Goal: Task Accomplishment & Management: Use online tool/utility

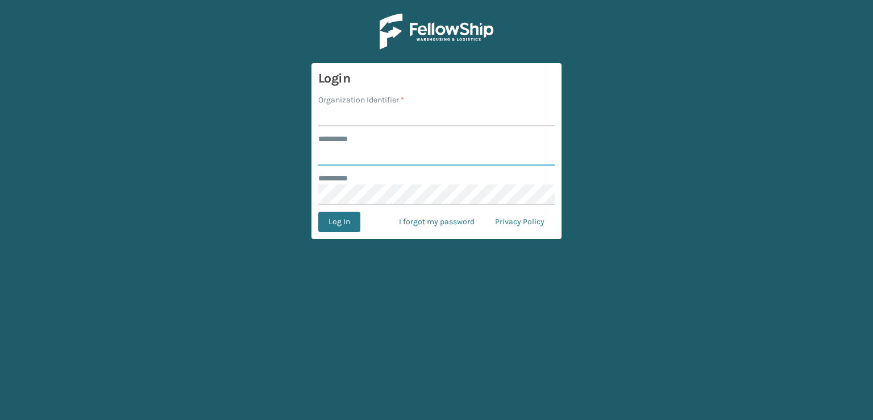
type input "***"
click at [336, 112] on input "Organization Identifier *" at bounding box center [436, 116] width 237 height 20
type input "sleepgeekz warehouse"
click at [332, 224] on button "Log In" at bounding box center [339, 222] width 42 height 20
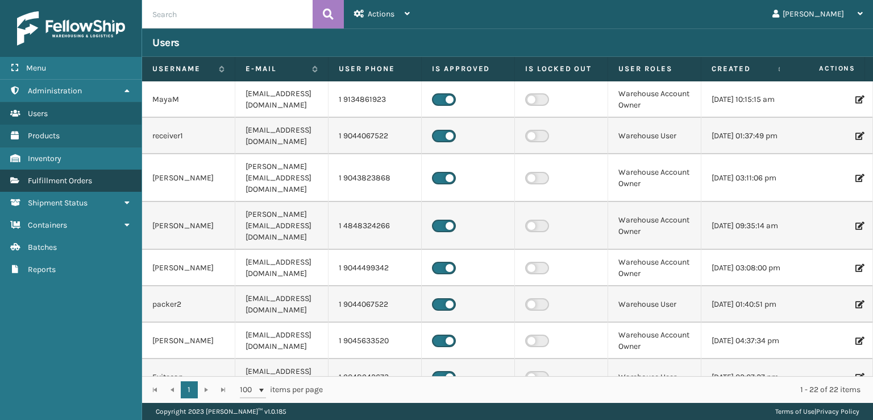
click at [47, 181] on span "Fulfillment Orders" at bounding box center [60, 181] width 64 height 10
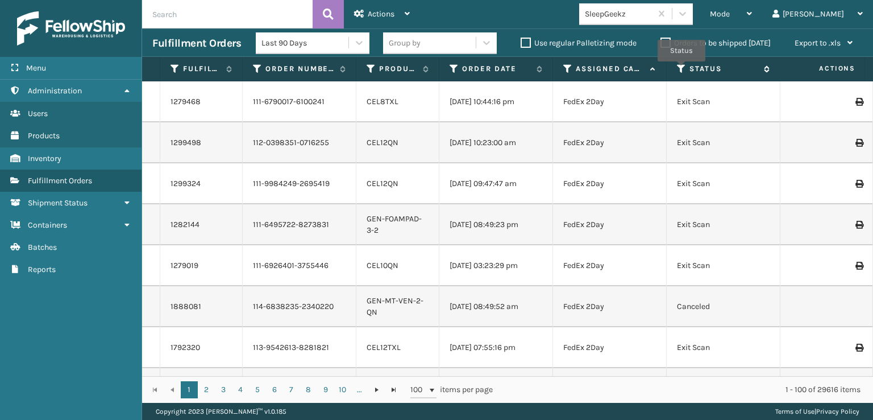
click at [682, 69] on icon at bounding box center [681, 69] width 9 height 10
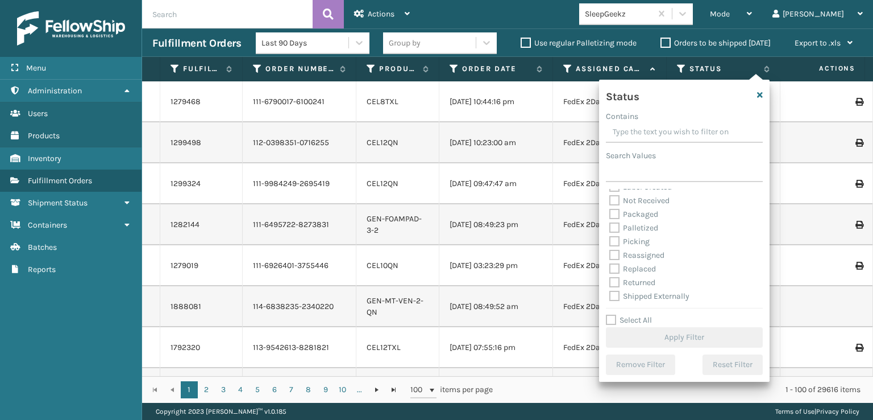
scroll to position [64, 0]
click at [616, 241] on label "Picking" at bounding box center [630, 241] width 40 height 10
click at [610, 241] on input "Picking" at bounding box center [610, 237] width 1 height 7
checkbox input "true"
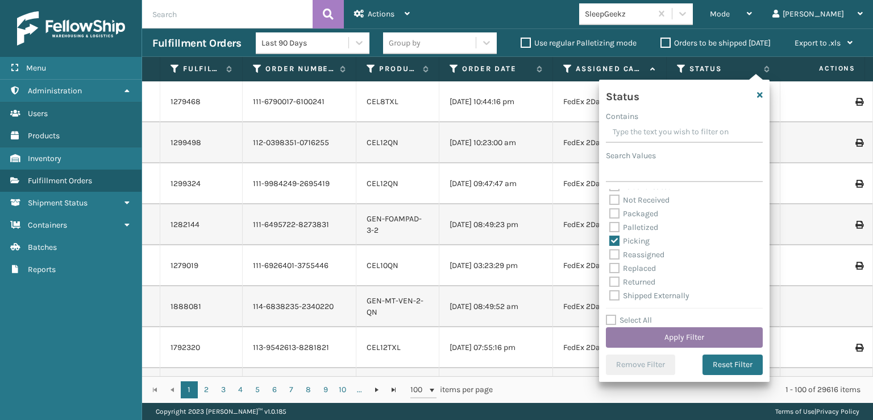
click at [679, 336] on button "Apply Filter" at bounding box center [684, 337] width 157 height 20
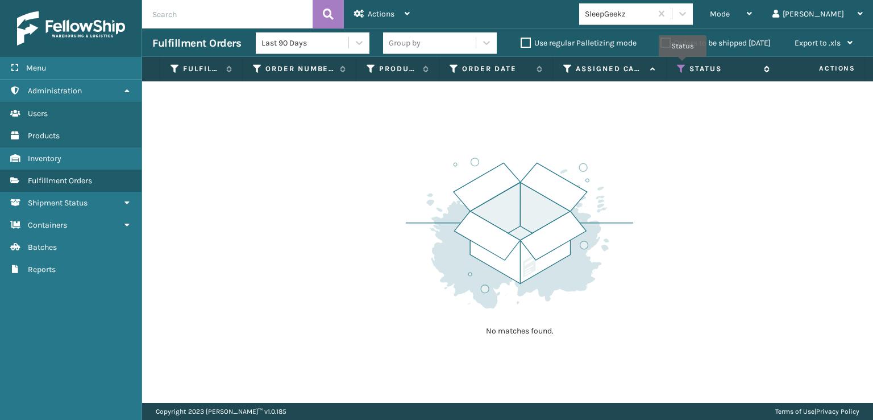
click at [683, 65] on icon at bounding box center [681, 69] width 9 height 10
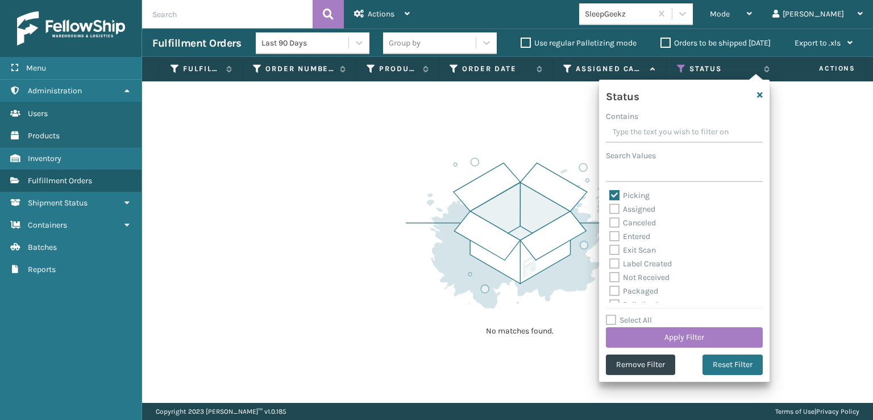
click at [614, 191] on label "Picking" at bounding box center [630, 195] width 40 height 10
click at [610, 191] on input "Picking" at bounding box center [610, 192] width 1 height 7
checkbox input "false"
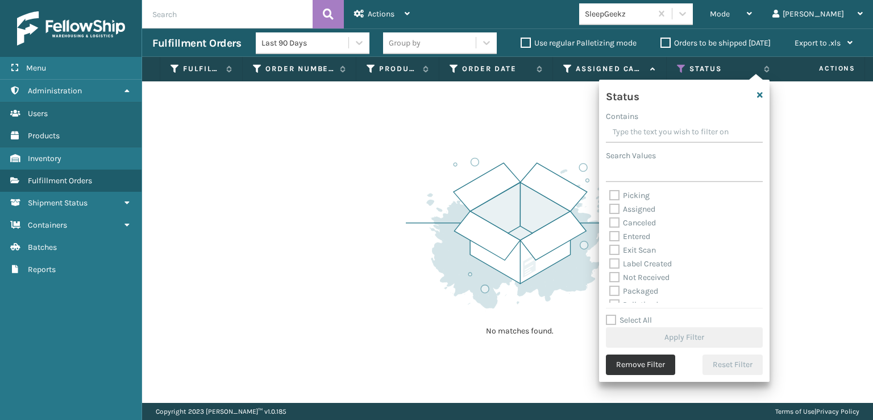
click at [637, 364] on button "Remove Filter" at bounding box center [640, 364] width 69 height 20
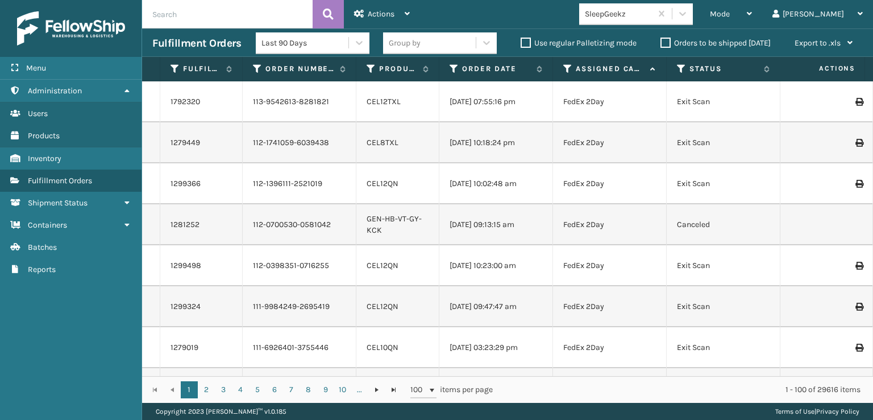
click at [730, 12] on span "Mode" at bounding box center [720, 14] width 20 height 10
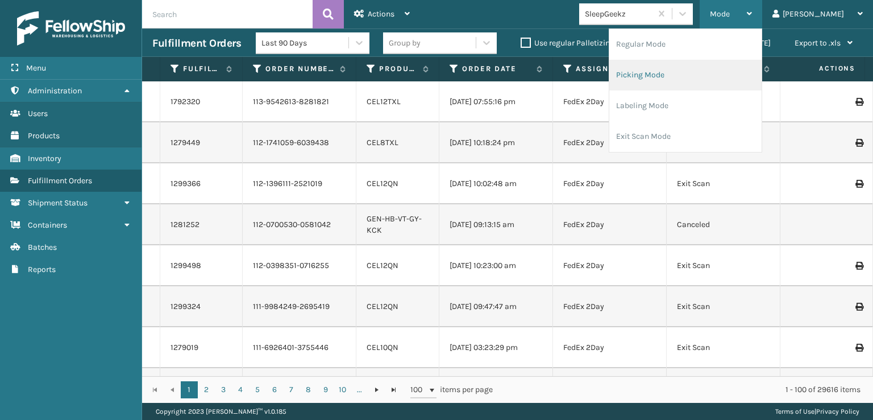
click at [686, 71] on li "Picking Mode" at bounding box center [686, 75] width 152 height 31
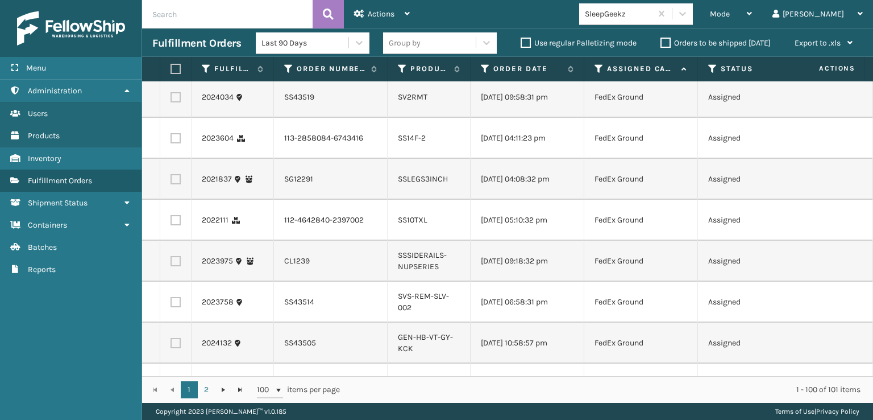
scroll to position [455, 0]
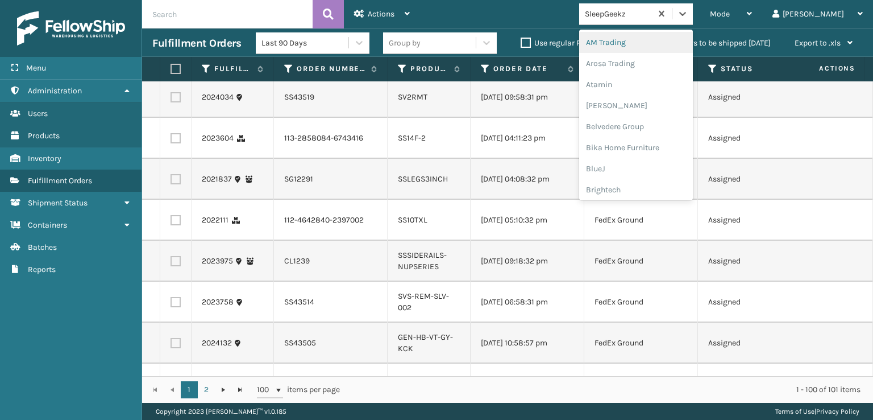
drag, startPoint x: 729, startPoint y: 17, endPoint x: 721, endPoint y: 31, distance: 16.3
click at [689, 17] on icon at bounding box center [682, 13] width 11 height 11
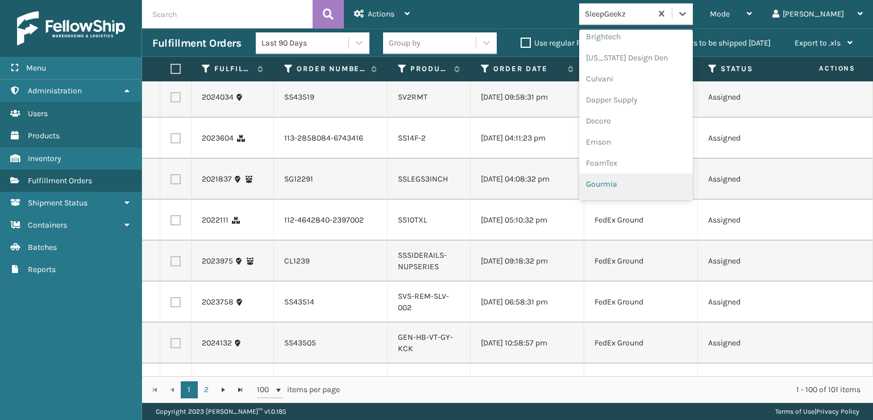
scroll to position [171, 0]
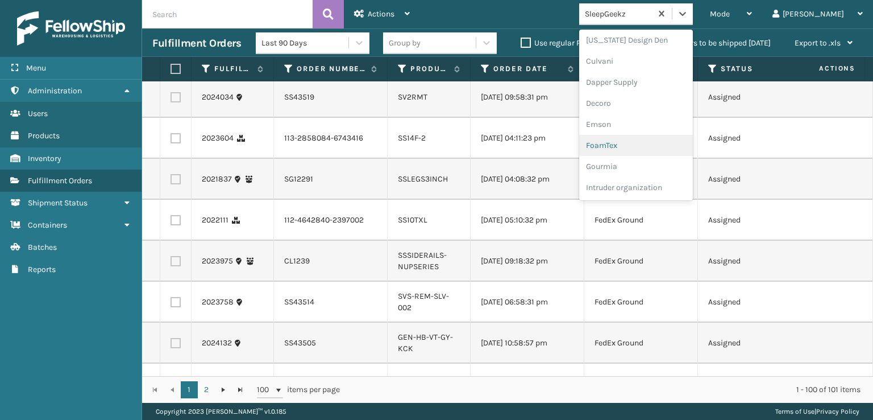
click at [648, 142] on div "FoamTex" at bounding box center [636, 145] width 114 height 21
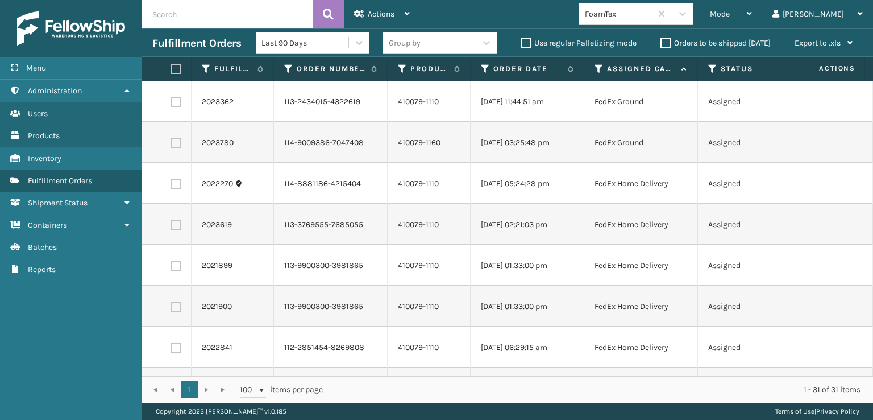
click at [90, 330] on div "Menu Administration Users Products Inventory Fulfillment Orders Shipment Status…" at bounding box center [71, 210] width 142 height 420
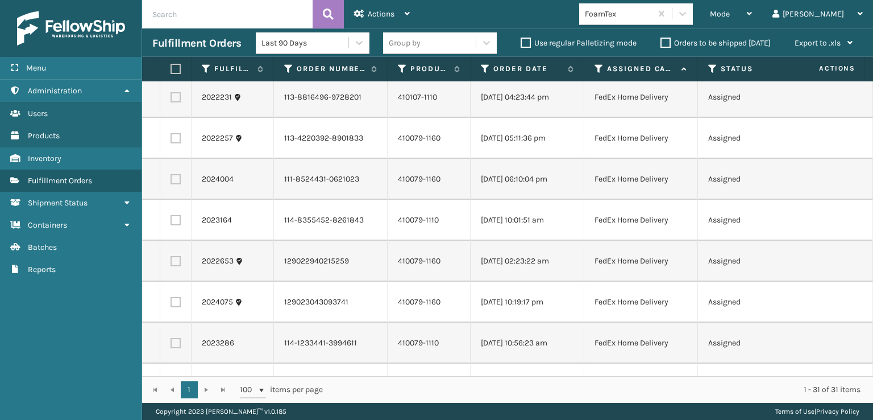
scroll to position [0, 0]
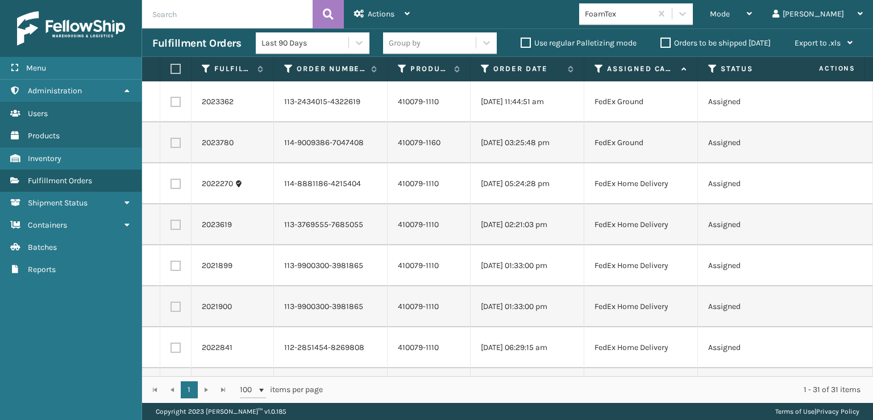
click at [176, 67] on label at bounding box center [174, 69] width 7 height 10
click at [171, 67] on input "checkbox" at bounding box center [171, 68] width 1 height 7
checkbox input "true"
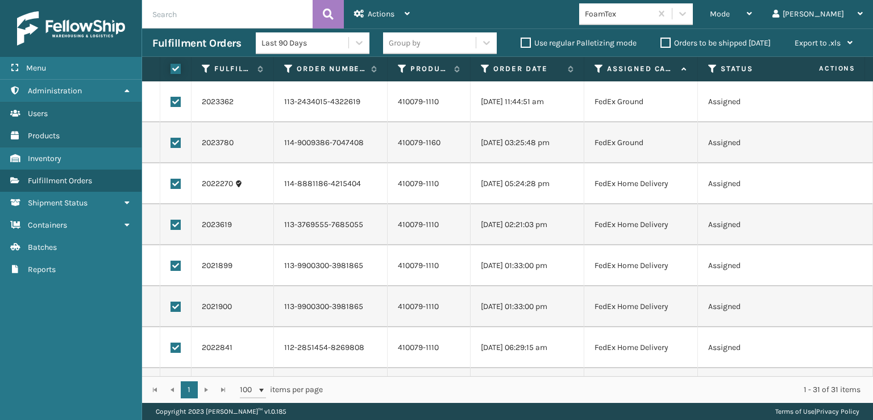
checkbox input "true"
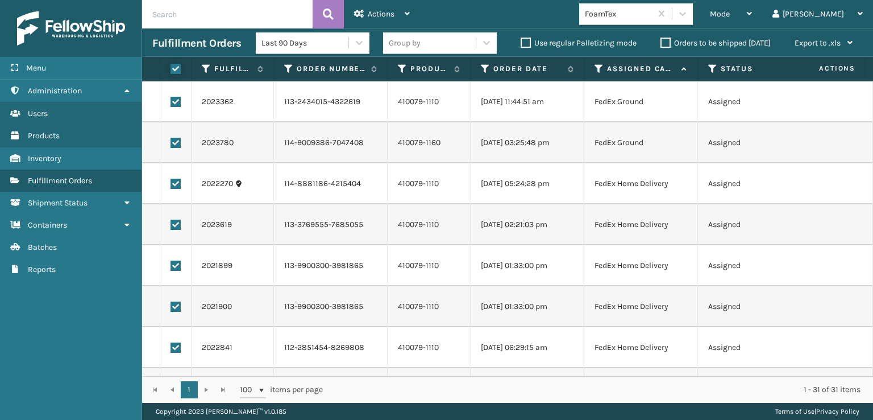
checkbox input "true"
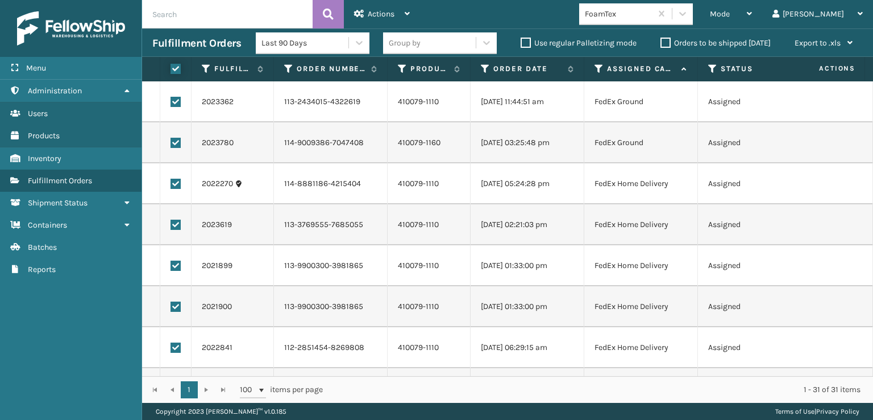
checkbox input "true"
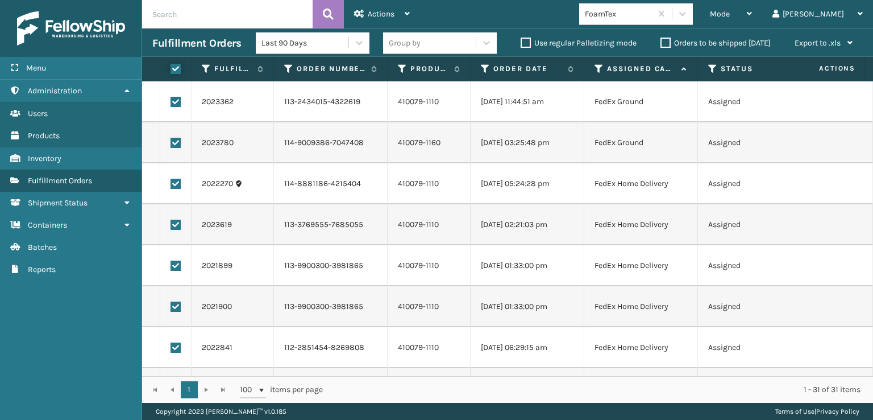
checkbox input "true"
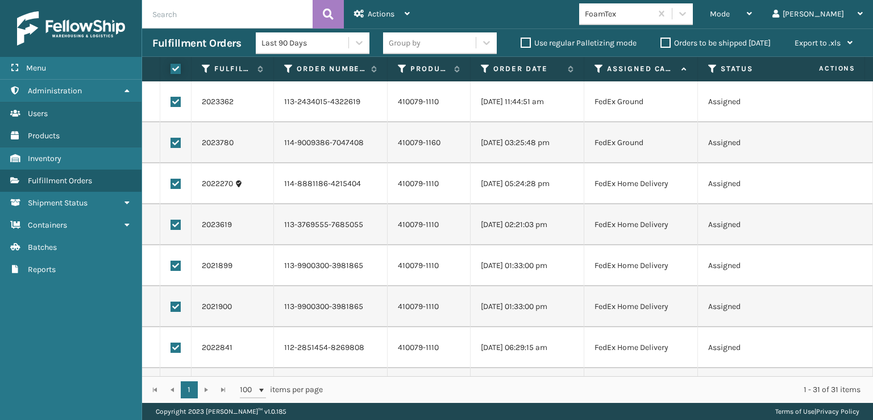
checkbox input "true"
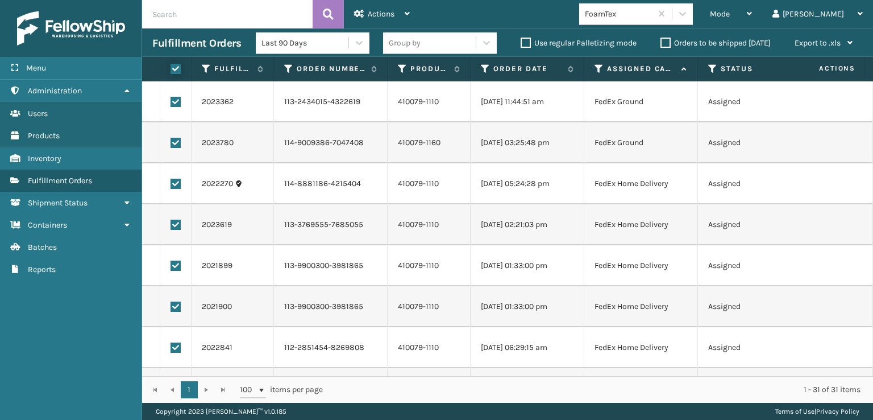
checkbox input "true"
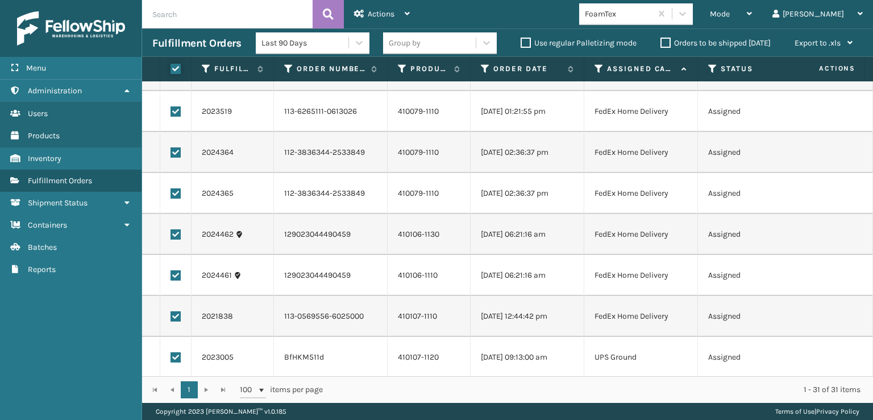
scroll to position [983, 0]
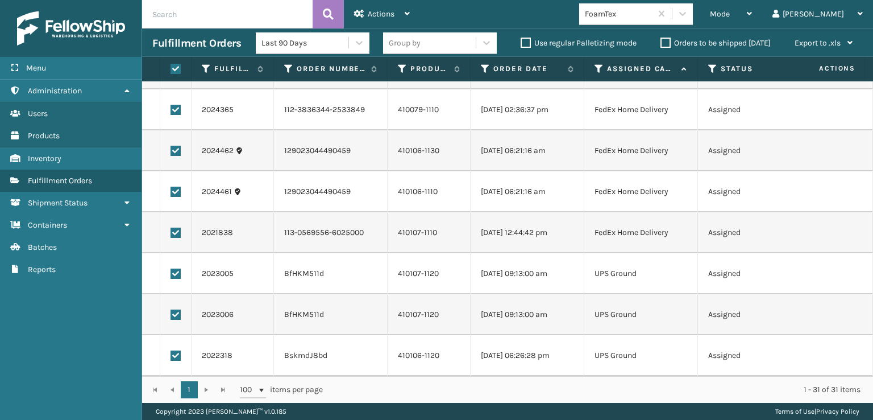
click at [176, 268] on label at bounding box center [176, 273] width 10 height 10
click at [171, 268] on input "checkbox" at bounding box center [171, 271] width 1 height 7
checkbox input "false"
click at [175, 309] on label at bounding box center [176, 314] width 10 height 10
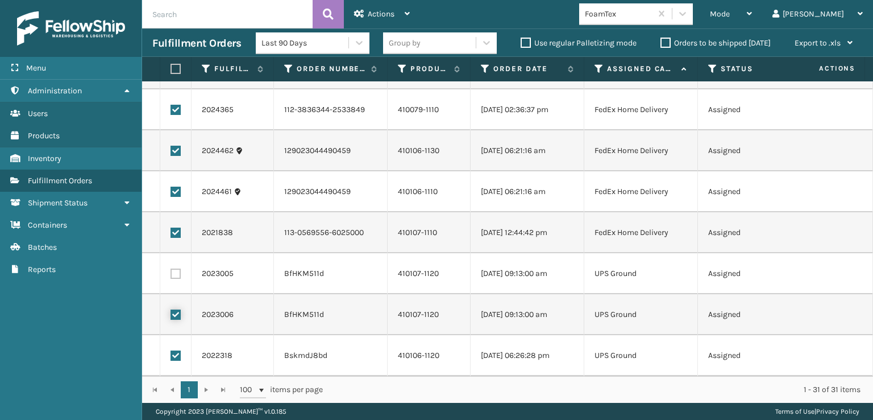
click at [171, 309] on input "checkbox" at bounding box center [171, 312] width 1 height 7
checkbox input "false"
click at [174, 350] on label at bounding box center [176, 355] width 10 height 10
click at [171, 350] on input "checkbox" at bounding box center [171, 353] width 1 height 7
checkbox input "false"
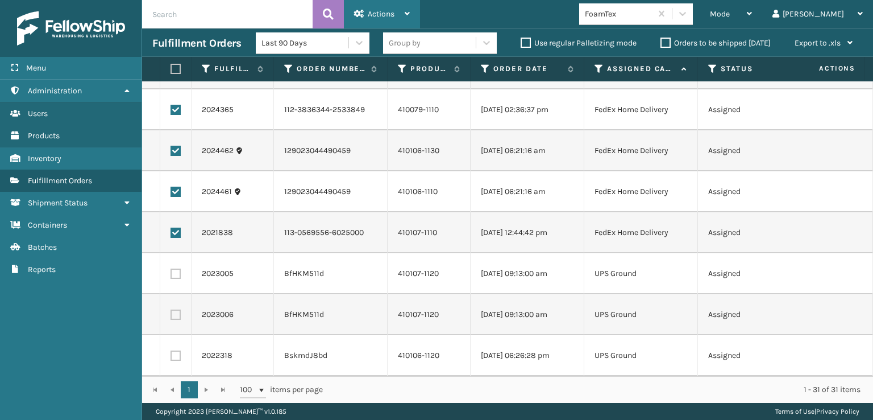
click at [380, 5] on div "Actions" at bounding box center [382, 14] width 56 height 28
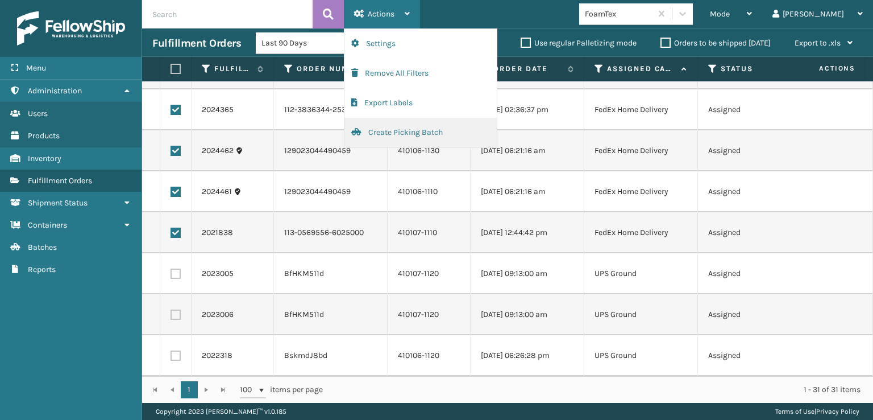
click at [387, 132] on button "Create Picking Batch" at bounding box center [421, 133] width 152 height 30
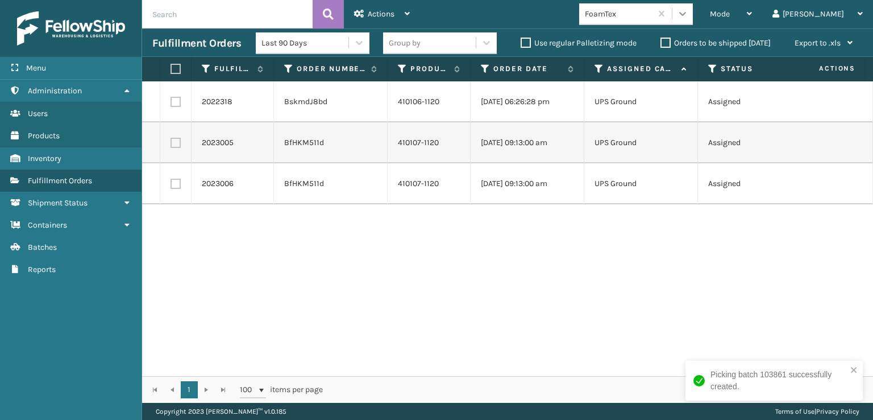
click at [689, 16] on icon at bounding box center [682, 13] width 11 height 11
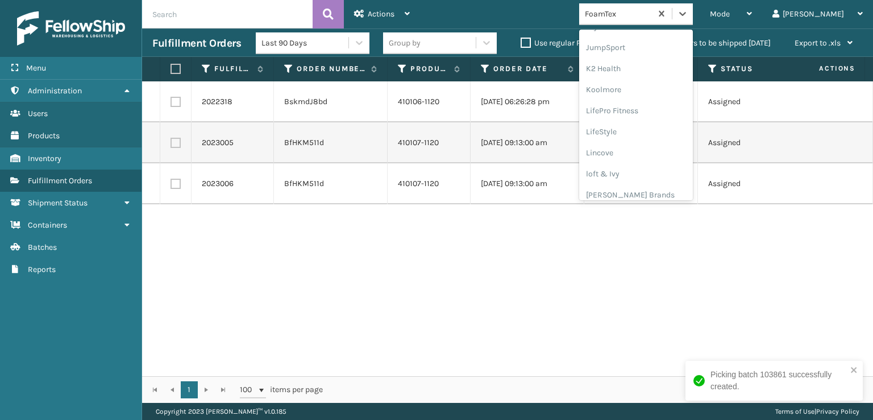
scroll to position [359, 0]
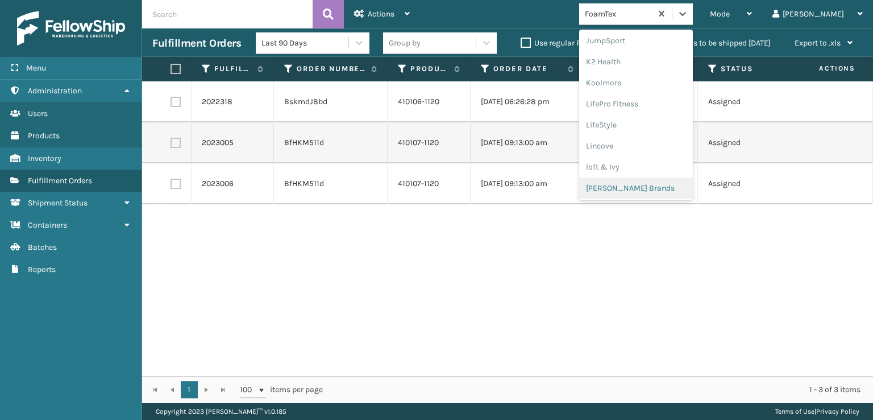
click at [645, 187] on div "[PERSON_NAME] Brands" at bounding box center [636, 187] width 114 height 21
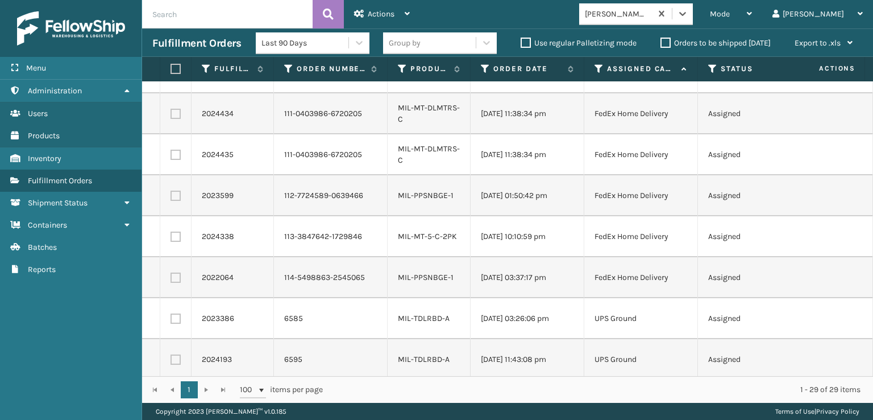
scroll to position [901, 0]
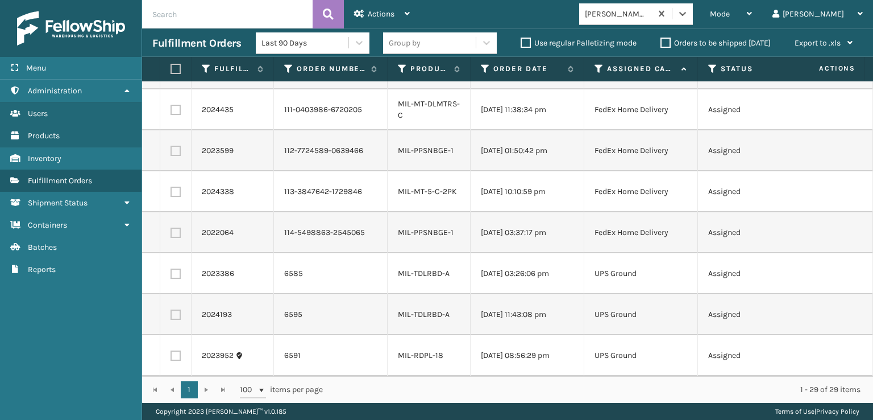
click at [175, 68] on label at bounding box center [174, 69] width 7 height 10
click at [171, 68] on input "checkbox" at bounding box center [171, 68] width 1 height 7
checkbox input "true"
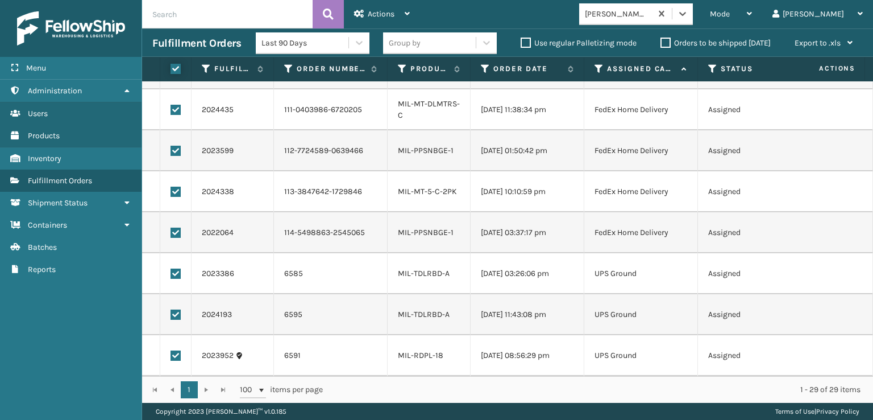
checkbox input "true"
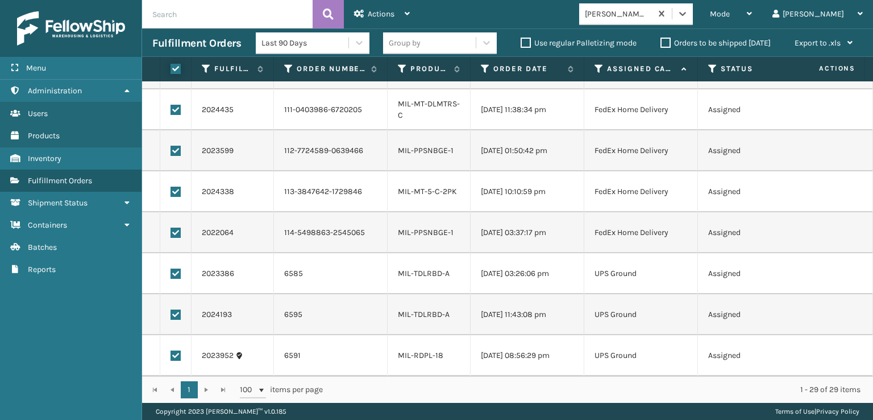
checkbox input "true"
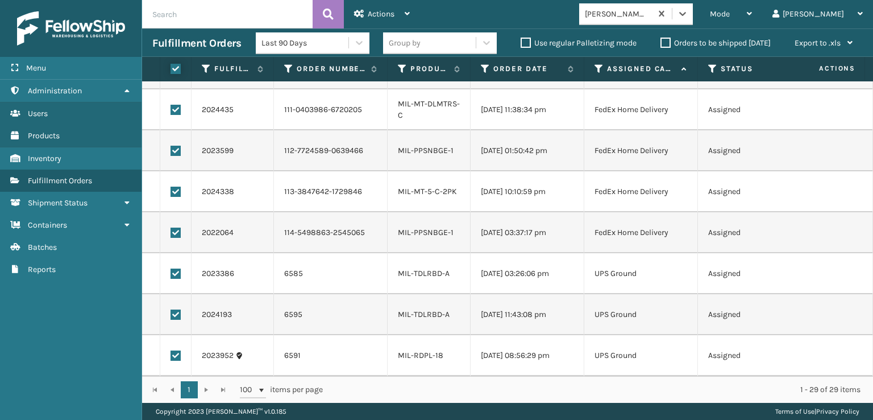
checkbox input "true"
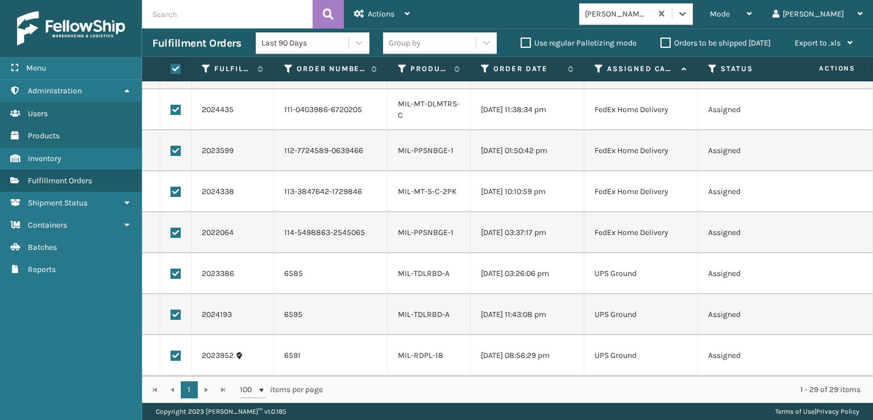
checkbox input "true"
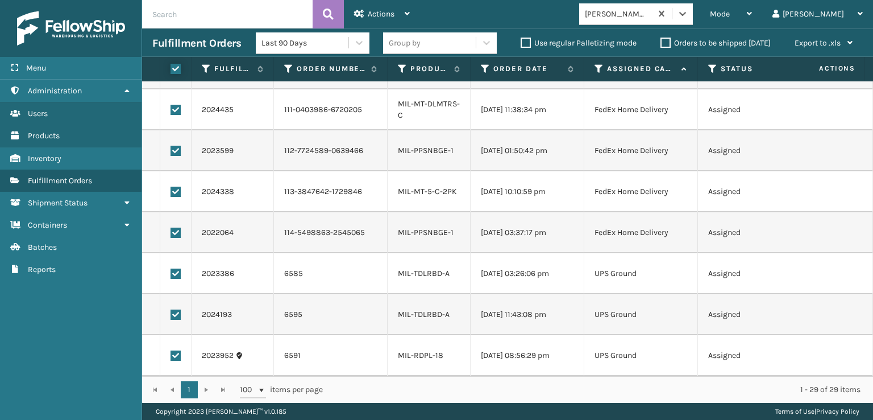
checkbox input "true"
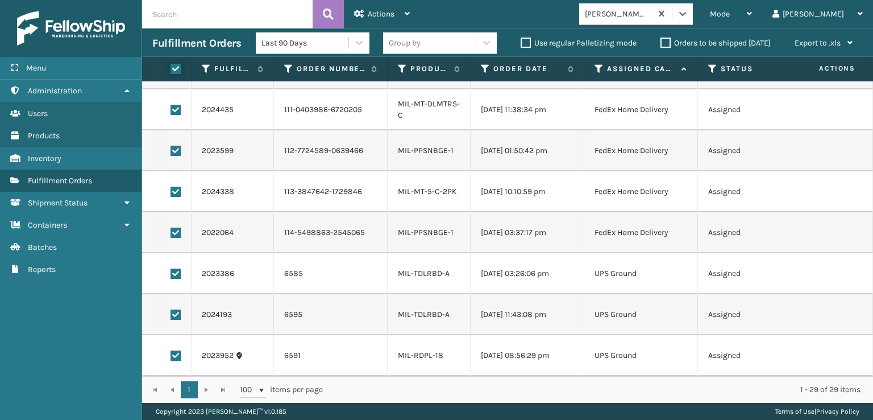
checkbox input "true"
click at [173, 350] on label at bounding box center [176, 355] width 10 height 10
click at [171, 350] on input "checkbox" at bounding box center [171, 353] width 1 height 7
checkbox input "false"
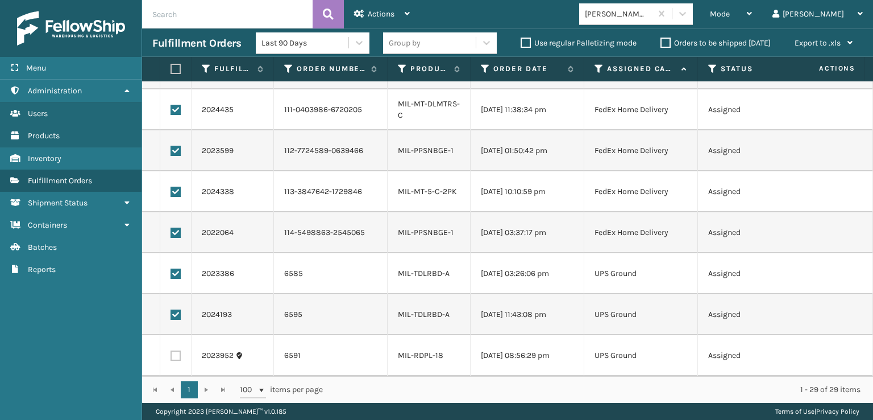
click at [173, 309] on label at bounding box center [176, 314] width 10 height 10
click at [171, 309] on input "checkbox" at bounding box center [171, 312] width 1 height 7
checkbox input "false"
click at [175, 268] on label at bounding box center [176, 273] width 10 height 10
click at [171, 268] on input "checkbox" at bounding box center [171, 271] width 1 height 7
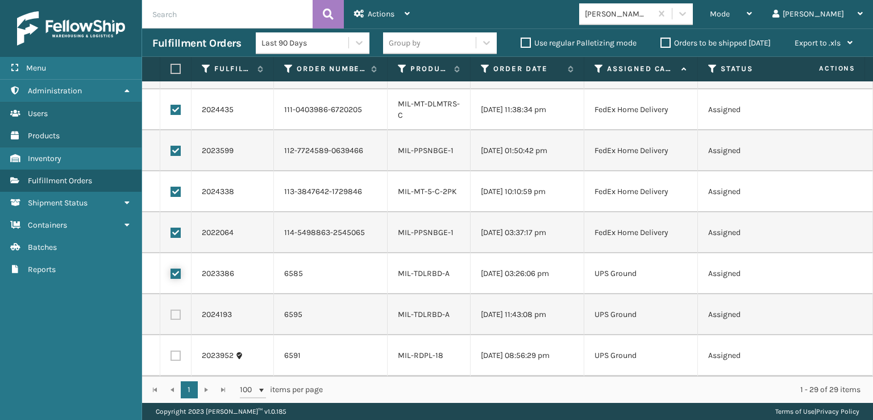
checkbox input "false"
click at [386, 14] on span "Actions" at bounding box center [381, 14] width 27 height 10
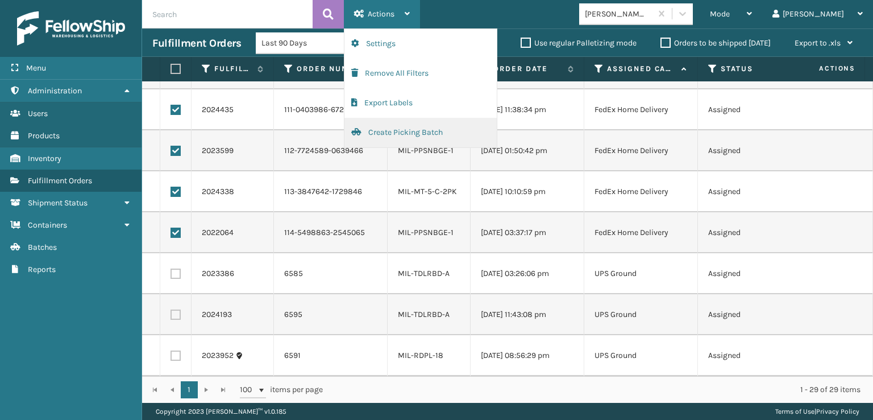
click at [405, 129] on button "Create Picking Batch" at bounding box center [421, 133] width 152 height 30
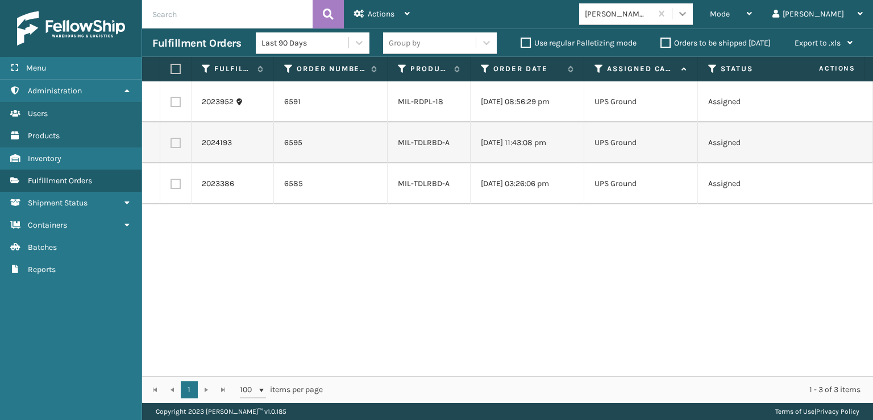
click at [689, 14] on icon at bounding box center [682, 13] width 11 height 11
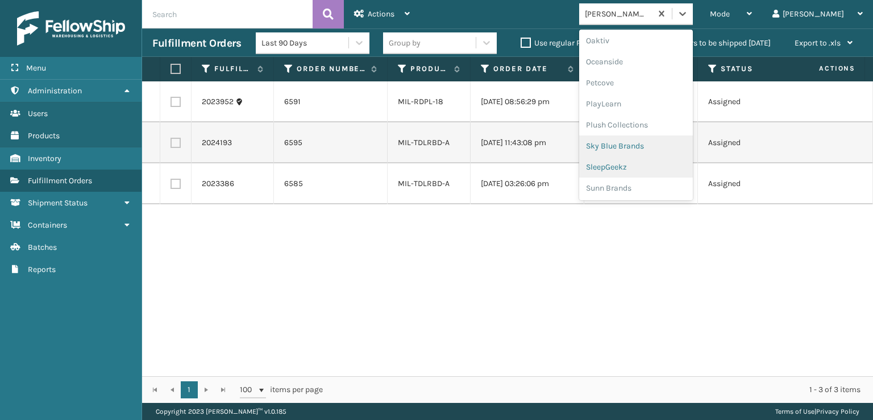
scroll to position [549, 0]
click at [645, 124] on div "Plush Collections" at bounding box center [636, 124] width 114 height 21
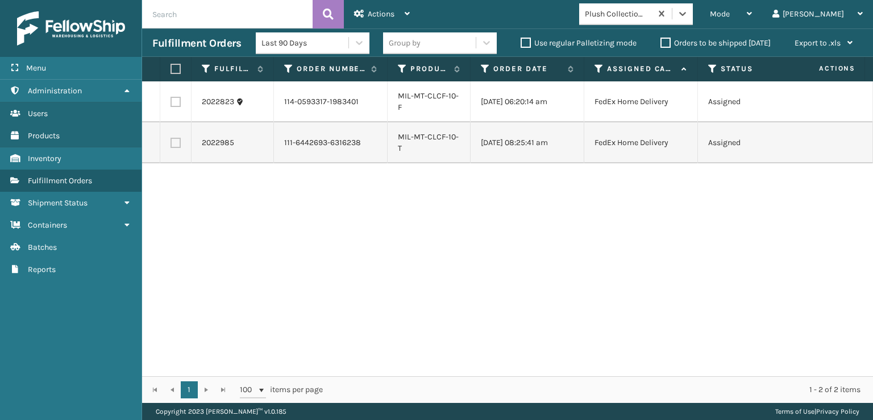
click at [176, 67] on label at bounding box center [174, 69] width 7 height 10
click at [171, 67] on input "checkbox" at bounding box center [171, 68] width 1 height 7
checkbox input "true"
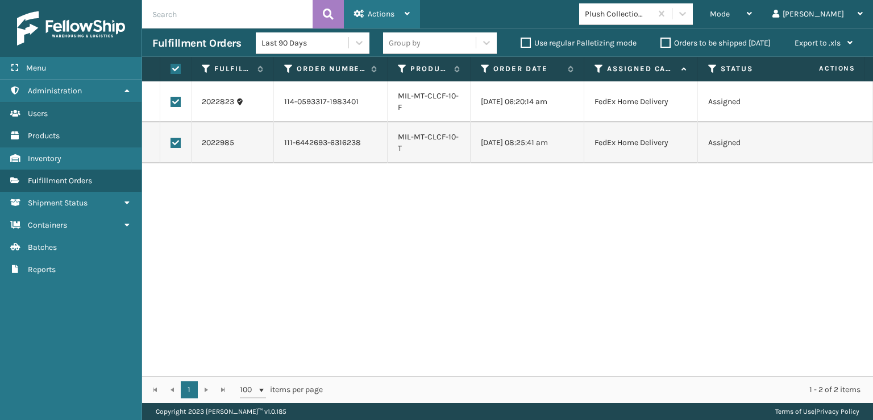
click at [376, 16] on span "Actions" at bounding box center [381, 14] width 27 height 10
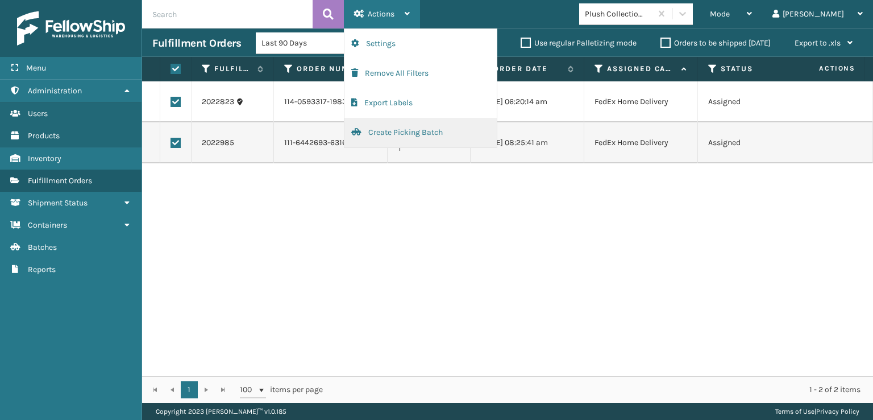
click at [392, 127] on button "Create Picking Batch" at bounding box center [421, 133] width 152 height 30
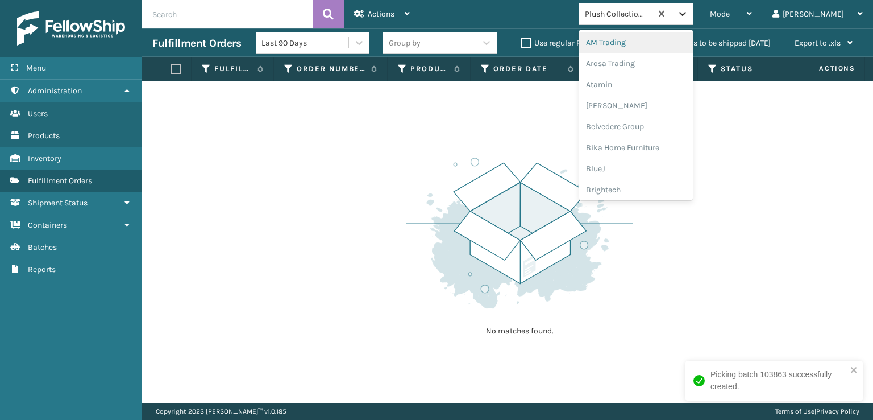
click at [689, 13] on icon at bounding box center [682, 13] width 11 height 11
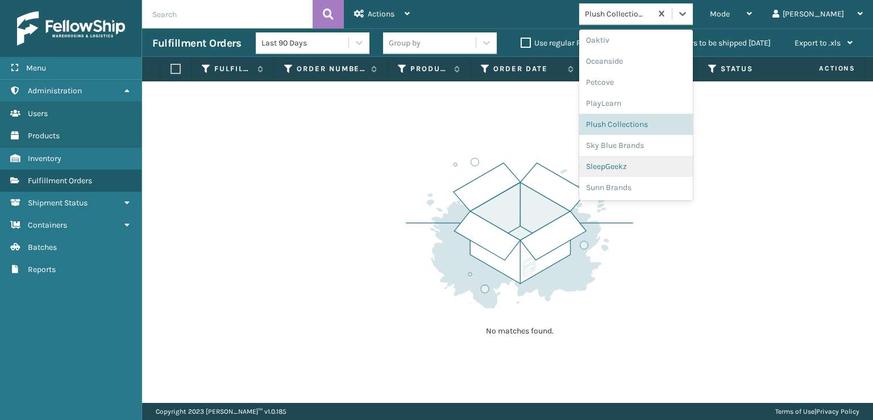
click at [654, 166] on div "SleepGeekz" at bounding box center [636, 166] width 114 height 21
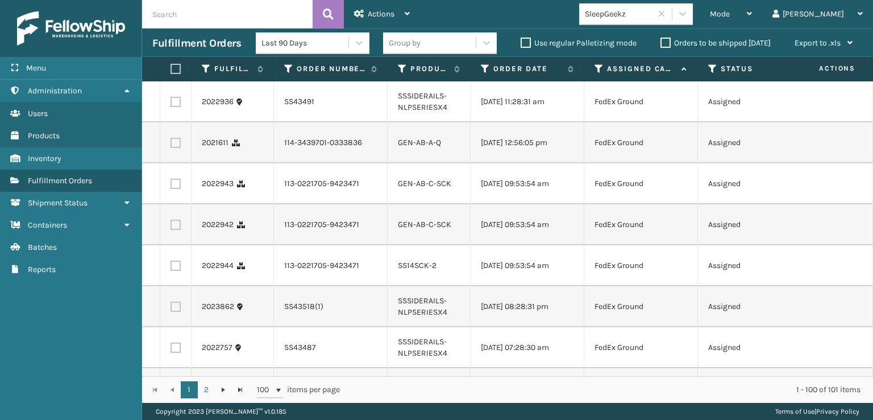
click at [177, 148] on label at bounding box center [176, 143] width 10 height 10
click at [171, 145] on input "checkbox" at bounding box center [171, 141] width 1 height 7
checkbox input "true"
click at [177, 188] on label at bounding box center [176, 184] width 10 height 10
click at [171, 186] on input "checkbox" at bounding box center [171, 182] width 1 height 7
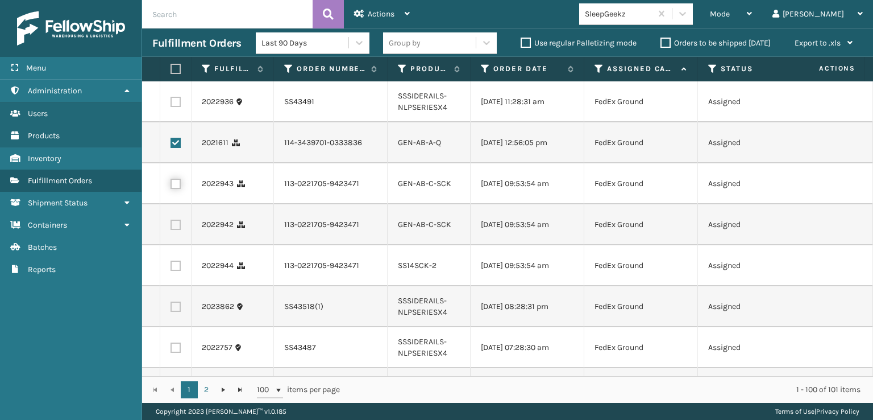
checkbox input "true"
click at [175, 230] on label at bounding box center [176, 224] width 10 height 10
click at [171, 227] on input "checkbox" at bounding box center [171, 222] width 1 height 7
checkbox input "true"
click at [177, 271] on label at bounding box center [176, 265] width 10 height 10
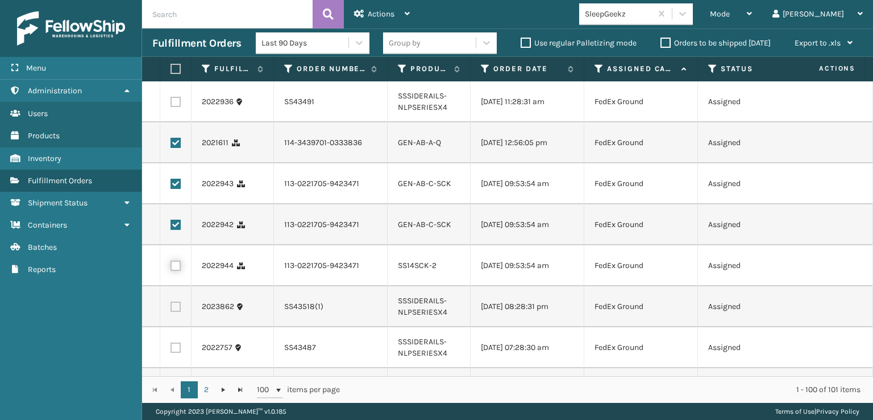
click at [171, 268] on input "checkbox" at bounding box center [171, 263] width 1 height 7
checkbox input "true"
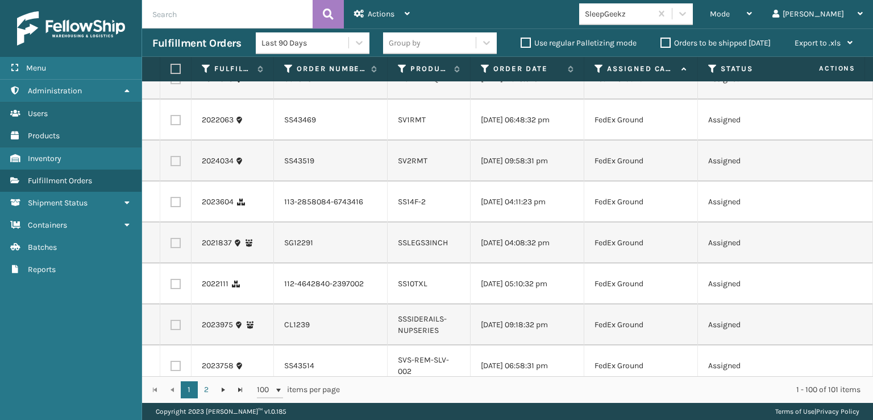
scroll to position [398, 0]
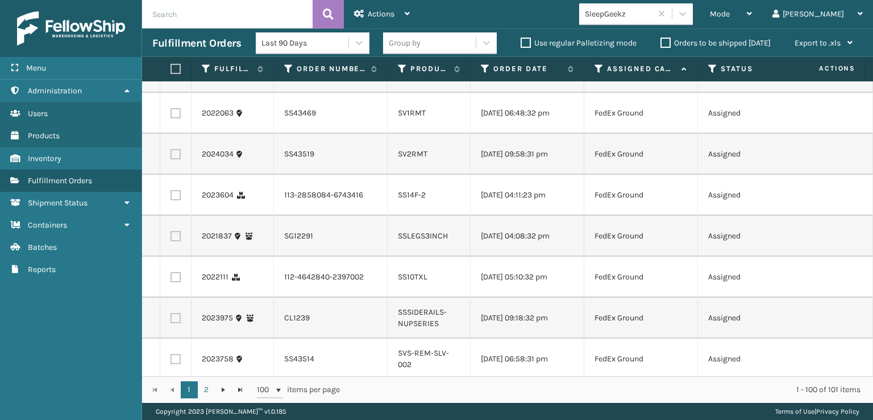
click at [173, 200] on label at bounding box center [176, 195] width 10 height 10
click at [171, 197] on input "checkbox" at bounding box center [171, 193] width 1 height 7
checkbox input "true"
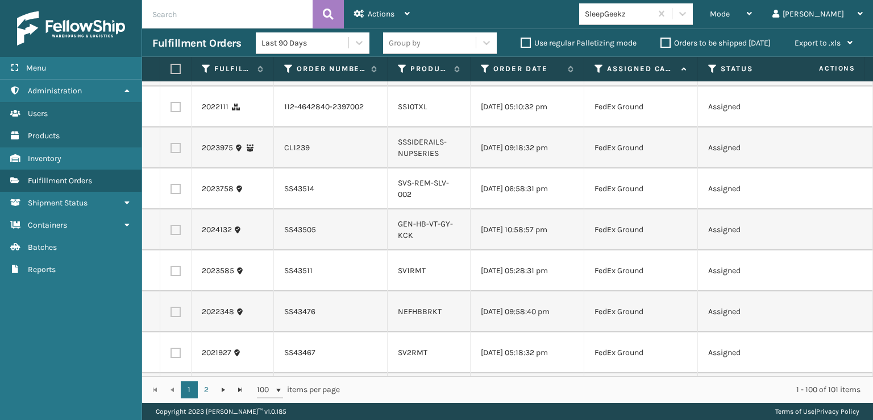
scroll to position [569, 0]
click at [175, 111] on label at bounding box center [176, 106] width 10 height 10
click at [171, 109] on input "checkbox" at bounding box center [171, 104] width 1 height 7
checkbox input "true"
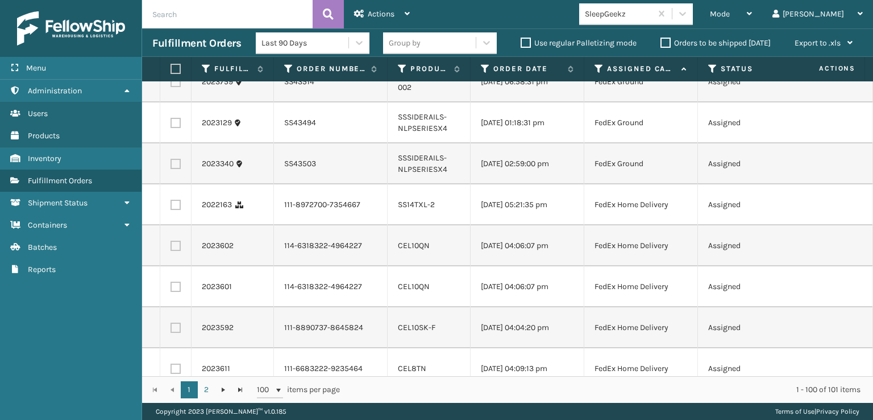
scroll to position [1365, 0]
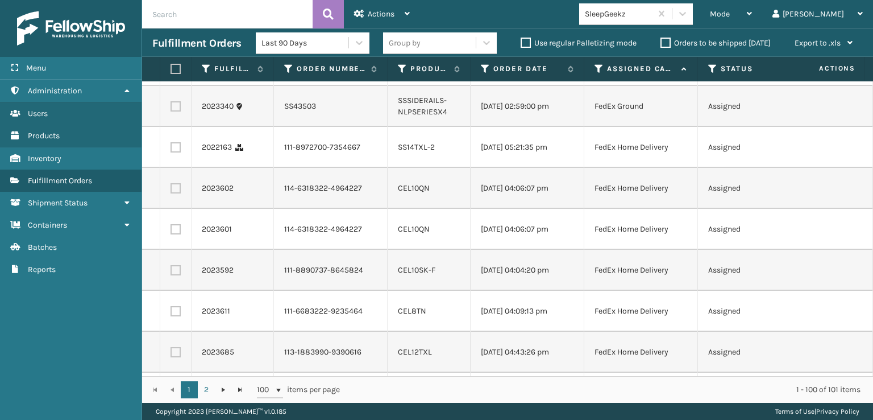
click at [175, 152] on label at bounding box center [176, 147] width 10 height 10
click at [171, 150] on input "checkbox" at bounding box center [171, 145] width 1 height 7
checkbox input "true"
click at [177, 193] on label at bounding box center [176, 188] width 10 height 10
click at [171, 190] on input "checkbox" at bounding box center [171, 186] width 1 height 7
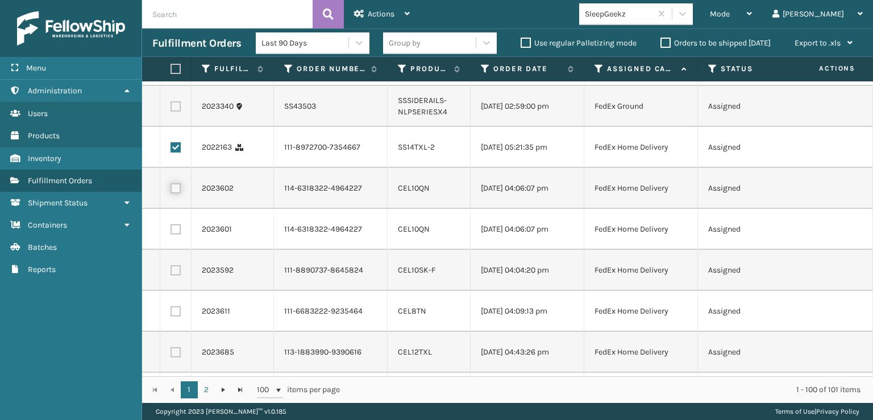
checkbox input "true"
click at [177, 234] on label at bounding box center [176, 229] width 10 height 10
click at [171, 231] on input "checkbox" at bounding box center [171, 227] width 1 height 7
checkbox input "true"
click at [179, 275] on label at bounding box center [176, 270] width 10 height 10
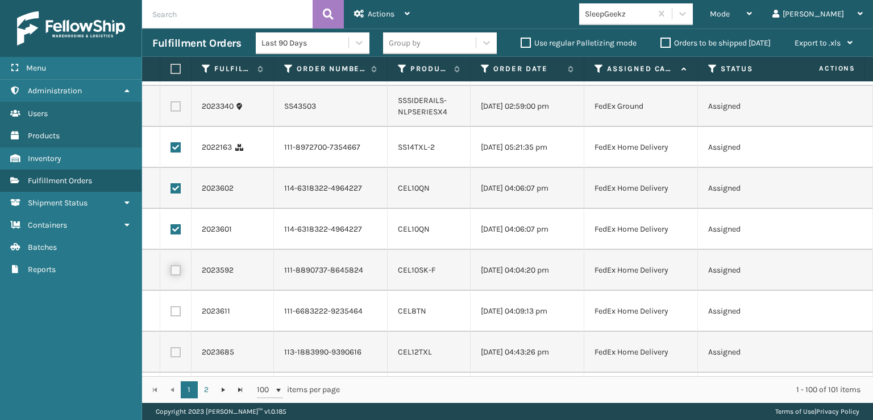
click at [171, 272] on input "checkbox" at bounding box center [171, 268] width 1 height 7
checkbox input "true"
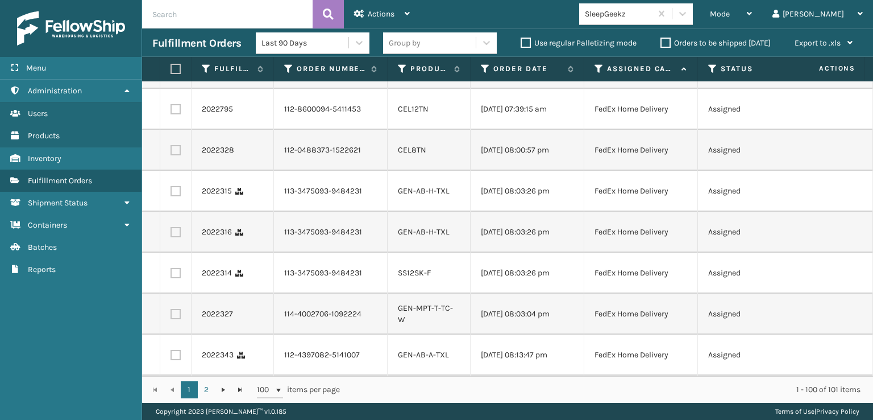
scroll to position [1649, 0]
click at [175, 32] on label at bounding box center [176, 27] width 10 height 10
click at [171, 29] on input "checkbox" at bounding box center [171, 25] width 1 height 7
checkbox input "true"
click at [176, 73] on label at bounding box center [176, 68] width 10 height 10
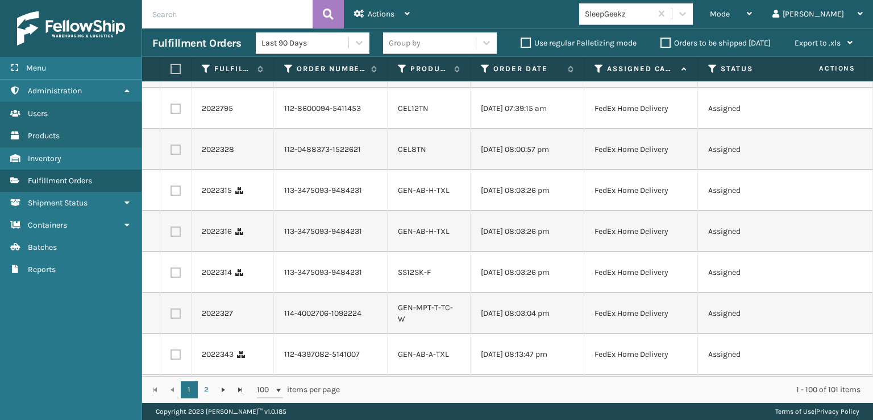
click at [171, 70] on input "checkbox" at bounding box center [171, 66] width 1 height 7
checkbox input "true"
click at [177, 114] on label at bounding box center [176, 108] width 10 height 10
click at [171, 111] on input "checkbox" at bounding box center [171, 106] width 1 height 7
checkbox input "true"
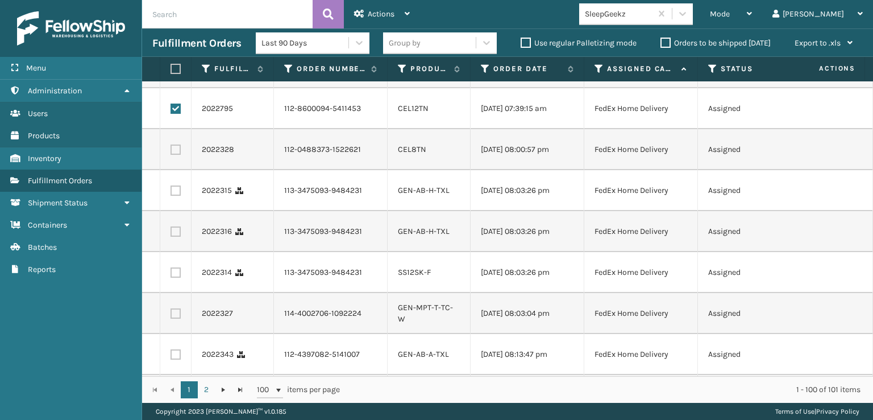
click at [175, 155] on label at bounding box center [176, 149] width 10 height 10
click at [171, 152] on input "checkbox" at bounding box center [171, 147] width 1 height 7
checkbox input "true"
click at [175, 196] on label at bounding box center [176, 190] width 10 height 10
click at [171, 193] on input "checkbox" at bounding box center [171, 188] width 1 height 7
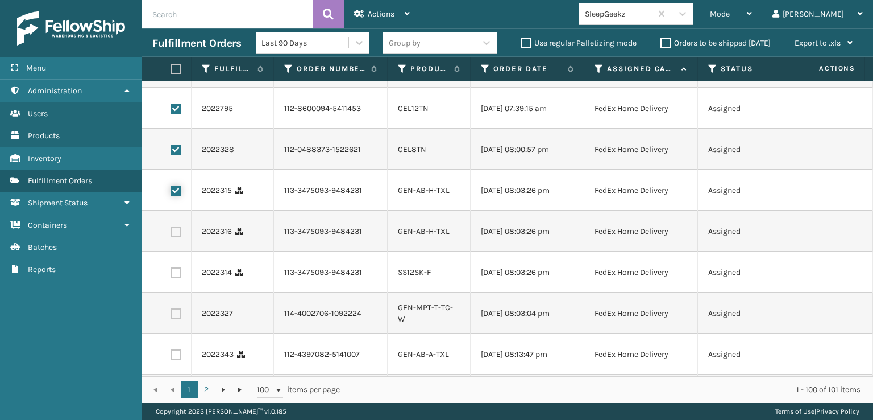
checkbox input "true"
click at [179, 237] on label at bounding box center [176, 231] width 10 height 10
click at [171, 234] on input "checkbox" at bounding box center [171, 229] width 1 height 7
checkbox input "true"
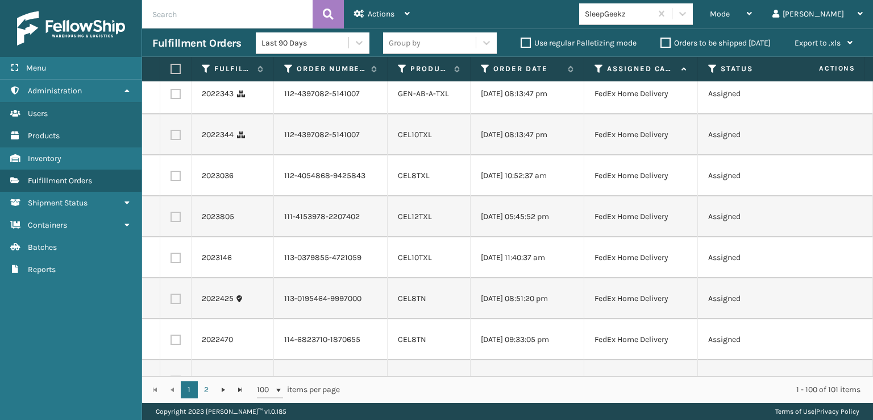
scroll to position [1933, 0]
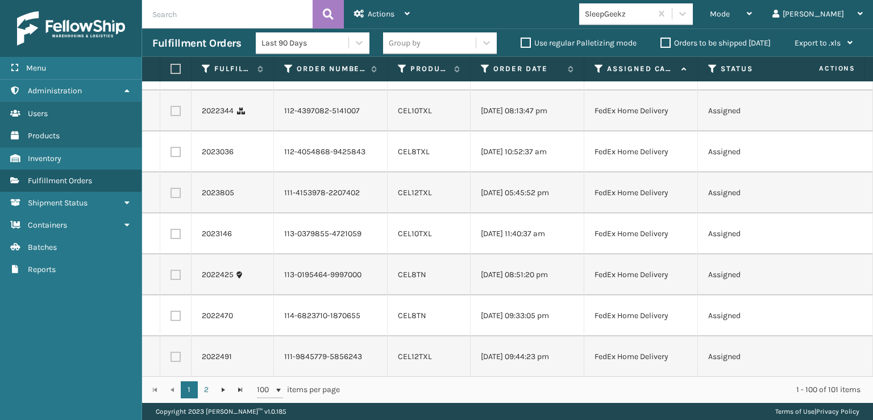
checkbox input "true"
click at [177, 75] on label at bounding box center [176, 70] width 10 height 10
click at [171, 72] on input "checkbox" at bounding box center [171, 68] width 1 height 7
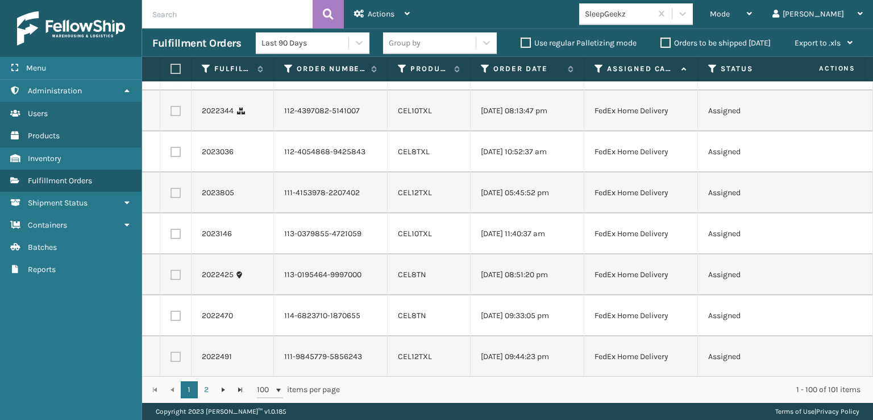
checkbox input "true"
click at [177, 116] on label at bounding box center [176, 111] width 10 height 10
click at [171, 113] on input "checkbox" at bounding box center [171, 109] width 1 height 7
checkbox input "true"
click at [176, 157] on label at bounding box center [176, 152] width 10 height 10
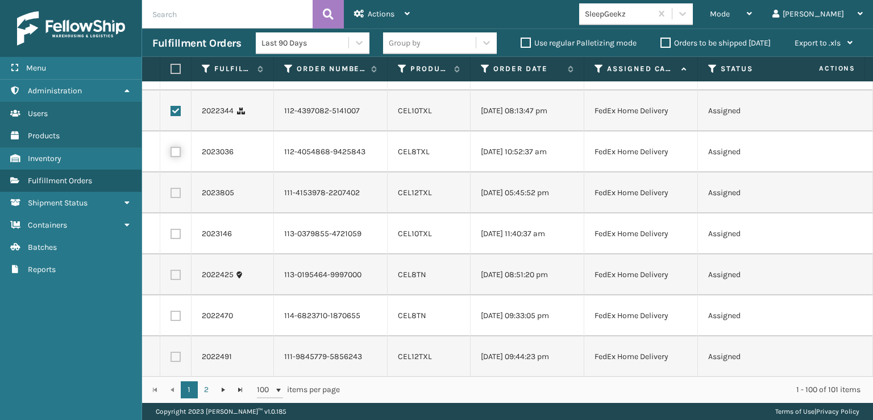
click at [171, 154] on input "checkbox" at bounding box center [171, 150] width 1 height 7
checkbox input "true"
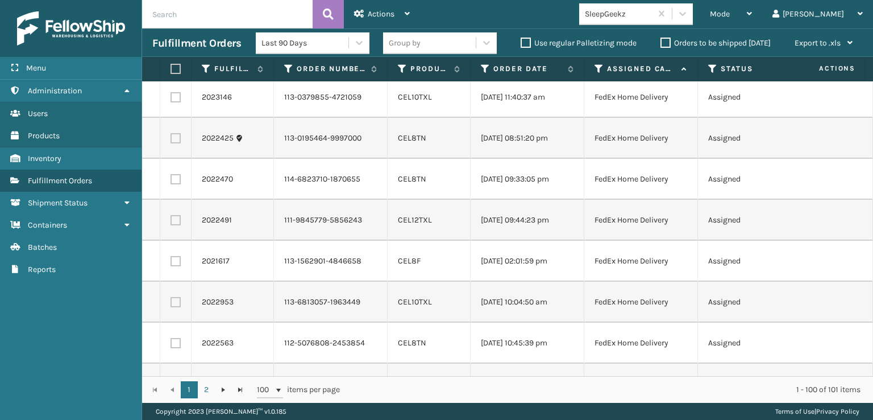
scroll to position [2104, 0]
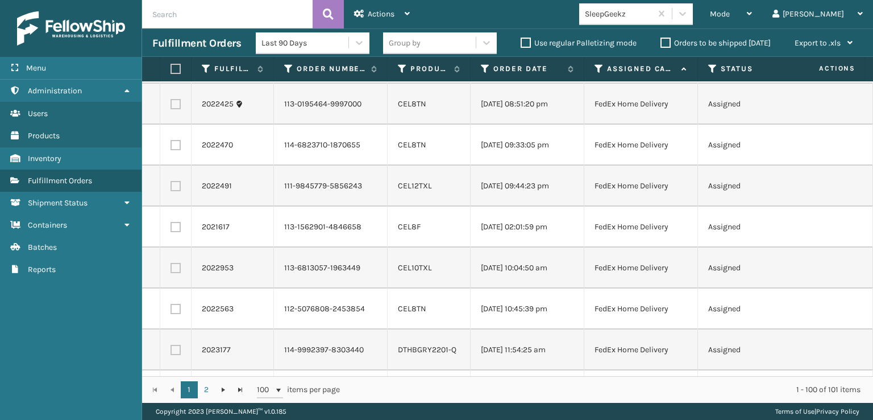
click at [179, 27] on label at bounding box center [176, 22] width 10 height 10
click at [171, 24] on input "checkbox" at bounding box center [171, 20] width 1 height 7
checkbox input "true"
click at [179, 68] on label at bounding box center [176, 63] width 10 height 10
click at [171, 65] on input "checkbox" at bounding box center [171, 61] width 1 height 7
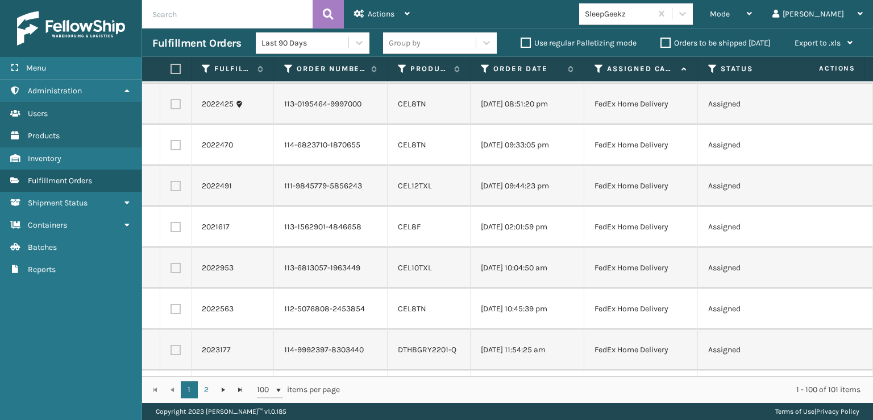
checkbox input "true"
click at [177, 109] on label at bounding box center [176, 104] width 10 height 10
click at [171, 106] on input "checkbox" at bounding box center [171, 102] width 1 height 7
checkbox input "true"
click at [177, 150] on label at bounding box center [176, 145] width 10 height 10
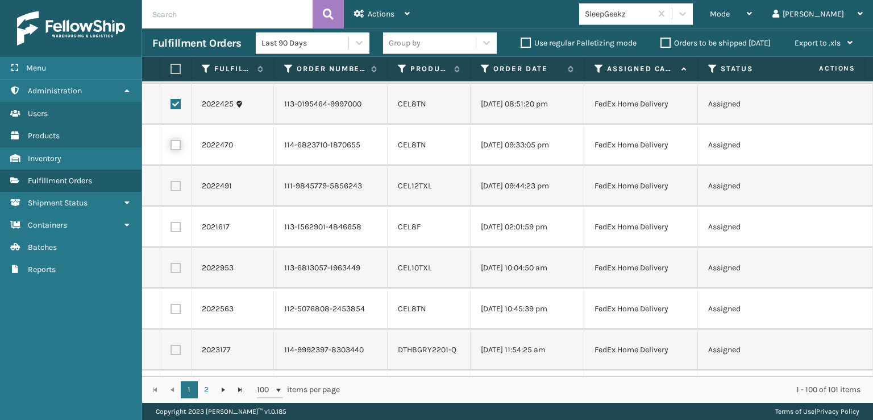
click at [171, 147] on input "checkbox" at bounding box center [171, 143] width 1 height 7
checkbox input "true"
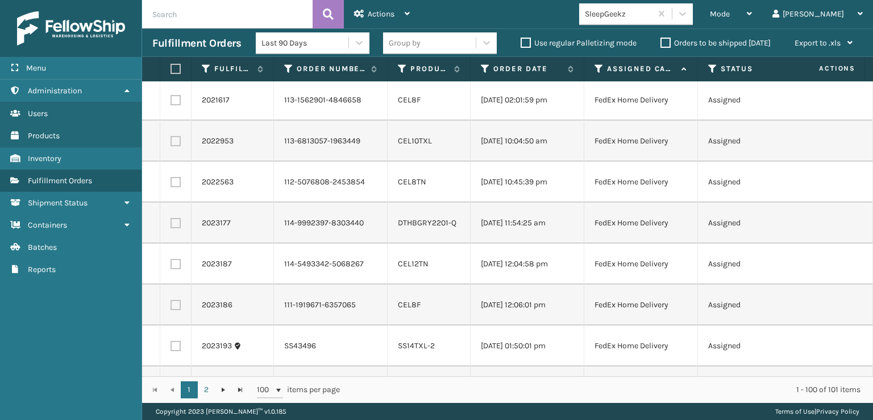
scroll to position [2331, 0]
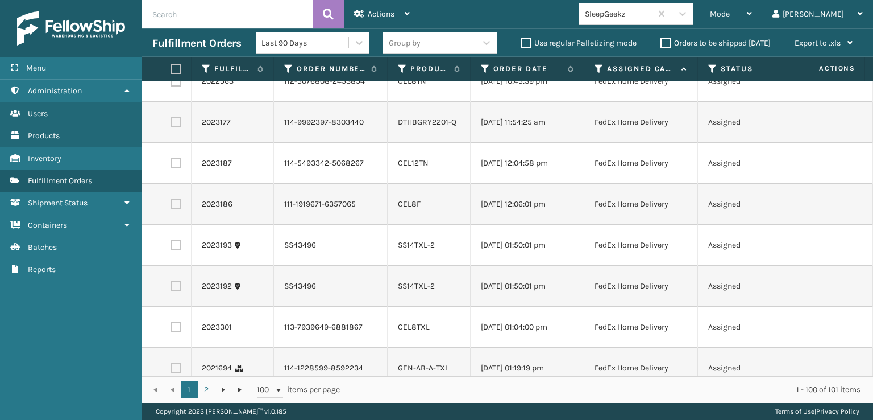
checkbox input "true"
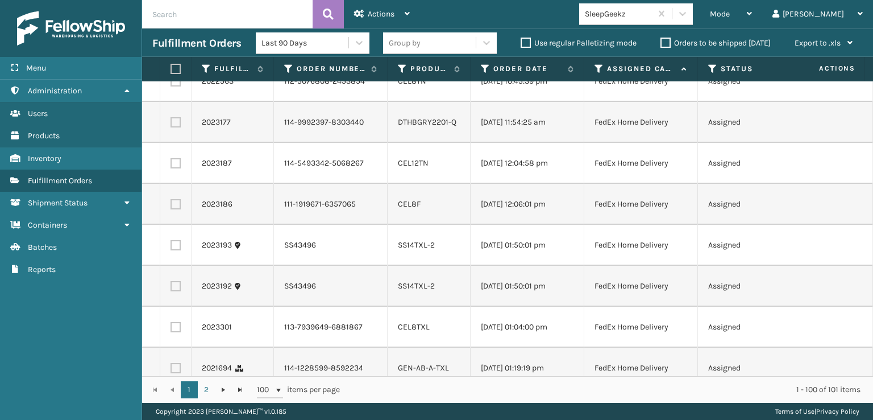
checkbox input "true"
click at [177, 45] on label at bounding box center [176, 40] width 10 height 10
click at [171, 43] on input "checkbox" at bounding box center [171, 38] width 1 height 7
checkbox input "true"
click at [177, 86] on label at bounding box center [176, 81] width 10 height 10
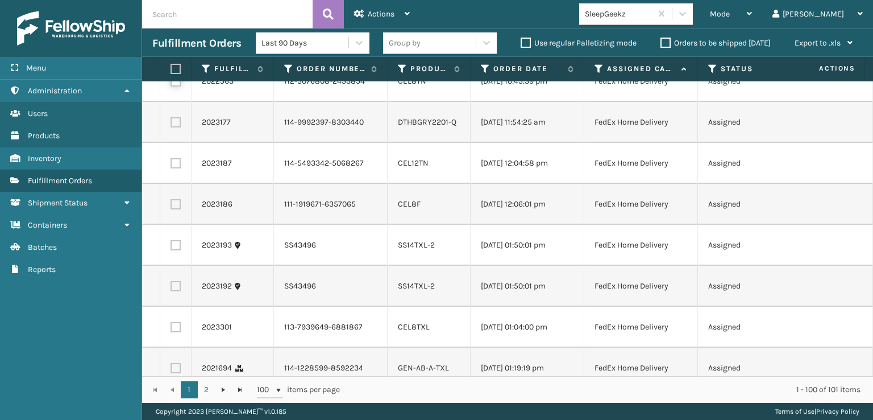
click at [171, 84] on input "checkbox" at bounding box center [171, 79] width 1 height 7
checkbox input "true"
click at [176, 127] on label at bounding box center [176, 122] width 10 height 10
click at [171, 125] on input "checkbox" at bounding box center [171, 120] width 1 height 7
checkbox input "true"
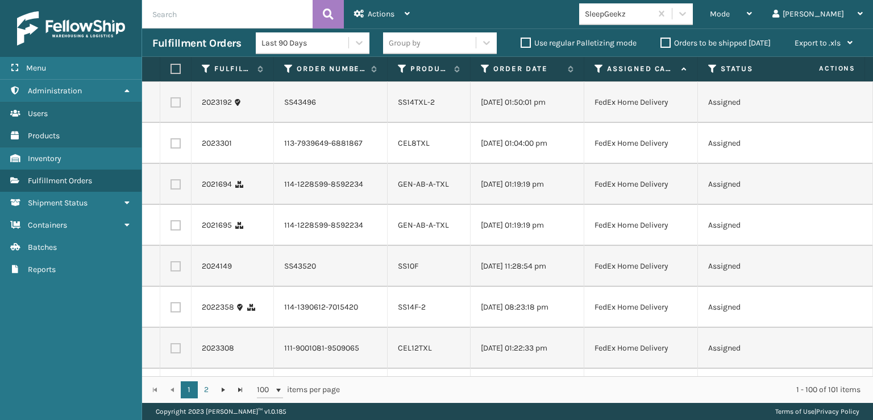
scroll to position [2559, 0]
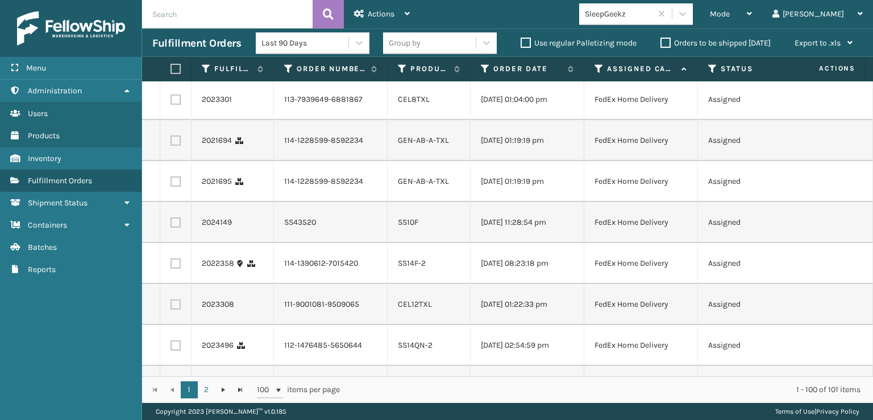
checkbox input "true"
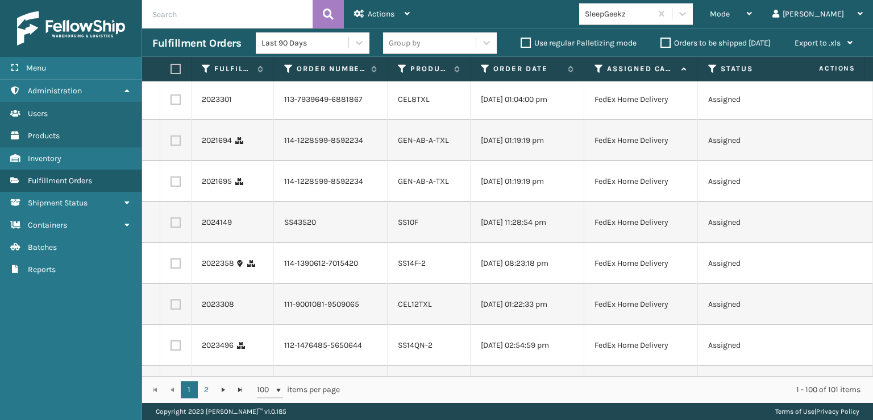
checkbox input "true"
click at [177, 23] on label at bounding box center [176, 18] width 10 height 10
click at [171, 20] on input "checkbox" at bounding box center [171, 16] width 1 height 7
checkbox input "true"
click at [175, 79] on td at bounding box center [175, 58] width 31 height 41
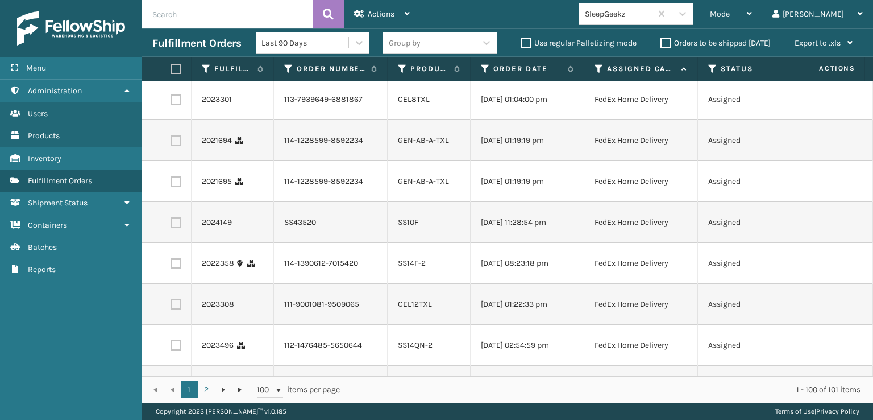
click at [173, 105] on label at bounding box center [176, 99] width 10 height 10
click at [171, 102] on input "checkbox" at bounding box center [171, 97] width 1 height 7
checkbox input "true"
click at [177, 64] on label at bounding box center [176, 58] width 10 height 10
click at [171, 61] on input "checkbox" at bounding box center [171, 56] width 1 height 7
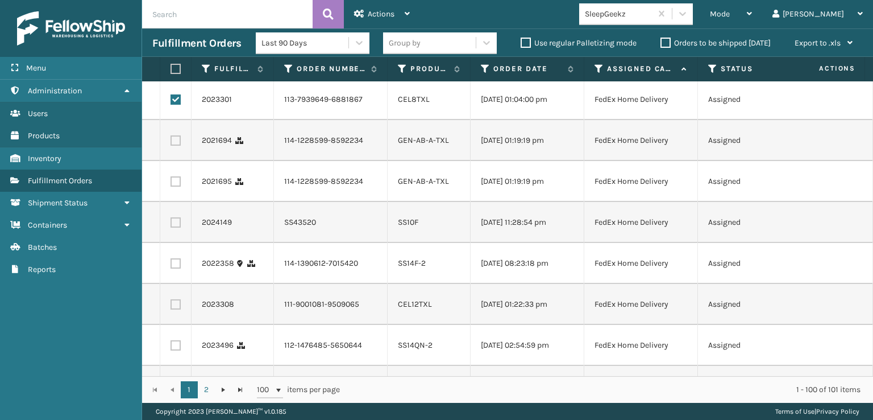
checkbox input "true"
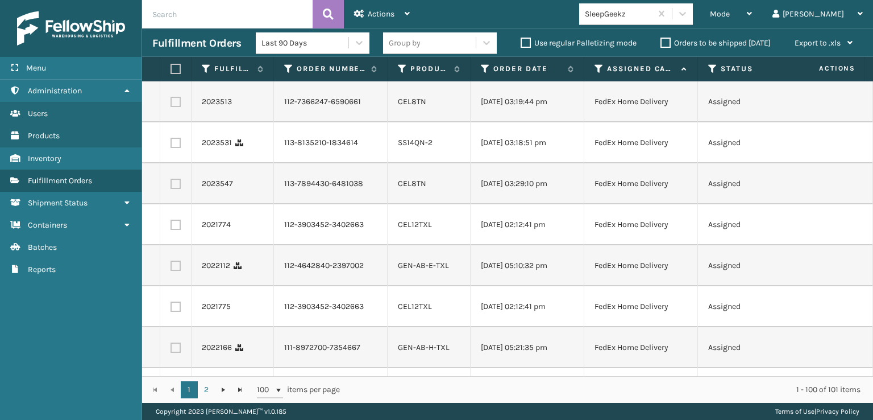
scroll to position [2786, 0]
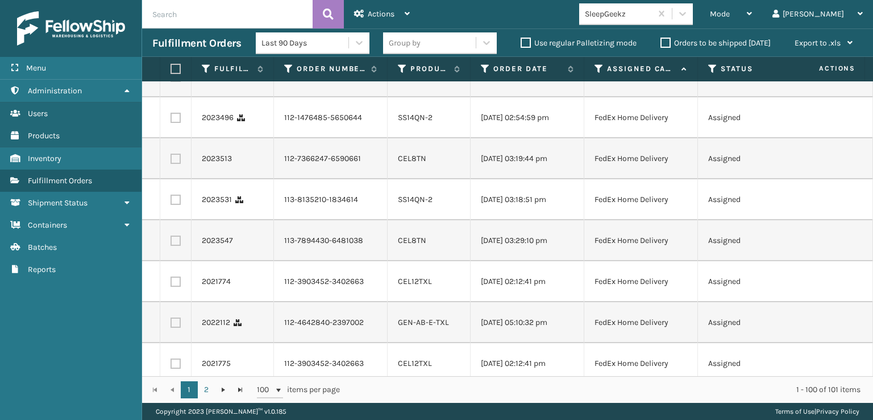
checkbox input "true"
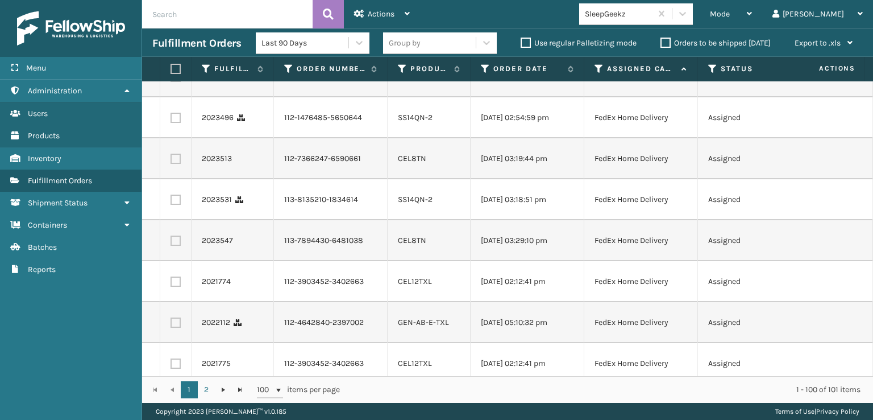
checkbox input "true"
click at [177, 41] on label at bounding box center [176, 36] width 10 height 10
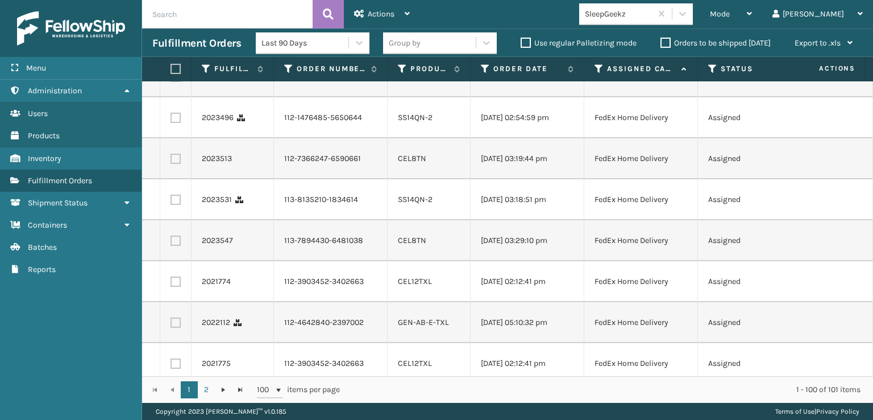
click at [171, 38] on input "checkbox" at bounding box center [171, 34] width 1 height 7
checkbox input "true"
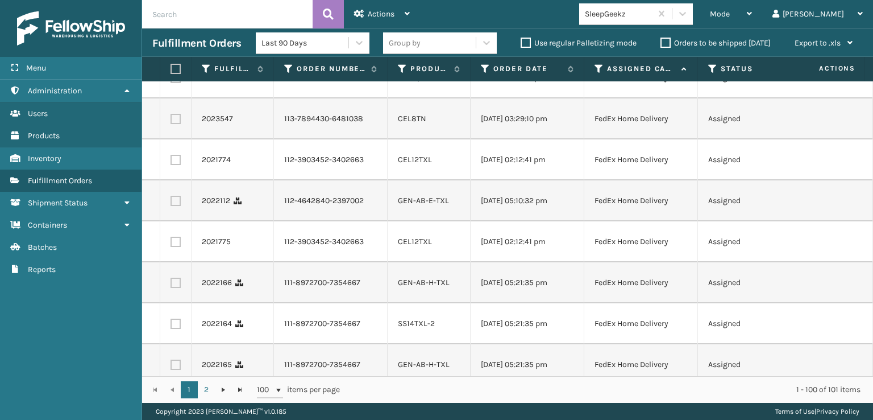
scroll to position [2957, 0]
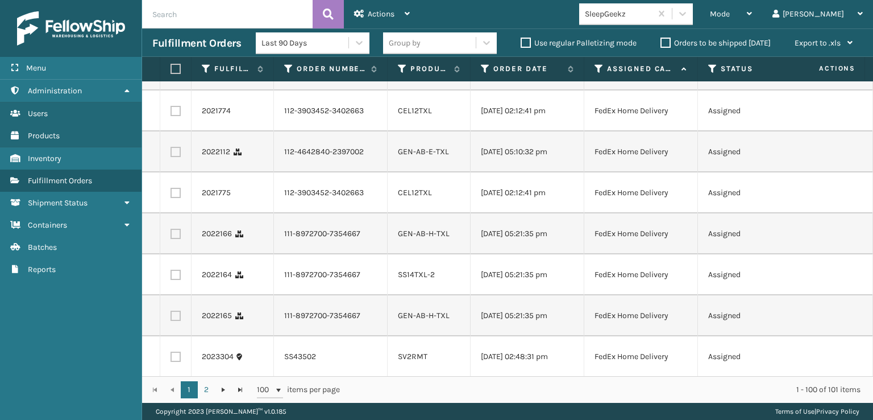
checkbox input "true"
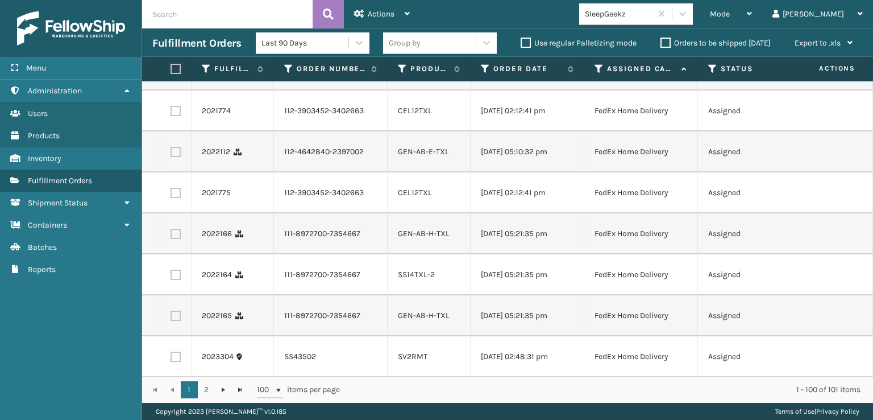
checkbox input "true"
click at [176, 34] on label at bounding box center [176, 29] width 10 height 10
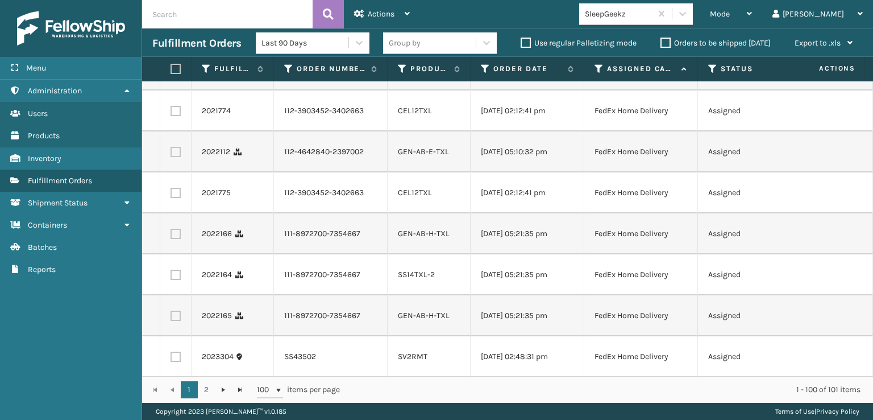
click at [171, 31] on input "checkbox" at bounding box center [171, 27] width 1 height 7
checkbox input "true"
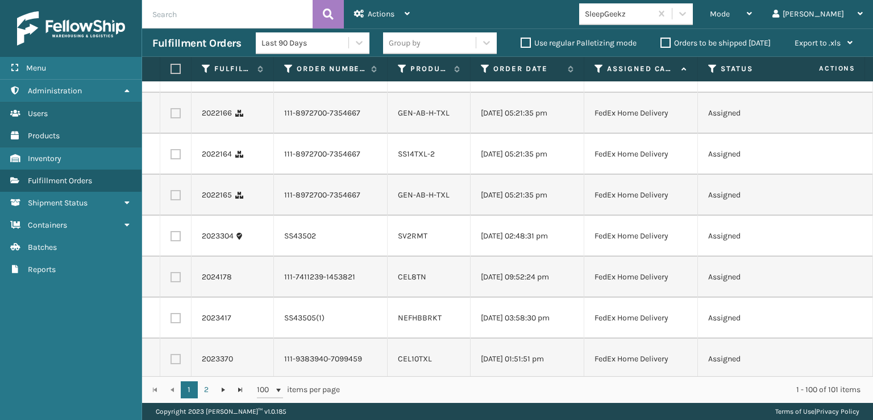
scroll to position [3127, 0]
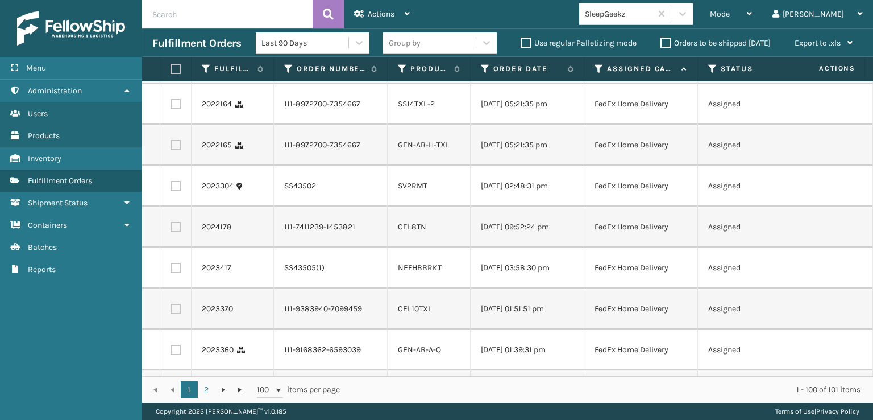
checkbox input "true"
click at [177, 27] on label at bounding box center [176, 22] width 10 height 10
click at [171, 24] on input "checkbox" at bounding box center [171, 20] width 1 height 7
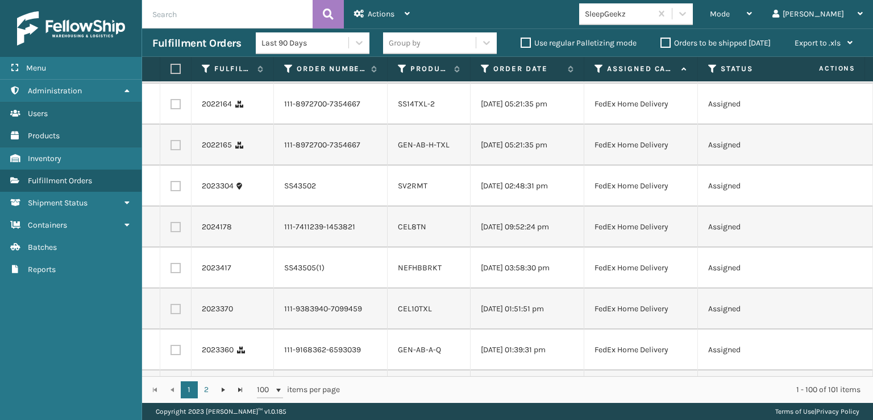
checkbox input "true"
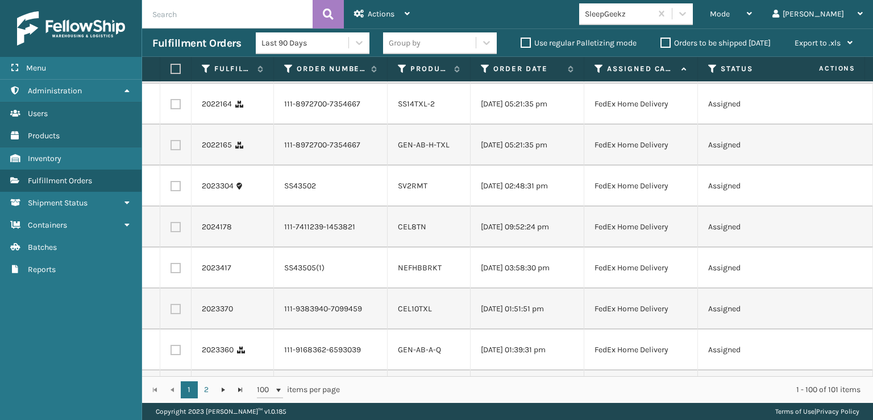
checkbox input "true"
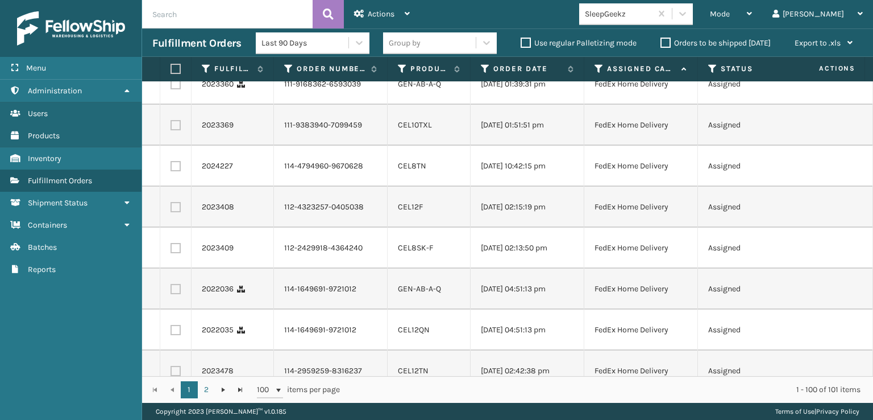
scroll to position [3412, 0]
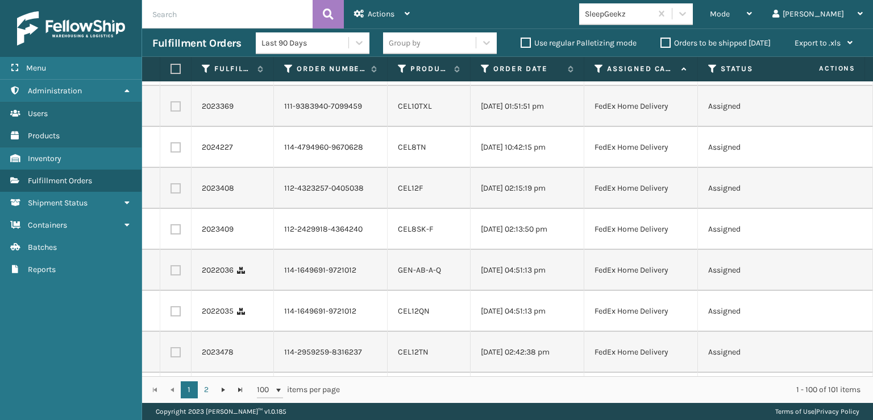
checkbox input "true"
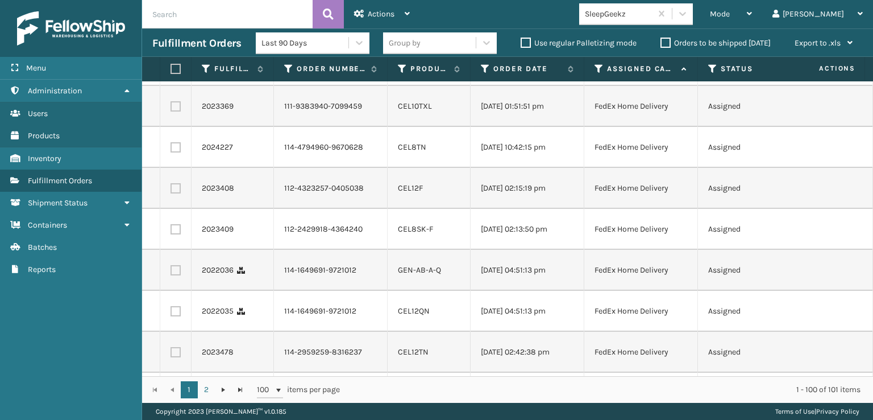
checkbox input "true"
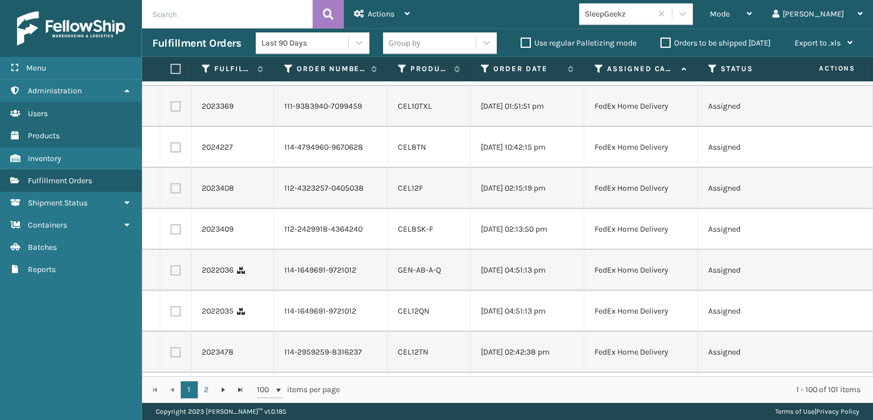
checkbox input "true"
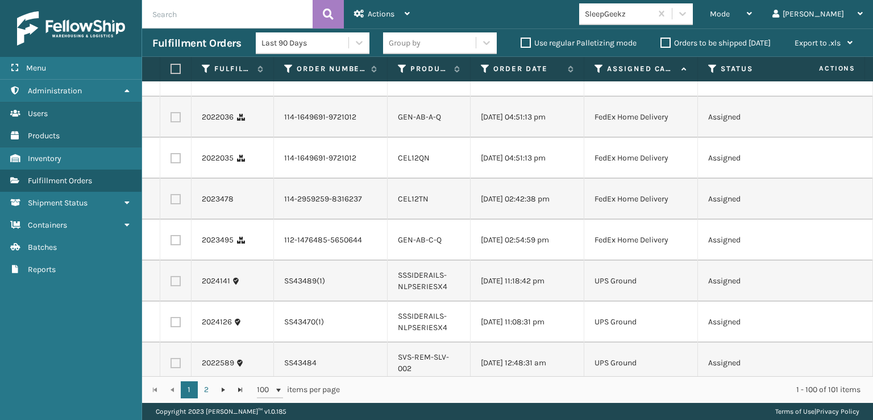
scroll to position [3582, 0]
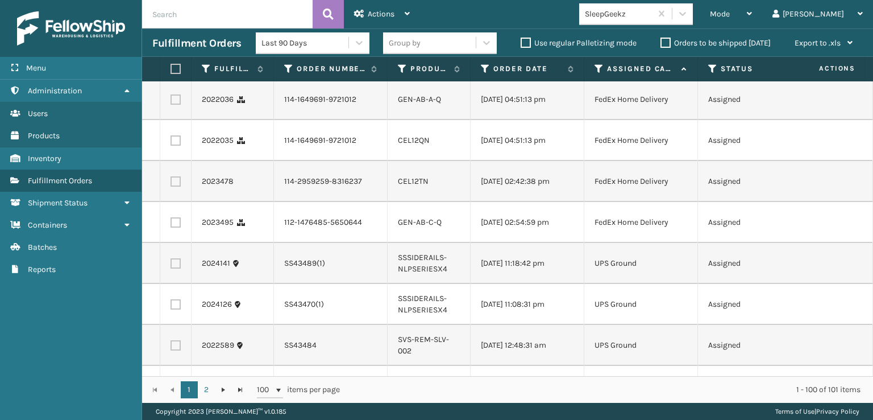
checkbox input "true"
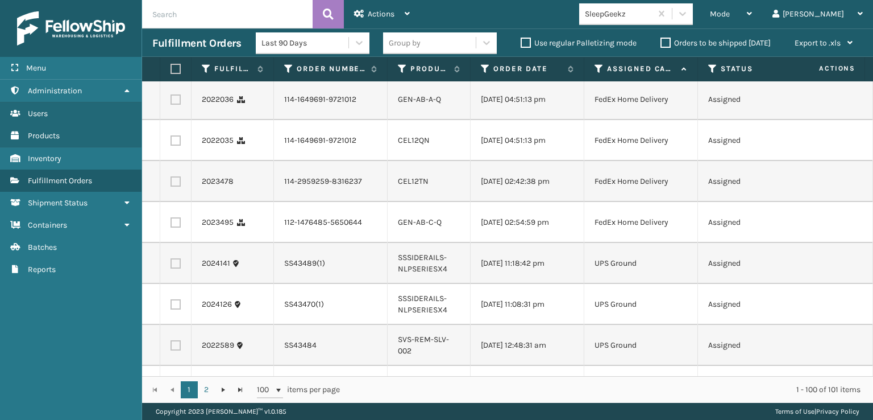
checkbox input "true"
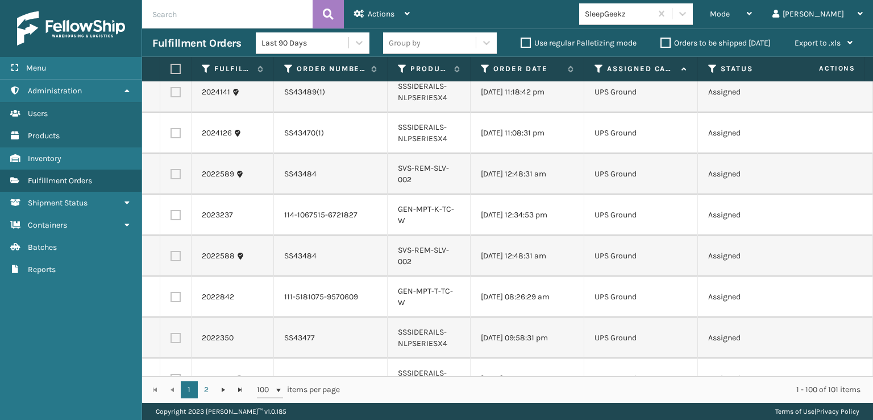
scroll to position [3810, 0]
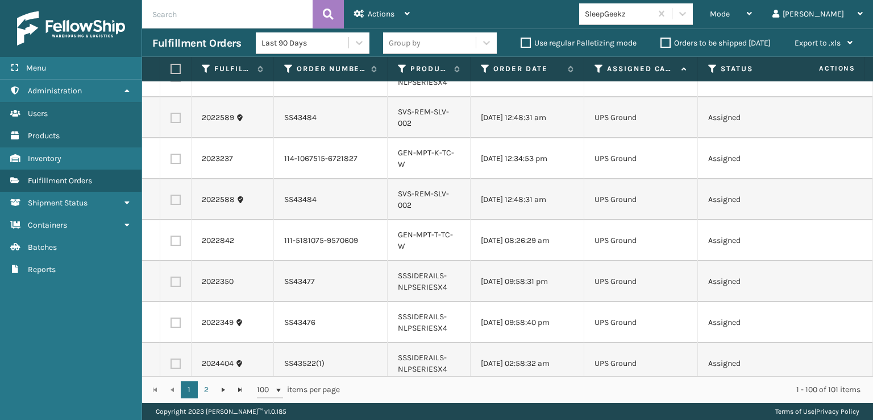
checkbox input "true"
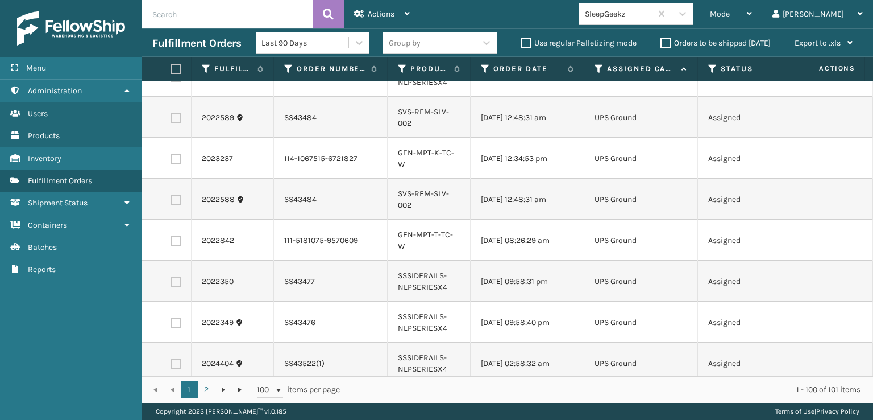
checkbox input "true"
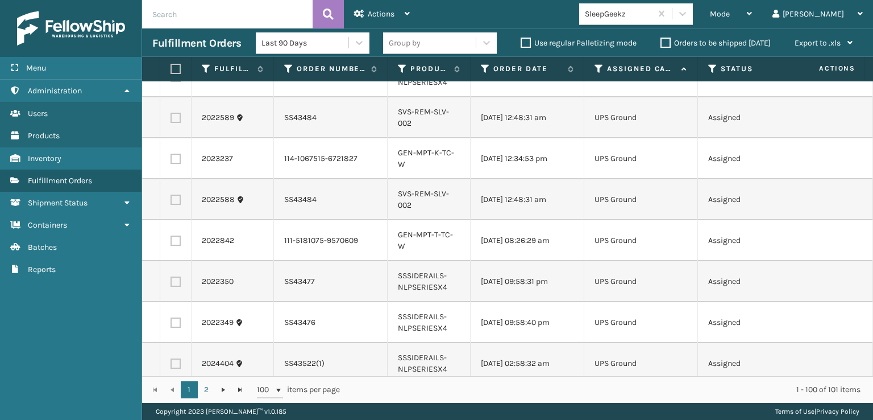
checkbox input "true"
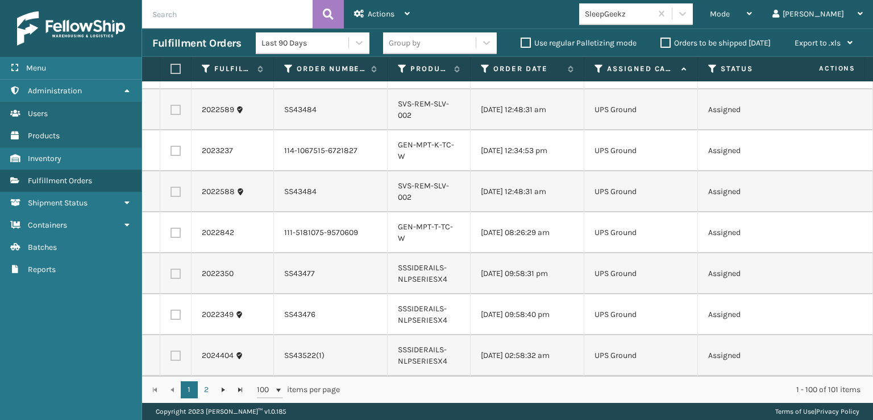
scroll to position [4037, 0]
checkbox input "true"
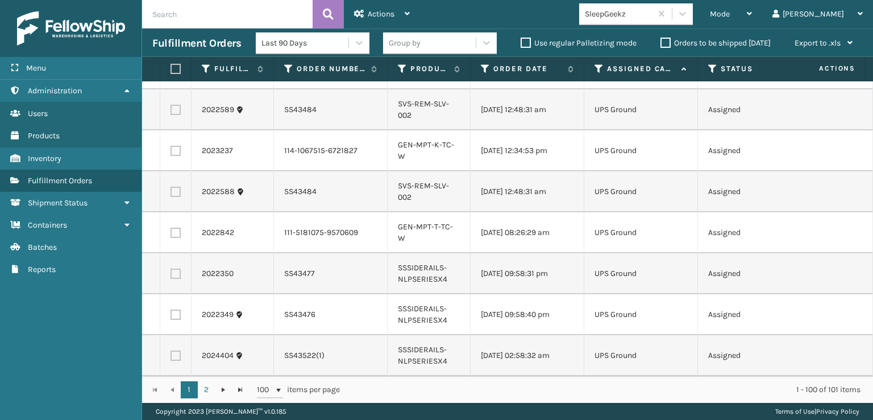
checkbox input "true"
click at [375, 13] on span "Actions" at bounding box center [381, 14] width 27 height 10
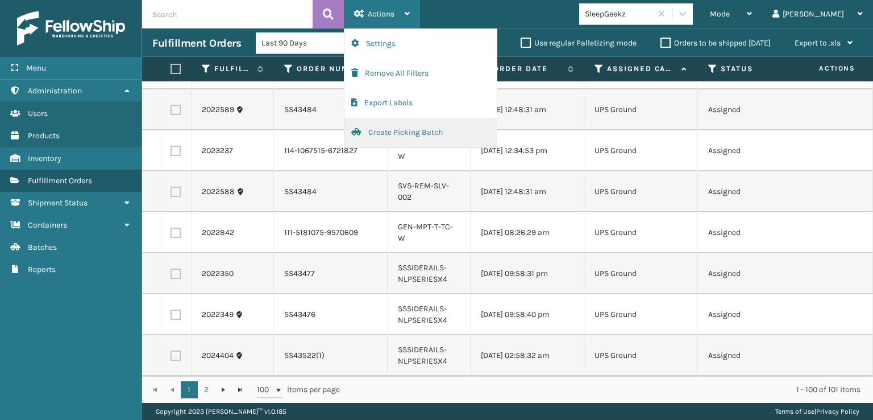
click at [382, 130] on button "Create Picking Batch" at bounding box center [421, 133] width 152 height 30
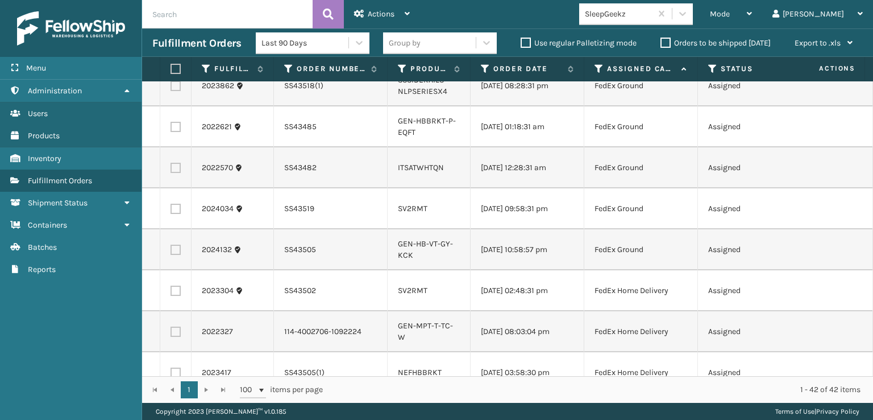
scroll to position [1094, 0]
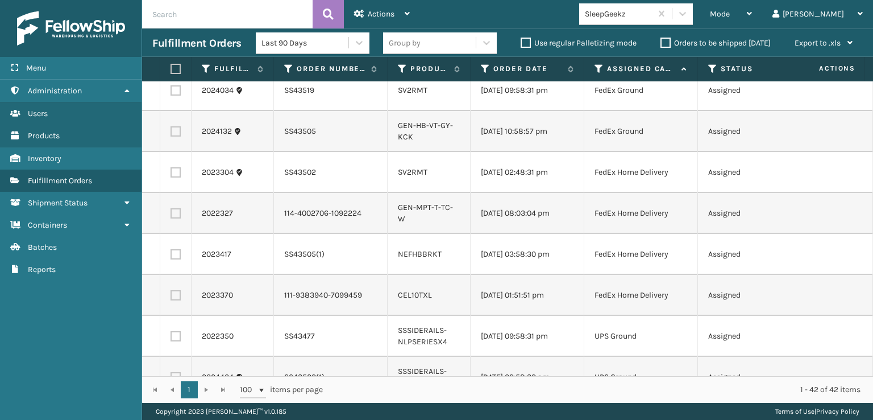
click at [177, 300] on label at bounding box center [176, 295] width 10 height 10
click at [171, 297] on input "checkbox" at bounding box center [171, 293] width 1 height 7
checkbox input "true"
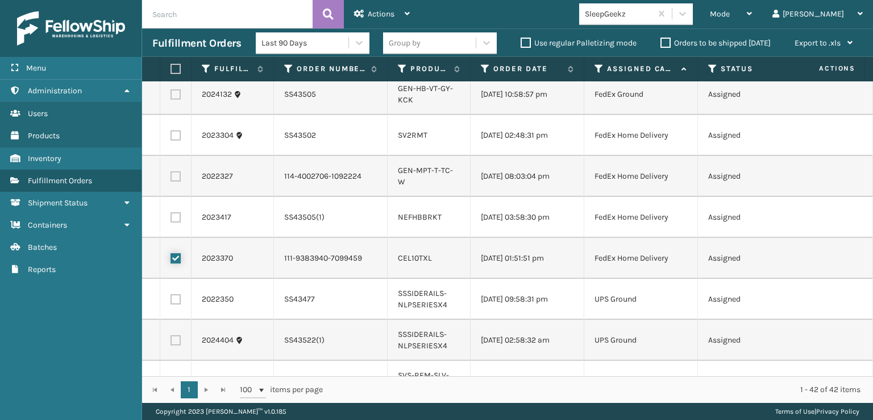
scroll to position [1151, 0]
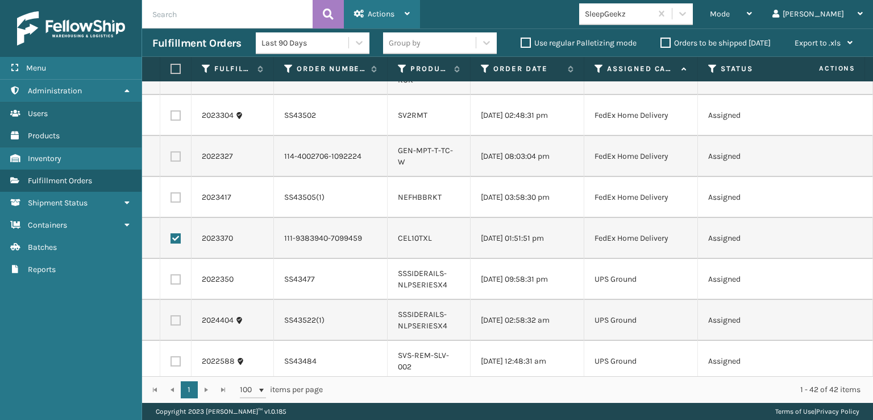
click at [372, 11] on span "Actions" at bounding box center [381, 14] width 27 height 10
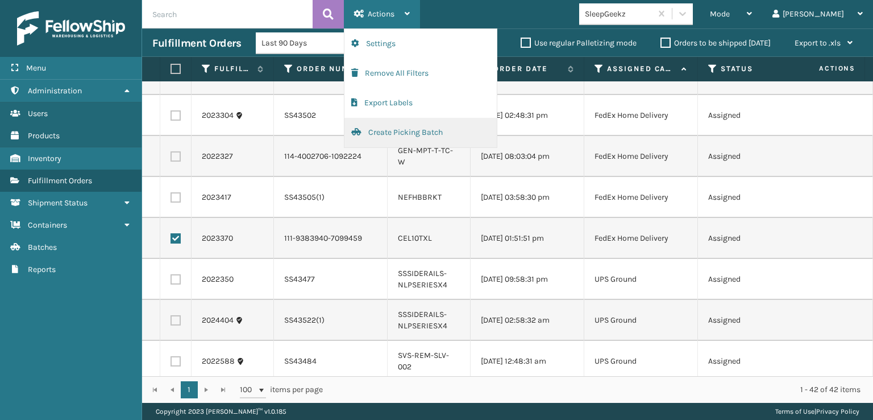
click at [380, 129] on button "Create Picking Batch" at bounding box center [421, 133] width 152 height 30
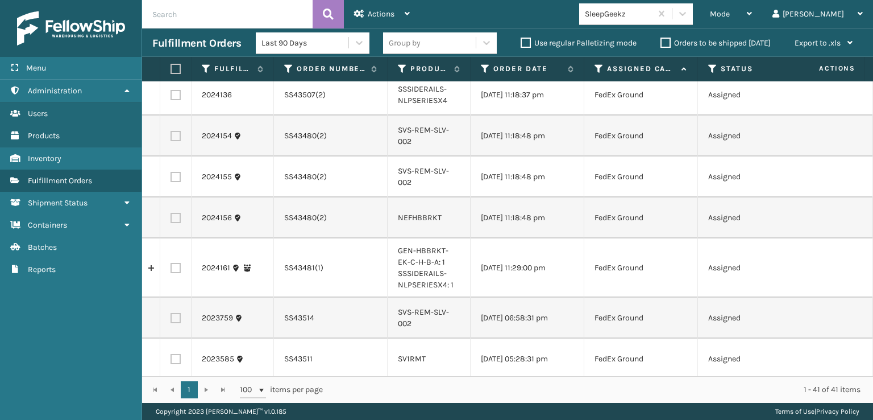
scroll to position [0, 0]
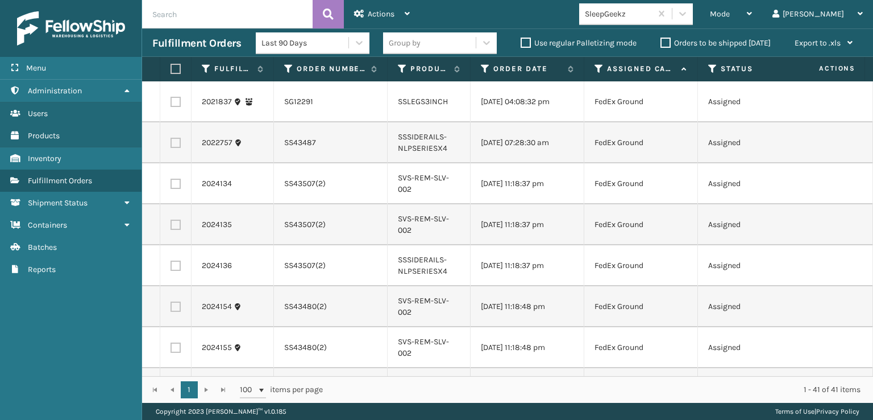
click at [176, 65] on label at bounding box center [174, 69] width 7 height 10
click at [171, 65] on input "checkbox" at bounding box center [171, 68] width 1 height 7
checkbox input "true"
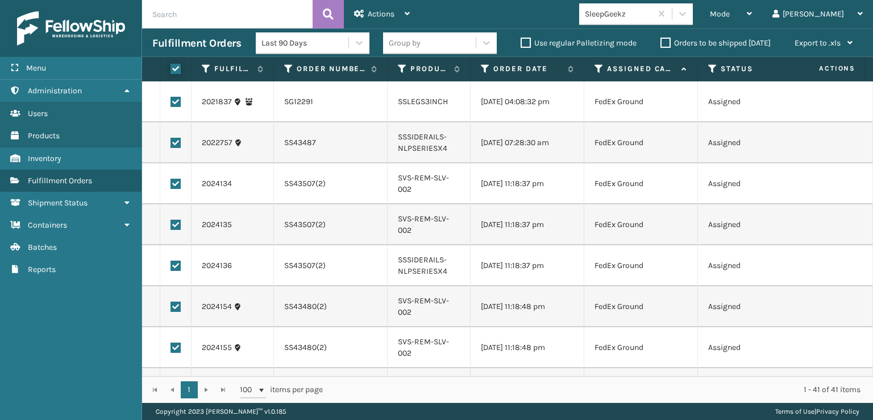
checkbox input "true"
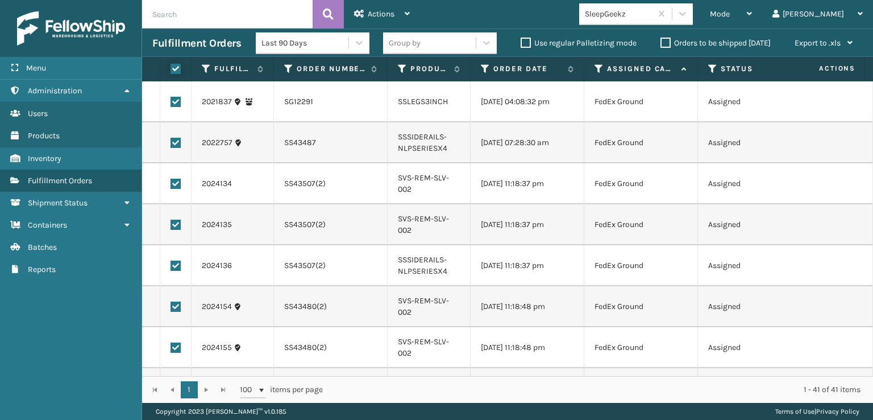
checkbox input "true"
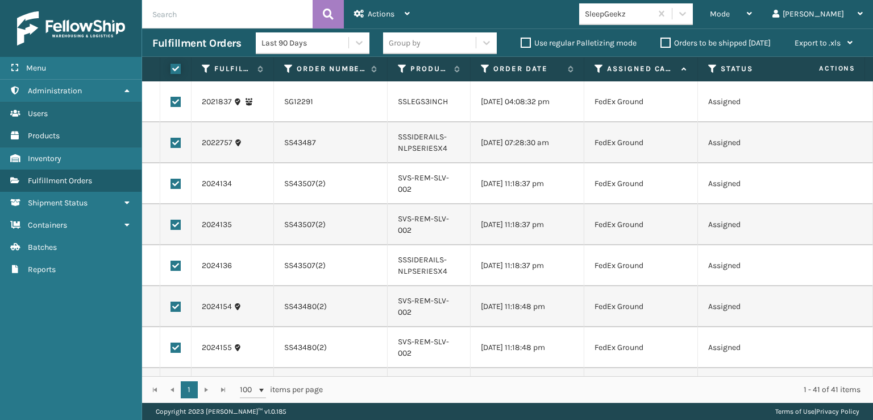
checkbox input "true"
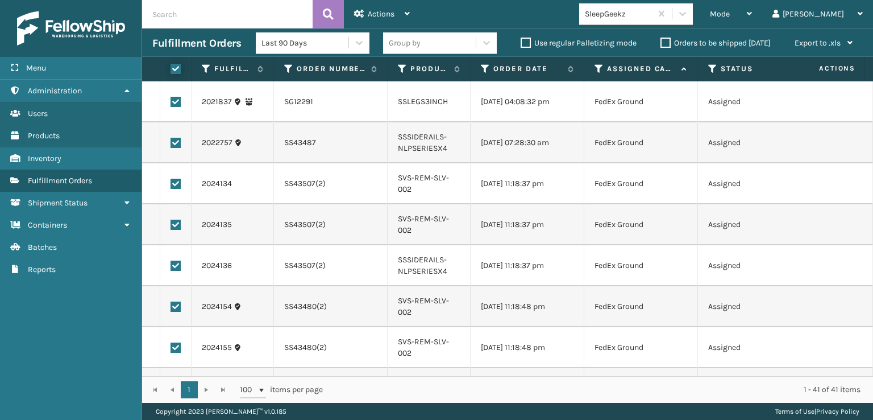
checkbox input "true"
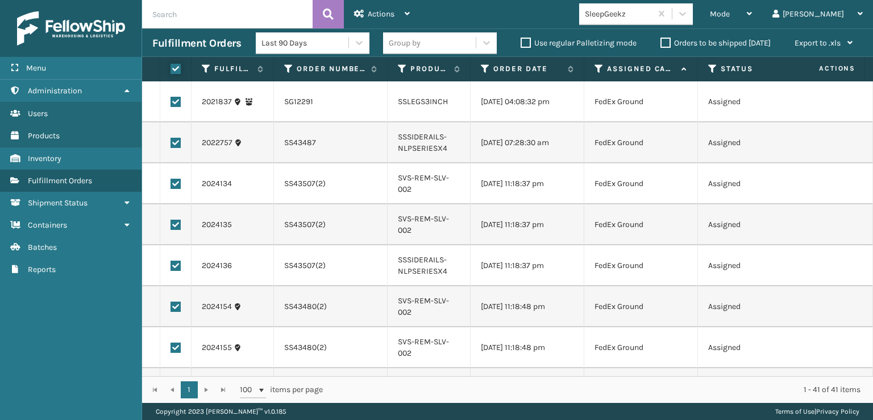
checkbox input "true"
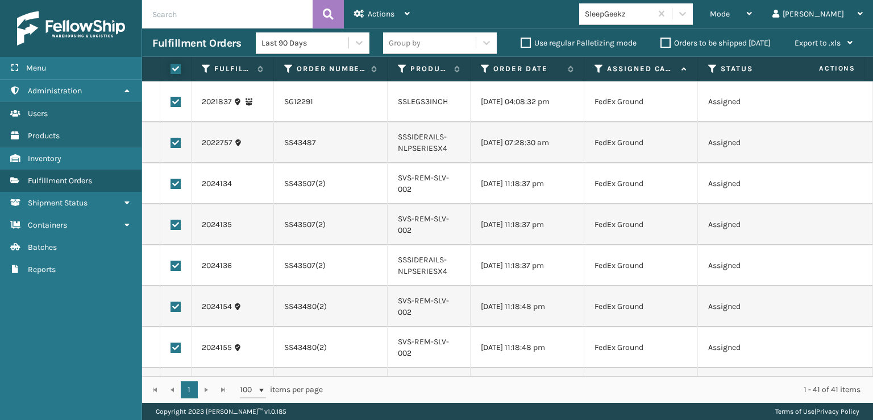
checkbox input "true"
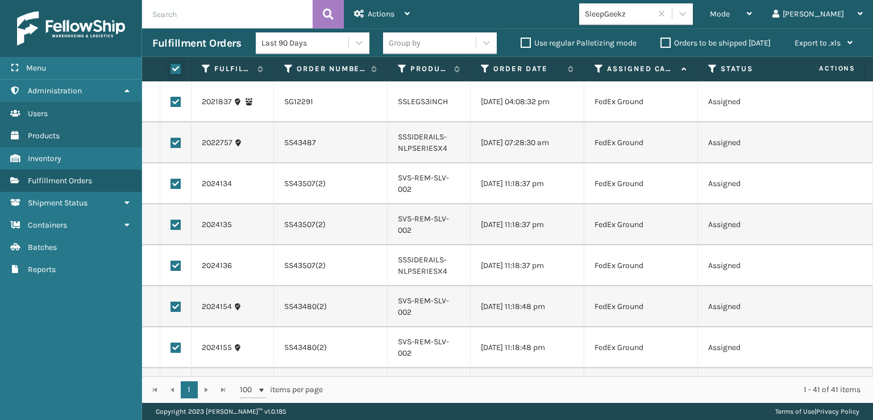
checkbox input "true"
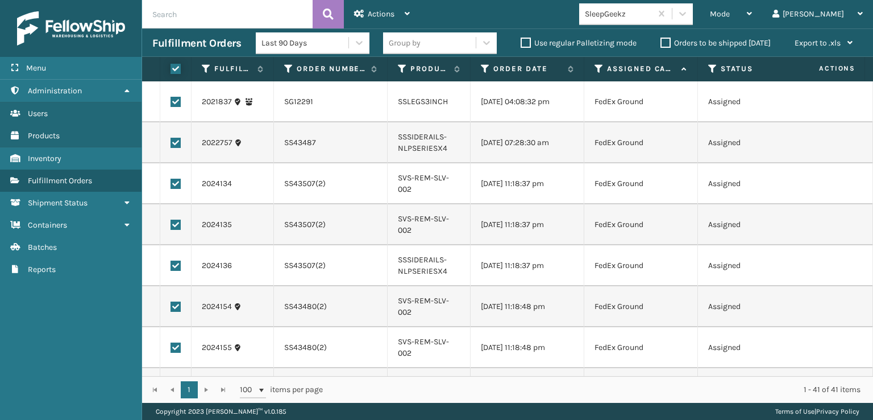
checkbox input "true"
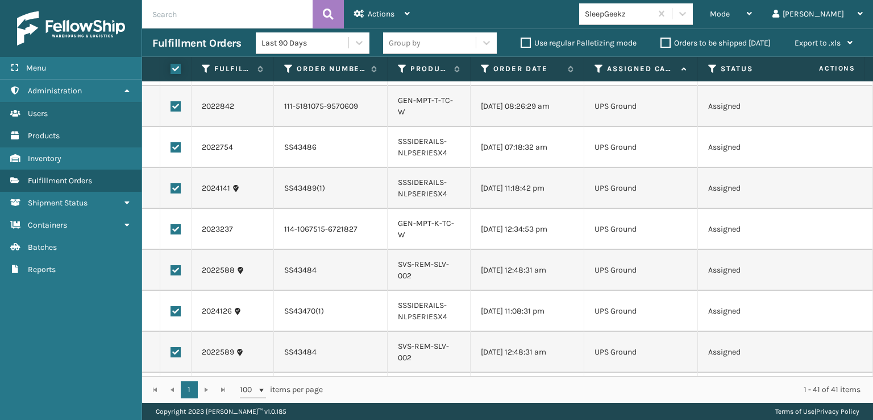
scroll to position [1444, 0]
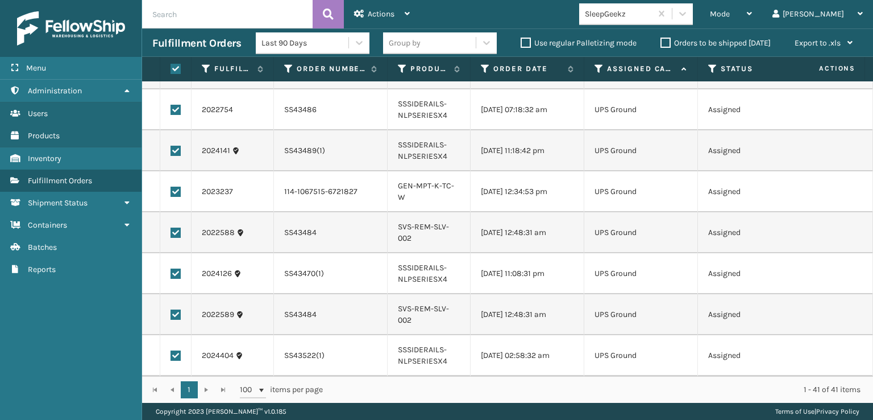
click at [176, 350] on label at bounding box center [176, 355] width 10 height 10
click at [171, 350] on input "checkbox" at bounding box center [171, 353] width 1 height 7
checkbox input "false"
click at [177, 309] on label at bounding box center [176, 314] width 10 height 10
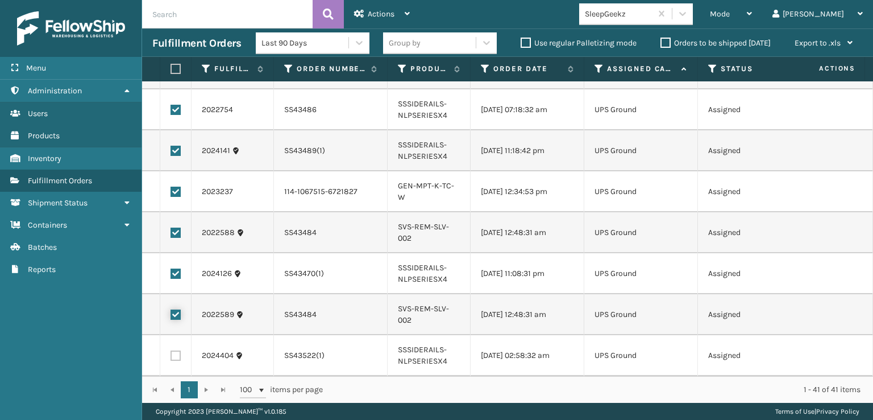
click at [171, 309] on input "checkbox" at bounding box center [171, 312] width 1 height 7
checkbox input "false"
click at [176, 268] on label at bounding box center [176, 273] width 10 height 10
click at [171, 268] on input "checkbox" at bounding box center [171, 271] width 1 height 7
checkbox input "false"
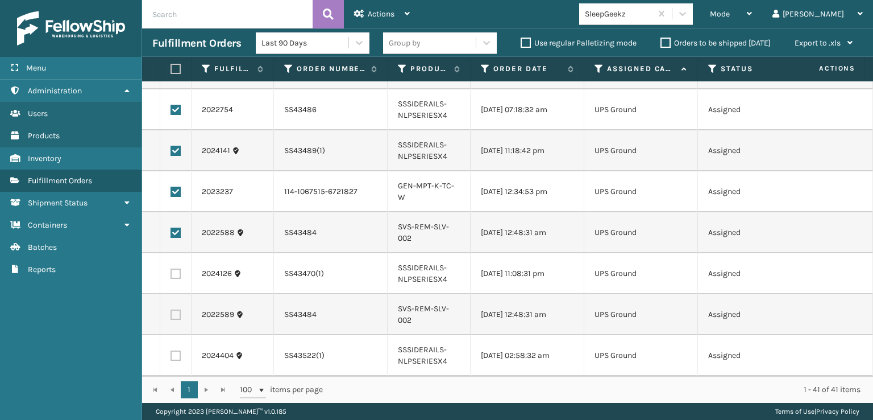
click at [176, 227] on label at bounding box center [176, 232] width 10 height 10
click at [171, 227] on input "checkbox" at bounding box center [171, 230] width 1 height 7
checkbox input "false"
click at [173, 187] on label at bounding box center [176, 192] width 10 height 10
click at [171, 187] on input "checkbox" at bounding box center [171, 190] width 1 height 7
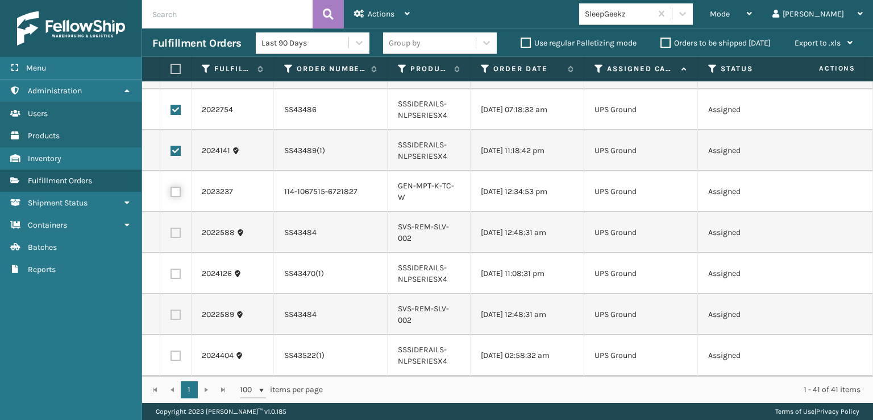
checkbox input "false"
click at [176, 146] on label at bounding box center [176, 151] width 10 height 10
click at [171, 146] on input "checkbox" at bounding box center [171, 149] width 1 height 7
checkbox input "false"
click at [175, 105] on label at bounding box center [176, 110] width 10 height 10
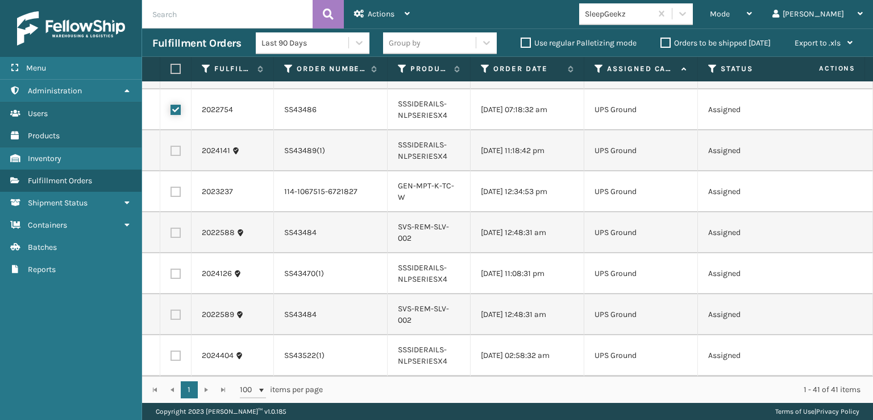
click at [171, 105] on input "checkbox" at bounding box center [171, 108] width 1 height 7
checkbox input "false"
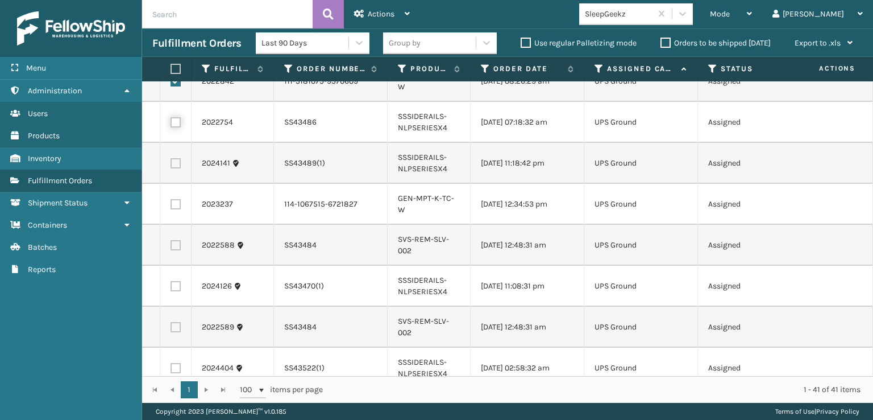
scroll to position [1331, 0]
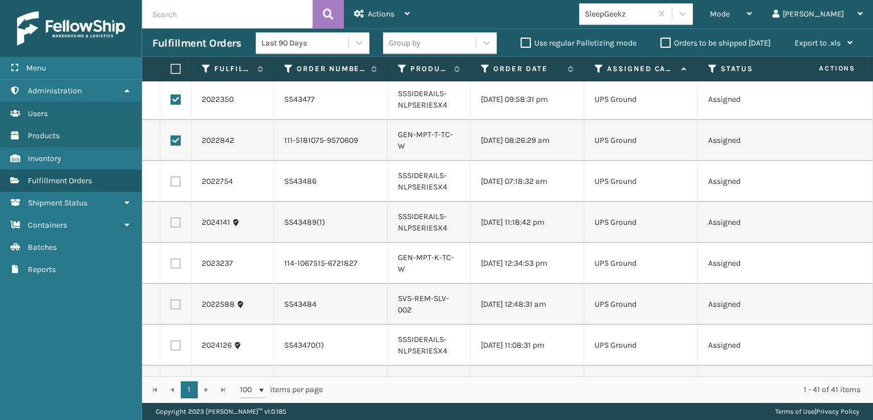
click at [177, 146] on label at bounding box center [176, 140] width 10 height 10
click at [171, 143] on input "checkbox" at bounding box center [171, 138] width 1 height 7
checkbox input "false"
click at [175, 105] on label at bounding box center [176, 99] width 10 height 10
click at [171, 102] on input "checkbox" at bounding box center [171, 97] width 1 height 7
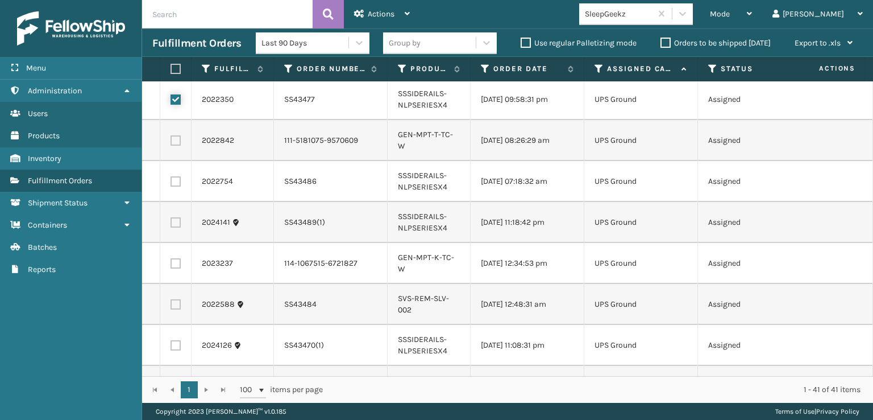
checkbox input "false"
click at [175, 64] on label at bounding box center [176, 58] width 10 height 10
click at [171, 61] on input "checkbox" at bounding box center [171, 56] width 1 height 7
checkbox input "false"
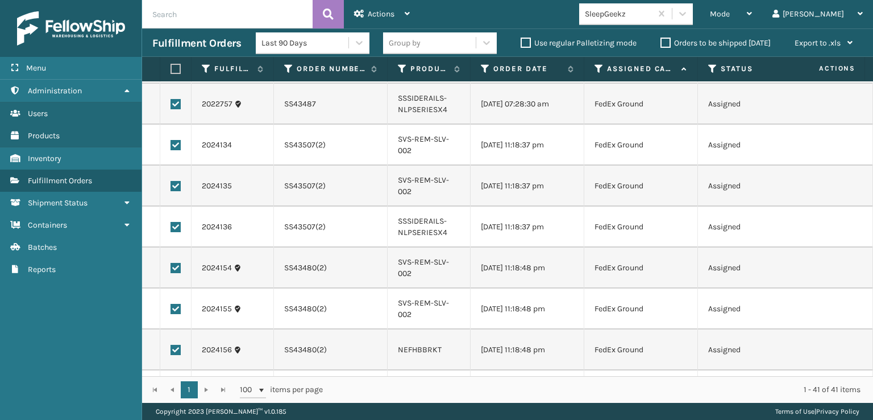
scroll to position [0, 0]
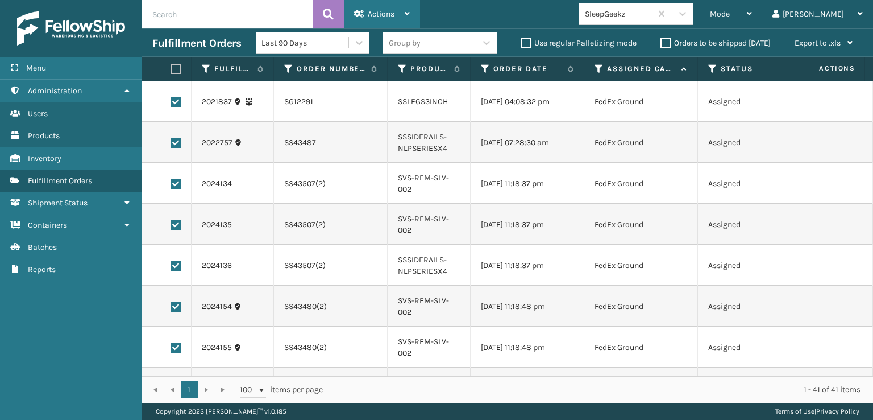
click at [380, 11] on span "Actions" at bounding box center [381, 14] width 27 height 10
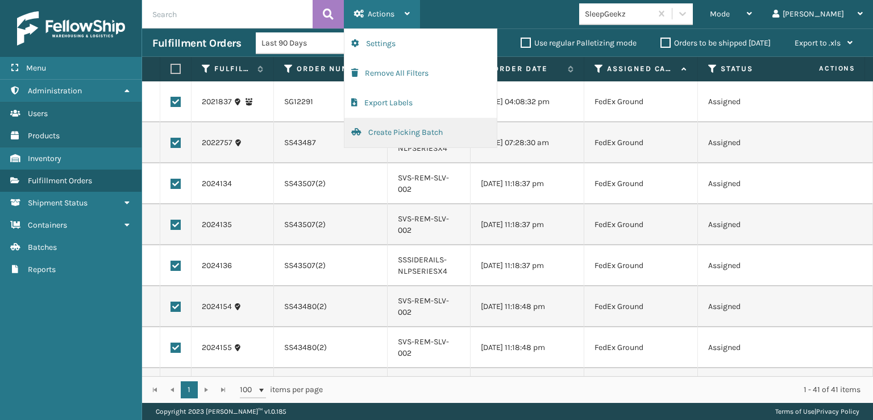
click at [385, 130] on button "Create Picking Batch" at bounding box center [421, 133] width 152 height 30
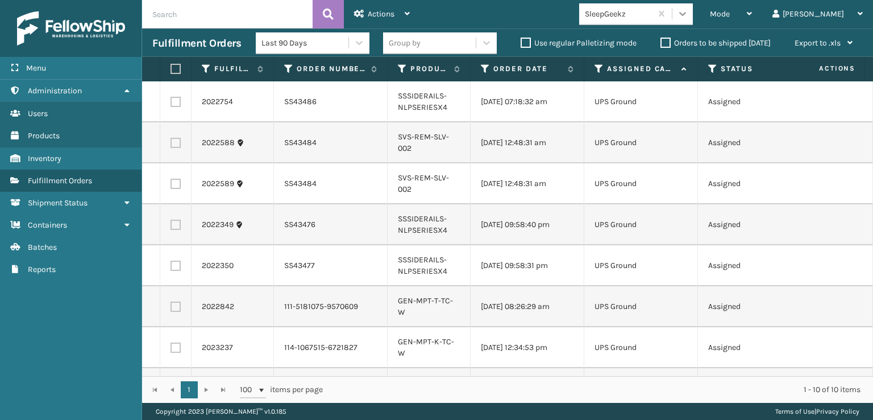
click at [689, 18] on icon at bounding box center [682, 13] width 11 height 11
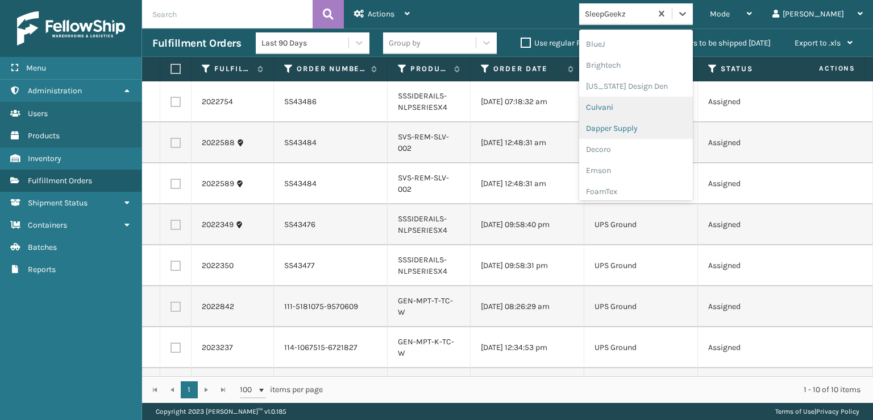
scroll to position [171, 0]
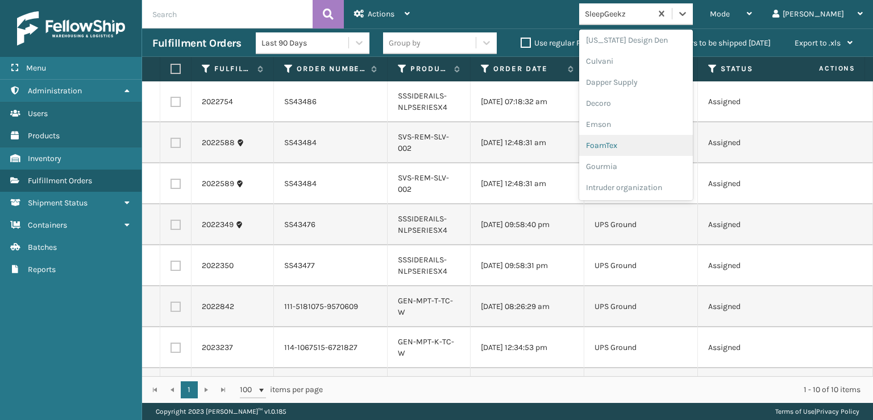
click at [645, 144] on div "FoamTex" at bounding box center [636, 145] width 114 height 21
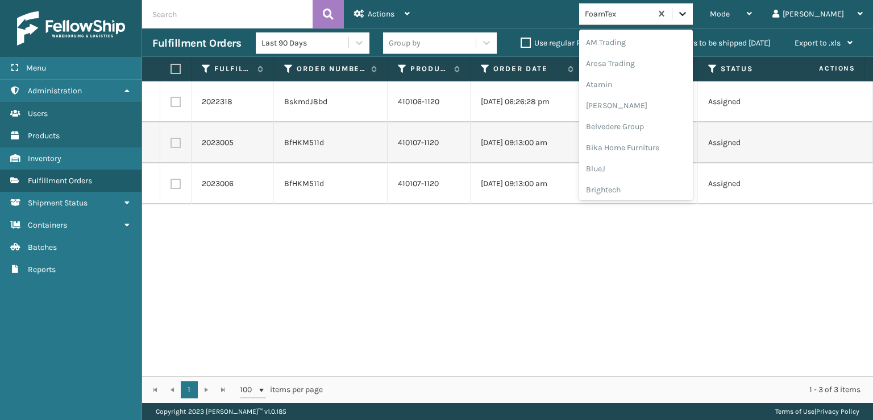
click at [693, 7] on div at bounding box center [683, 13] width 20 height 20
click at [648, 187] on div "[PERSON_NAME] Brands" at bounding box center [636, 187] width 114 height 21
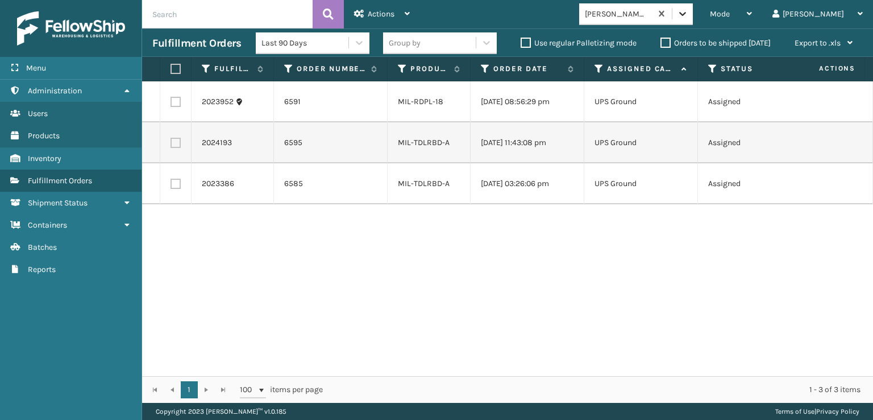
click at [689, 11] on icon at bounding box center [682, 13] width 11 height 11
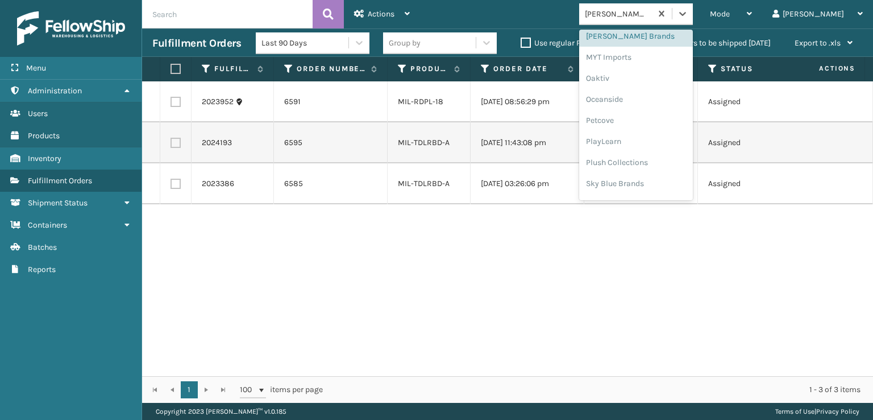
scroll to position [530, 0]
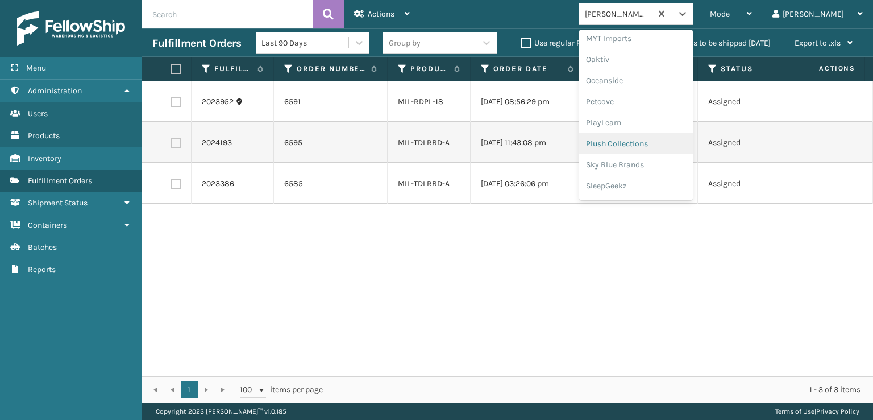
click at [644, 144] on div "Plush Collections" at bounding box center [636, 143] width 114 height 21
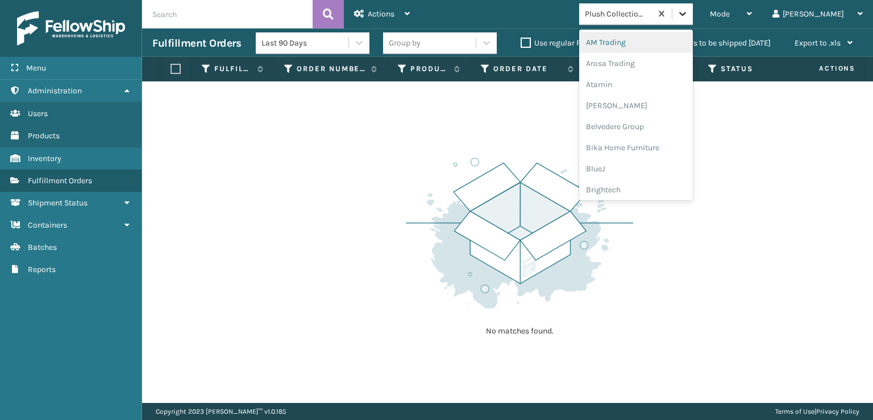
click at [689, 8] on icon at bounding box center [682, 13] width 11 height 11
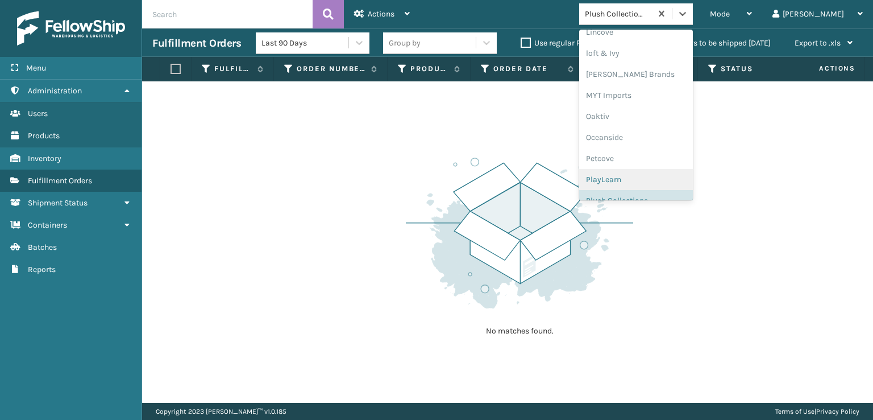
scroll to position [549, 0]
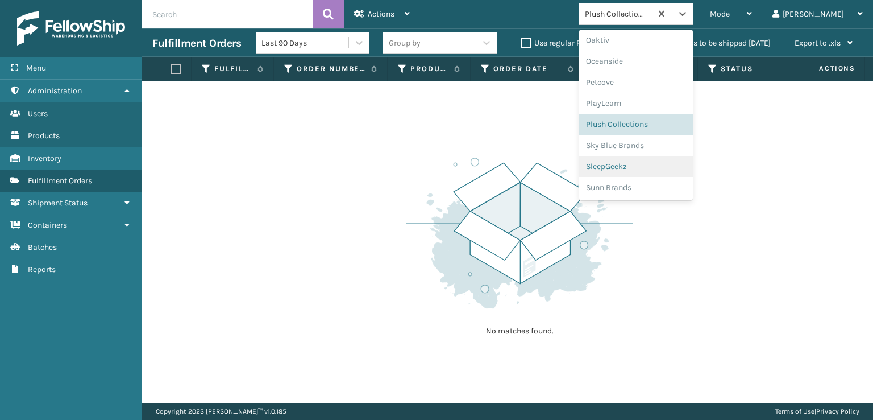
click at [646, 167] on div "SleepGeekz" at bounding box center [636, 166] width 114 height 21
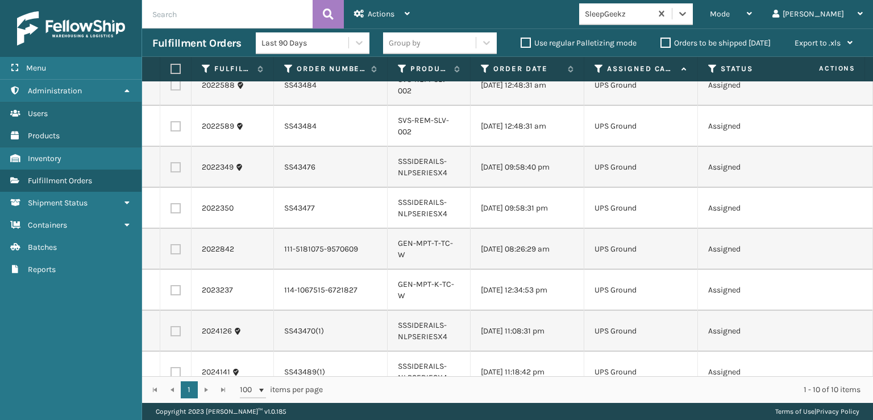
scroll to position [0, 0]
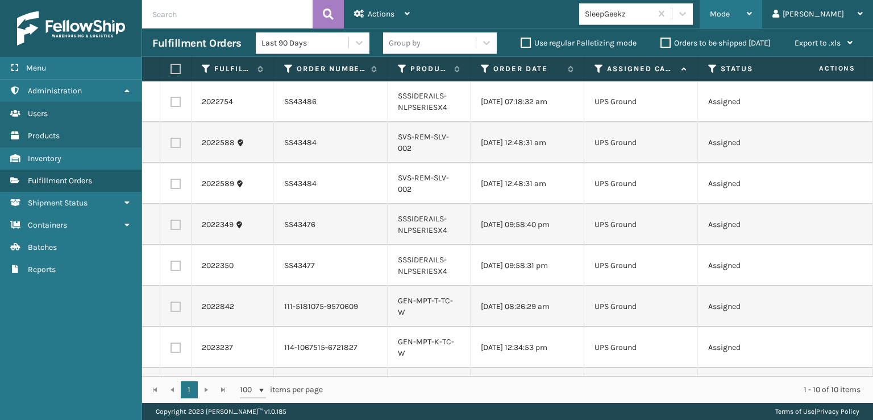
click at [755, 11] on div "Mode Regular Mode Picking Mode Labeling Mode Exit Scan Mode" at bounding box center [731, 14] width 63 height 28
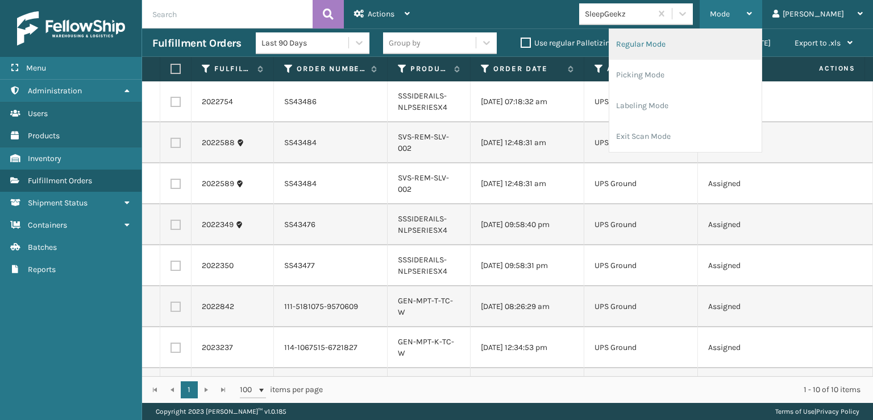
click at [701, 41] on li "Regular Mode" at bounding box center [686, 44] width 152 height 31
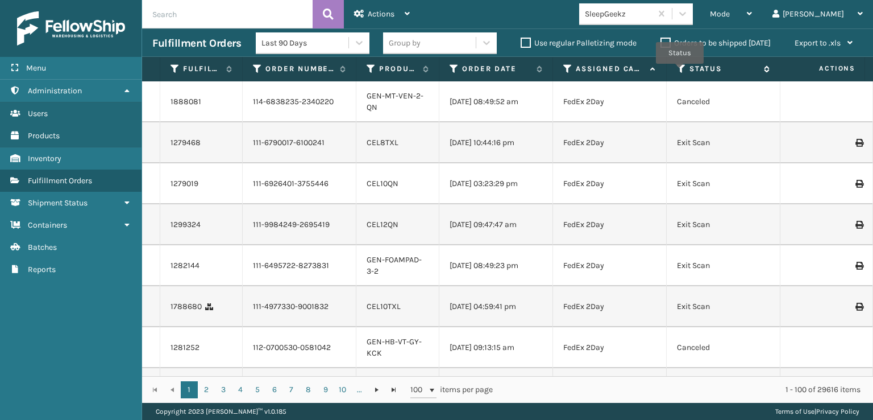
click at [681, 70] on icon at bounding box center [681, 69] width 9 height 10
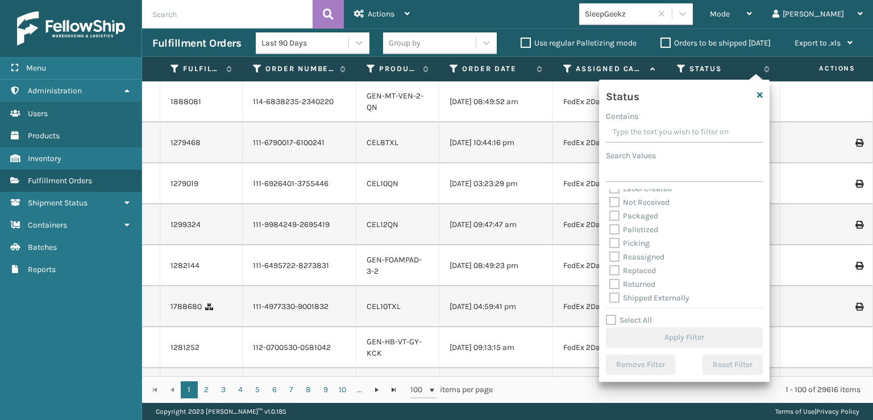
scroll to position [64, 0]
click at [619, 239] on label "Picking" at bounding box center [630, 241] width 40 height 10
click at [614, 242] on label "Picking" at bounding box center [630, 241] width 40 height 10
click at [610, 242] on input "Picking" at bounding box center [610, 237] width 1 height 7
checkbox input "true"
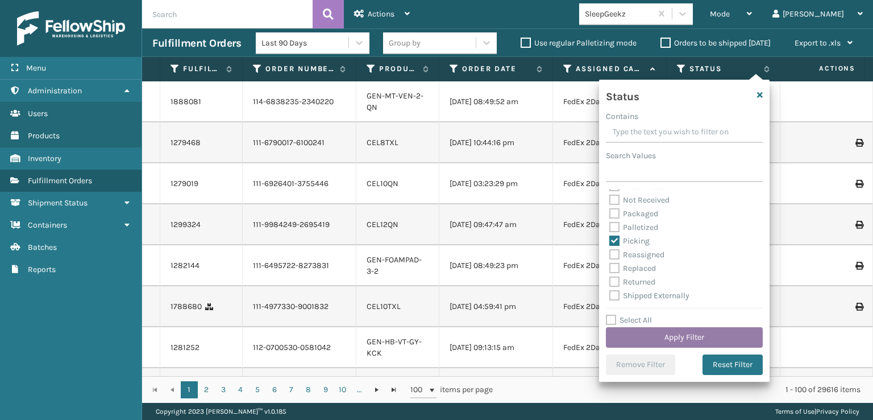
click at [660, 341] on button "Apply Filter" at bounding box center [684, 337] width 157 height 20
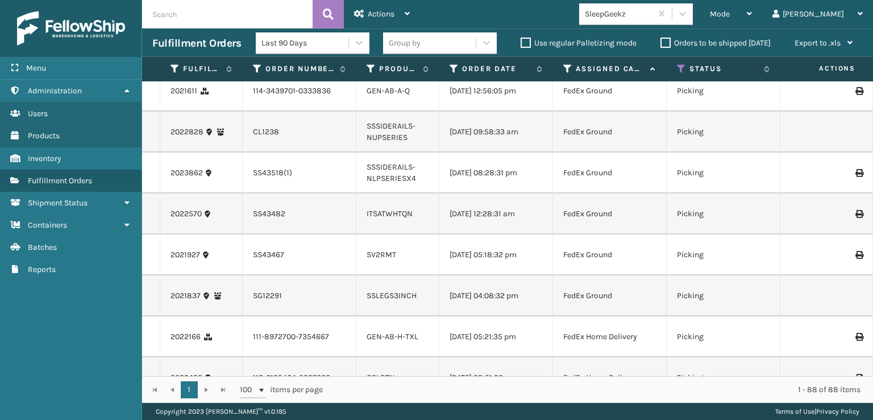
scroll to position [1080, 0]
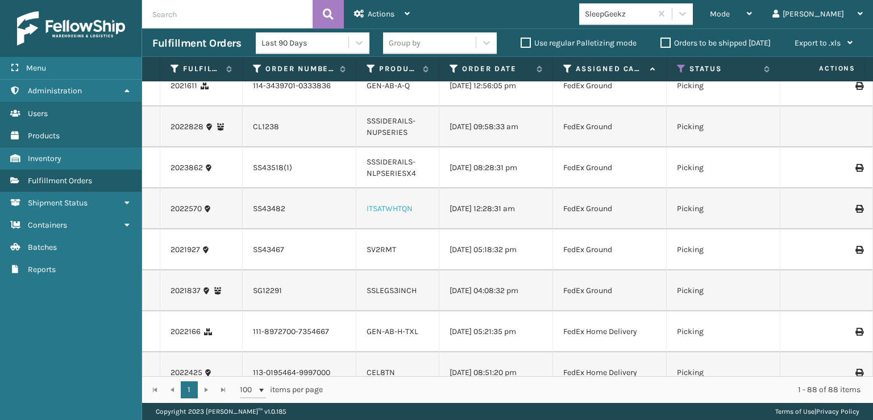
click at [384, 213] on link "ITSATWHTQN" at bounding box center [390, 209] width 46 height 10
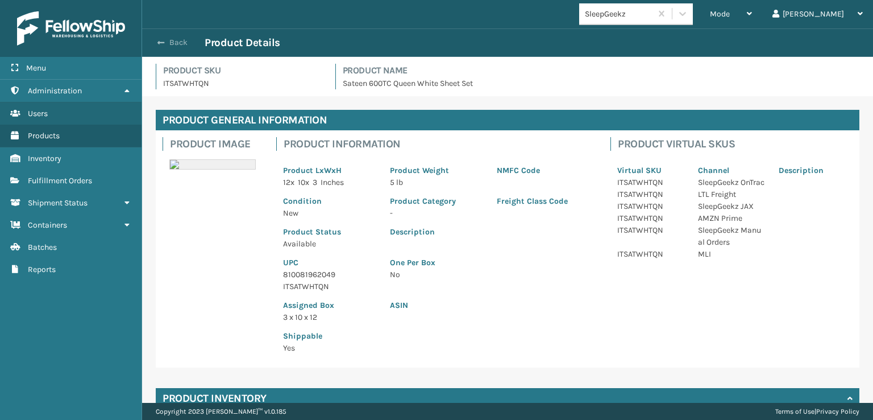
click at [165, 42] on button "Back" at bounding box center [178, 43] width 52 height 10
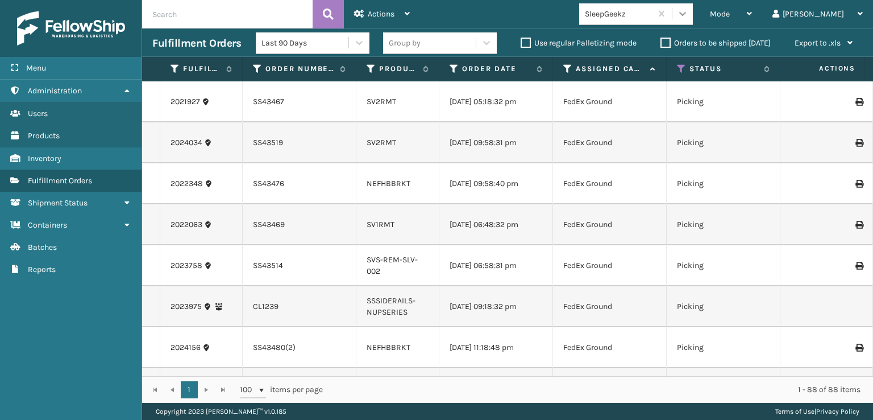
click at [689, 12] on icon at bounding box center [682, 13] width 11 height 11
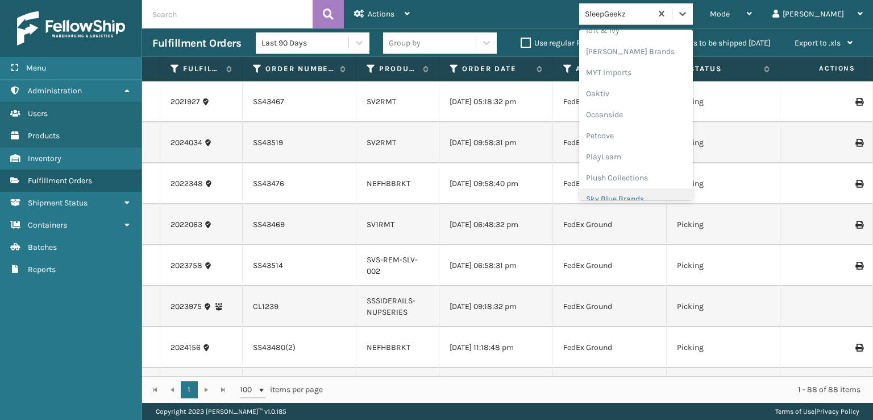
scroll to position [549, 0]
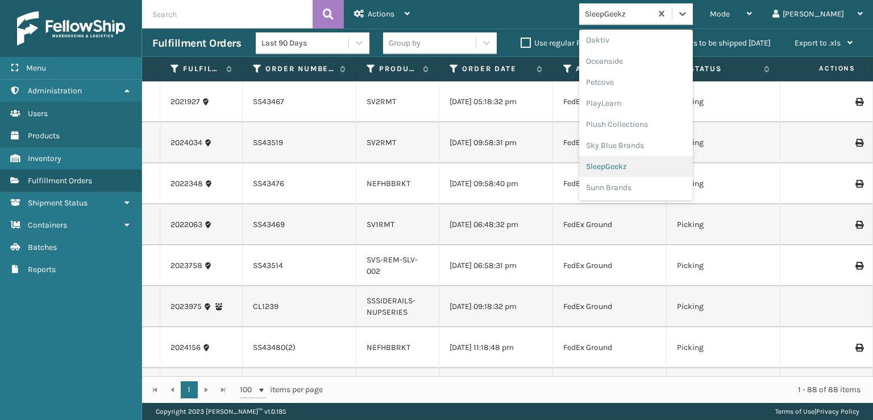
click at [661, 167] on div "SleepGeekz" at bounding box center [636, 166] width 114 height 21
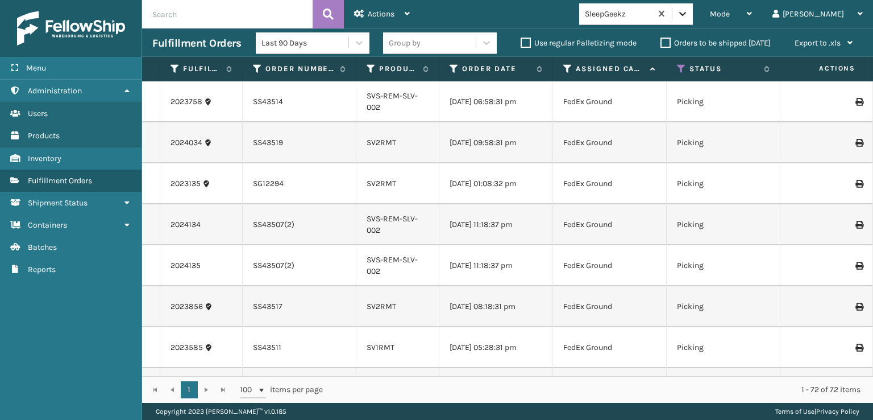
click at [689, 16] on icon at bounding box center [682, 13] width 11 height 11
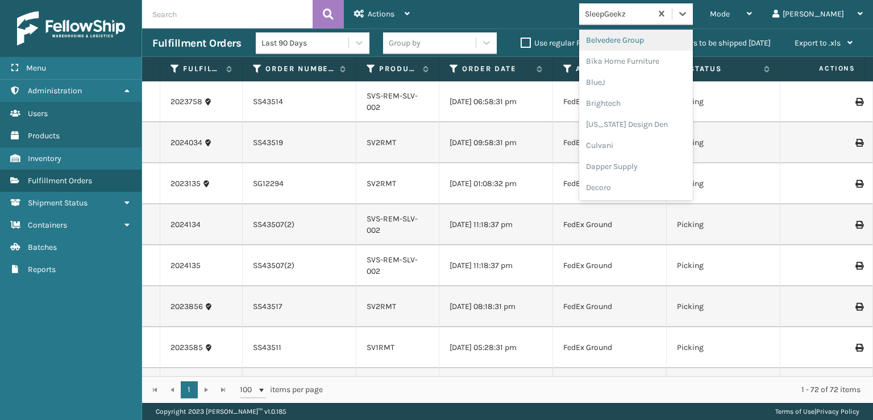
scroll to position [171, 0]
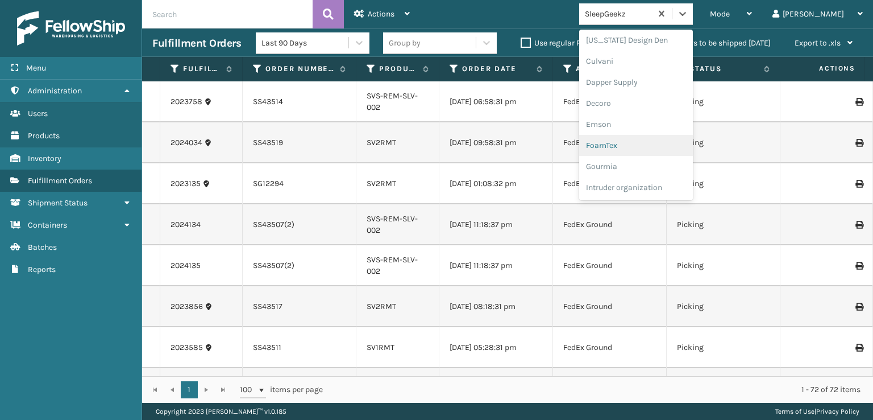
click at [654, 146] on div "FoamTex" at bounding box center [636, 145] width 114 height 21
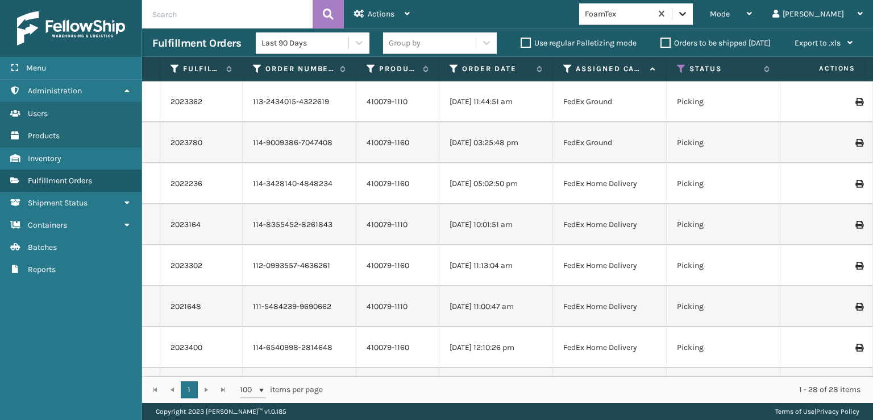
click at [689, 10] on icon at bounding box center [682, 13] width 11 height 11
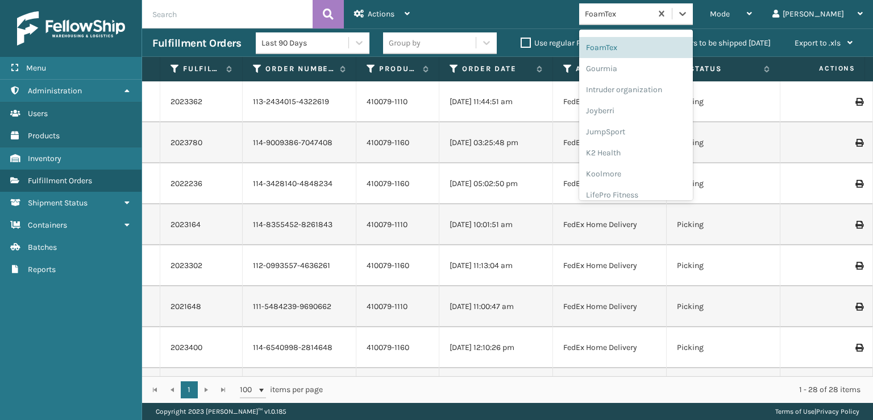
scroll to position [359, 0]
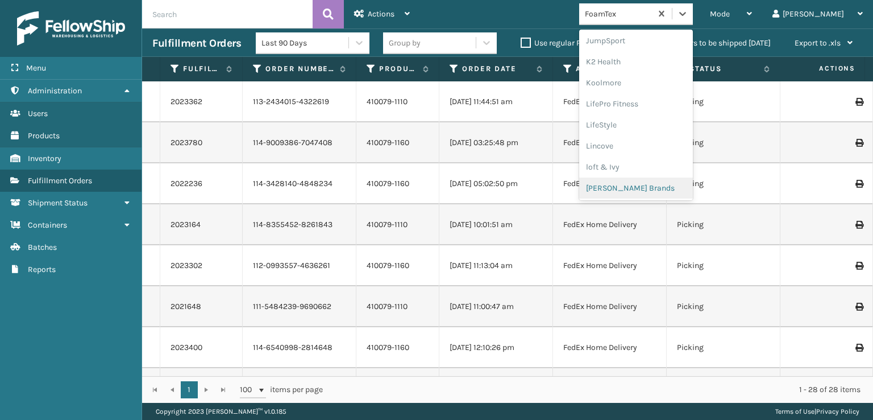
click at [644, 189] on div "[PERSON_NAME] Brands" at bounding box center [636, 187] width 114 height 21
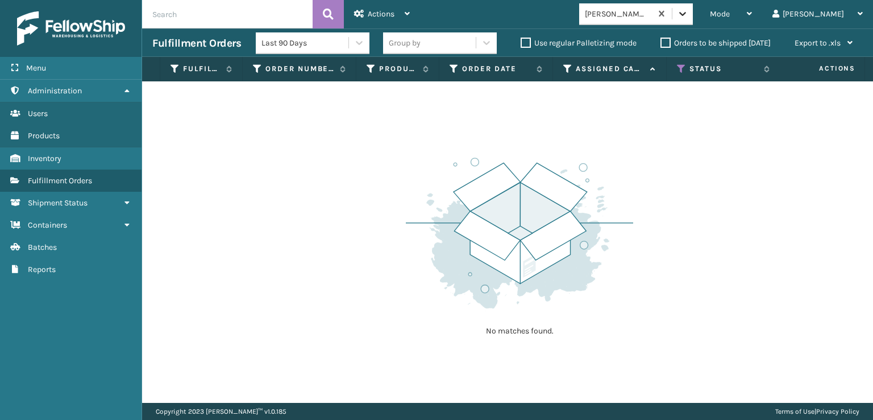
click at [689, 16] on icon at bounding box center [682, 13] width 11 height 11
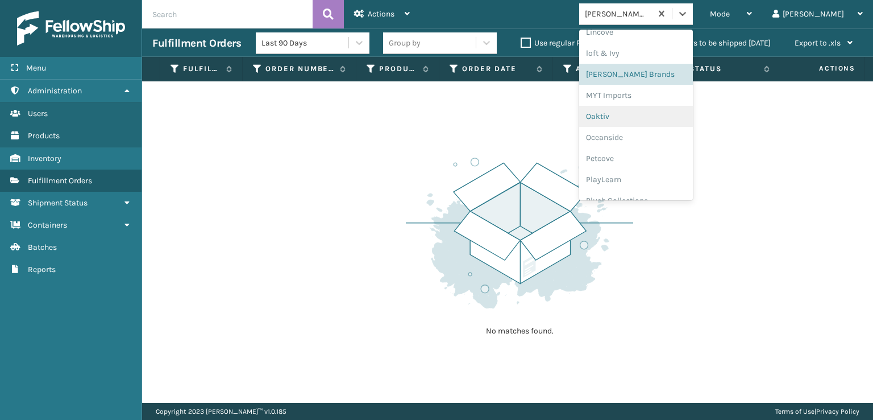
scroll to position [549, 0]
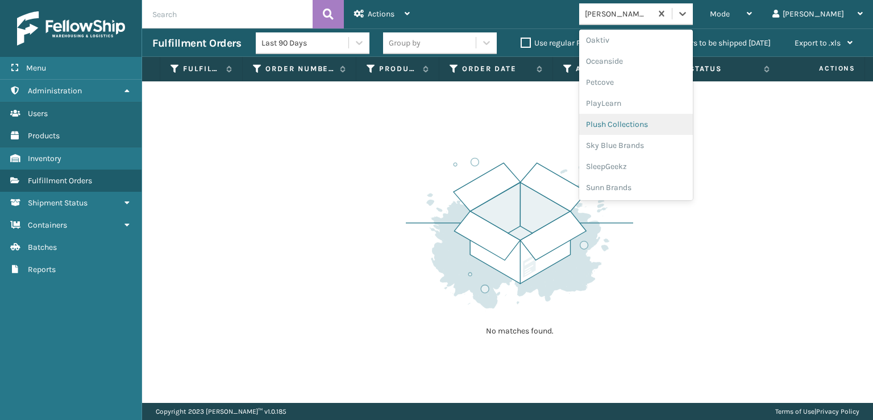
click at [648, 123] on div "Plush Collections" at bounding box center [636, 124] width 114 height 21
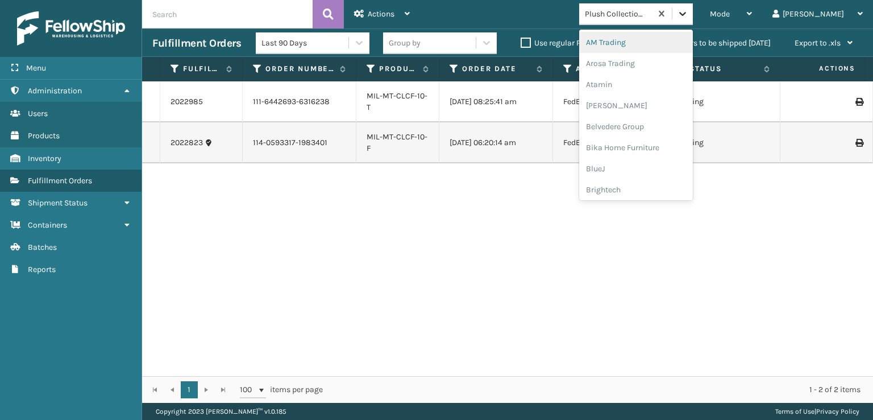
click at [686, 14] on icon at bounding box center [683, 14] width 7 height 4
click at [652, 124] on div "Plush Collections" at bounding box center [636, 124] width 114 height 21
click at [689, 15] on icon at bounding box center [682, 13] width 11 height 11
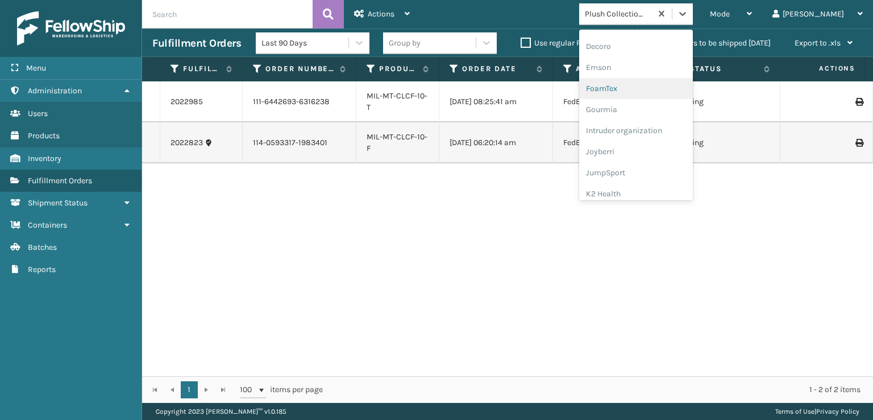
click at [646, 89] on div "FoamTex" at bounding box center [636, 88] width 114 height 21
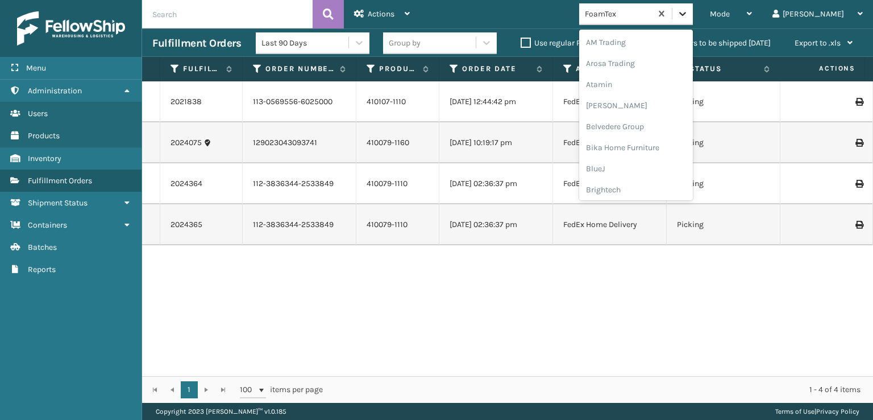
click at [686, 13] on icon at bounding box center [683, 14] width 7 height 4
click at [645, 184] on div "[PERSON_NAME] Brands" at bounding box center [636, 187] width 114 height 21
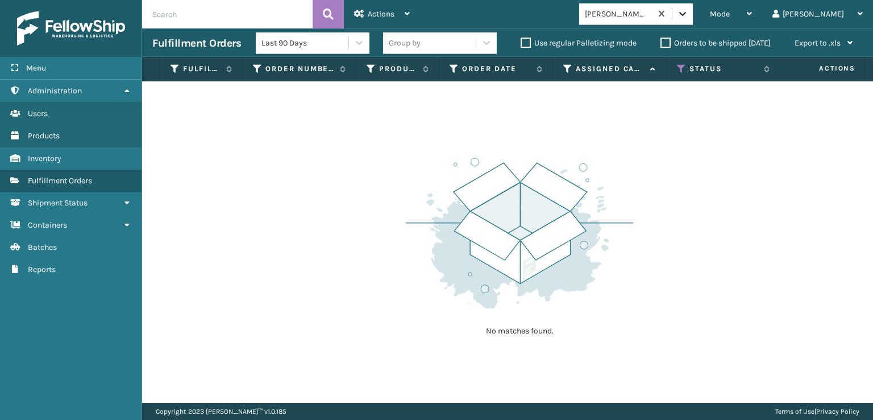
click at [689, 10] on icon at bounding box center [682, 13] width 11 height 11
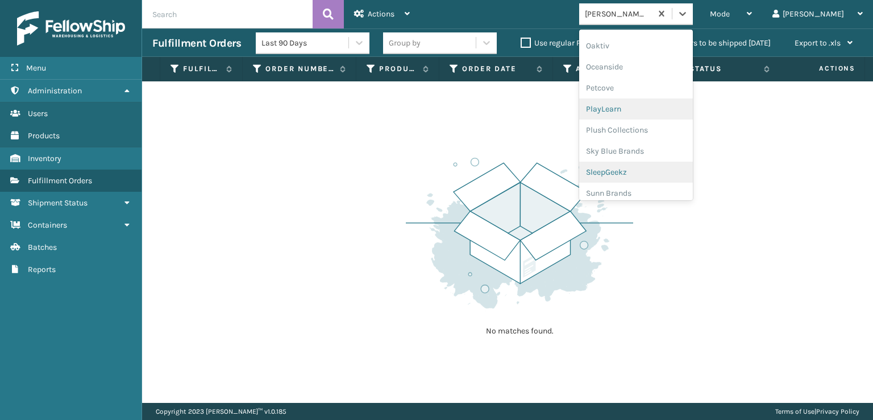
scroll to position [549, 0]
click at [644, 164] on div "SleepGeekz" at bounding box center [636, 166] width 114 height 21
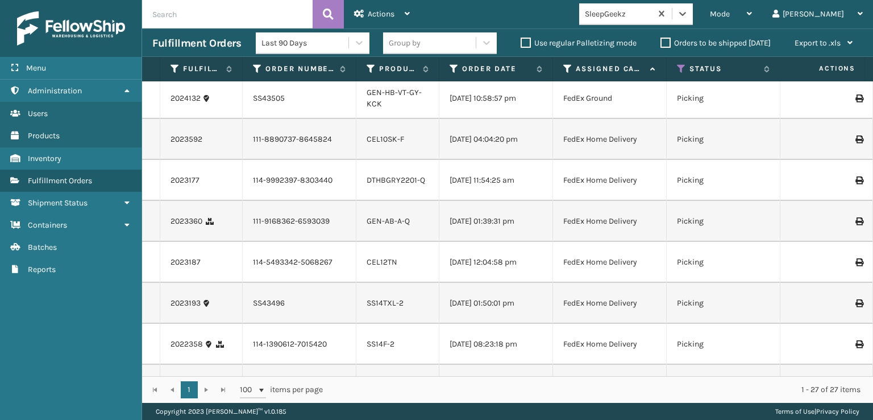
scroll to position [0, 0]
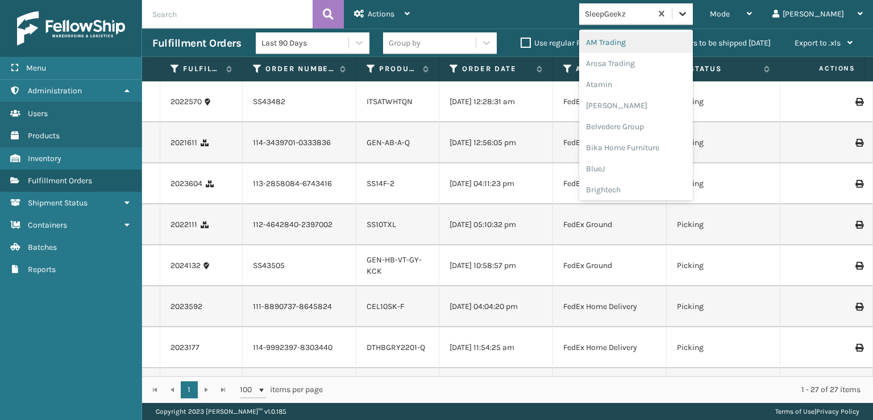
click at [689, 15] on icon at bounding box center [682, 13] width 11 height 11
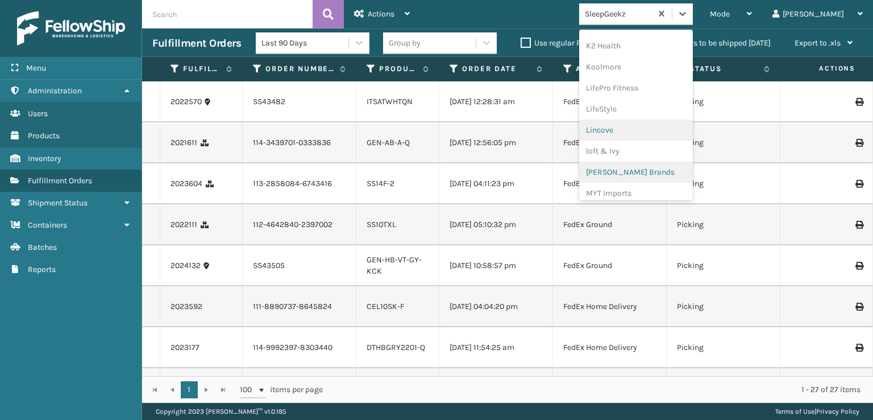
scroll to position [416, 0]
click at [647, 128] on div "[PERSON_NAME] Brands" at bounding box center [636, 131] width 114 height 21
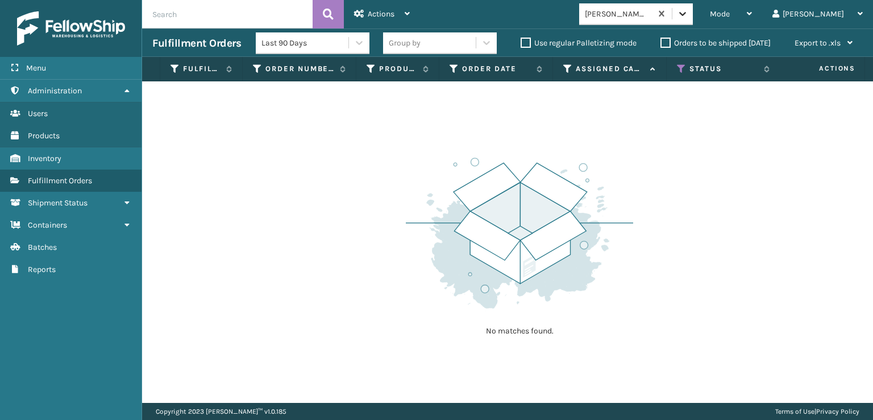
click at [686, 14] on icon at bounding box center [683, 14] width 7 height 4
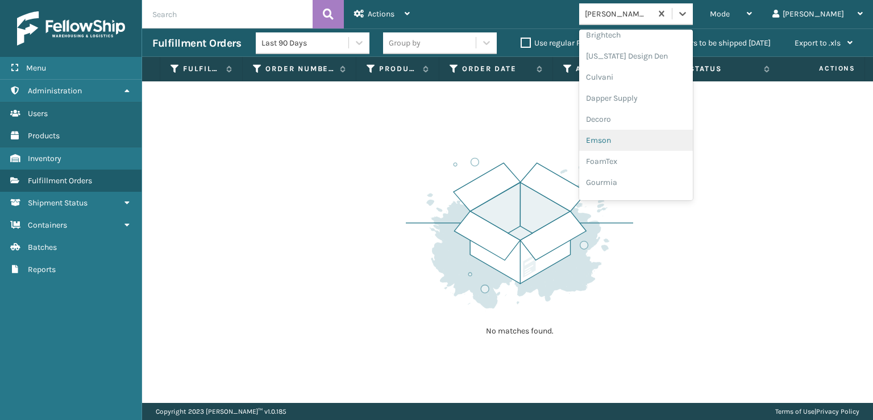
scroll to position [171, 0]
click at [644, 147] on div "FoamTex" at bounding box center [636, 145] width 114 height 21
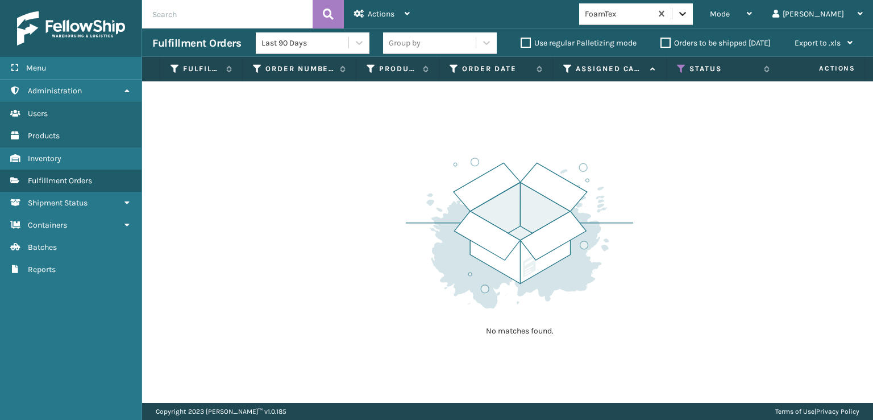
click at [689, 13] on icon at bounding box center [682, 13] width 11 height 11
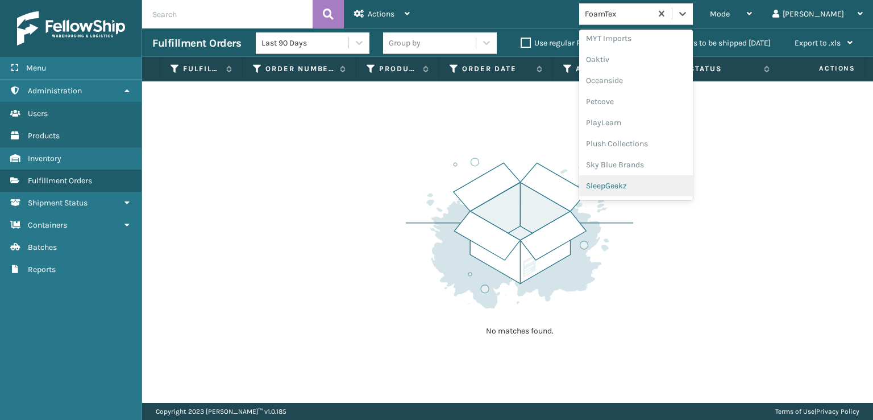
scroll to position [549, 0]
click at [648, 126] on div "Plush Collections" at bounding box center [636, 124] width 114 height 21
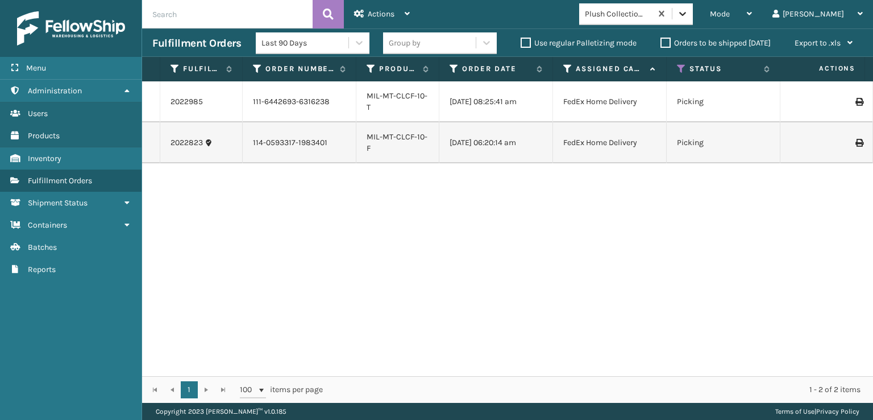
click at [689, 19] on icon at bounding box center [682, 13] width 11 height 11
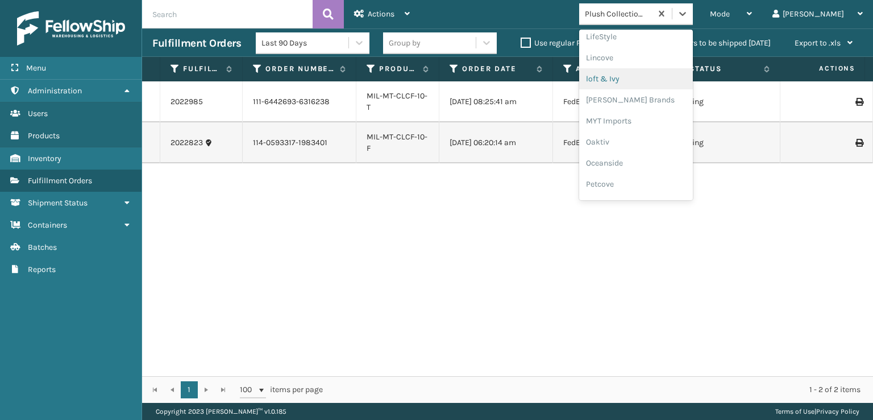
scroll to position [530, 0]
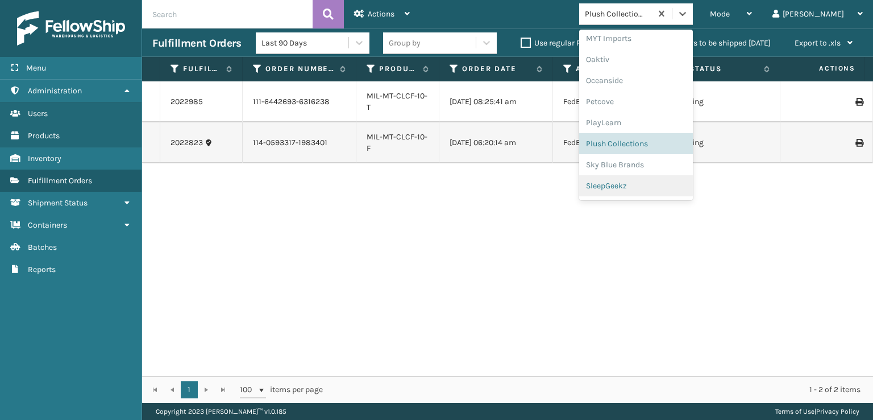
click at [643, 185] on div "SleepGeekz" at bounding box center [636, 185] width 114 height 21
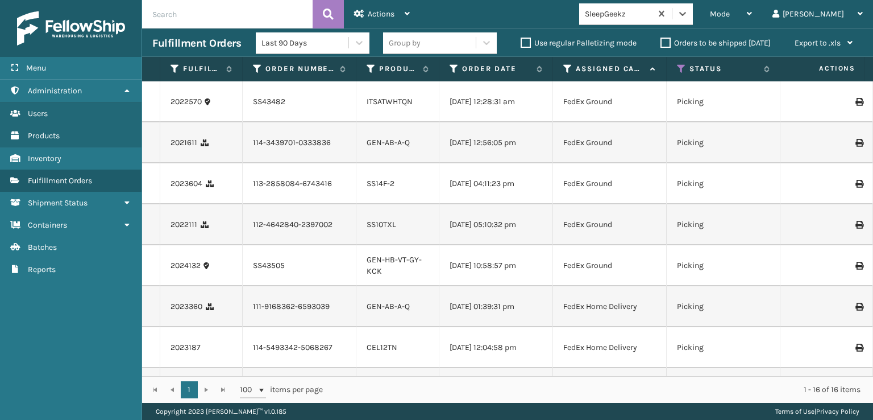
scroll to position [0, 0]
click at [689, 11] on icon at bounding box center [682, 13] width 11 height 11
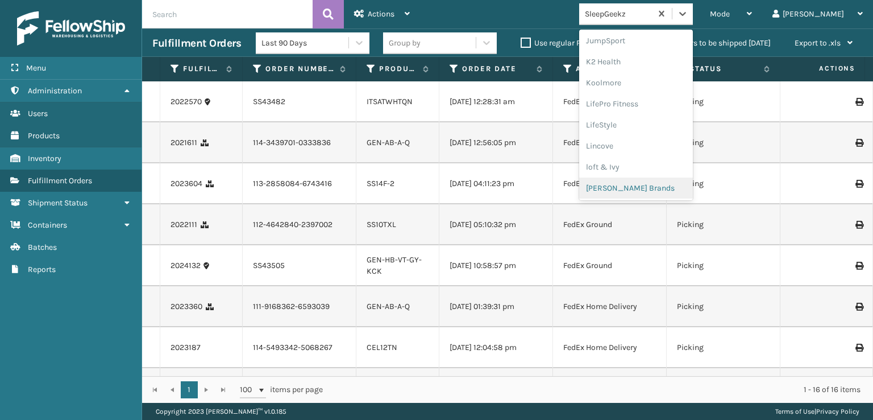
scroll to position [549, 0]
click at [651, 166] on div "SleepGeekz" at bounding box center [636, 166] width 114 height 21
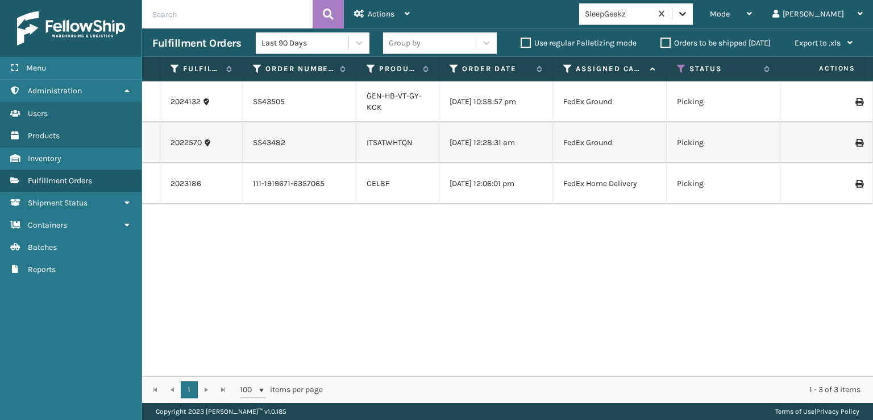
click at [689, 19] on icon at bounding box center [682, 13] width 11 height 11
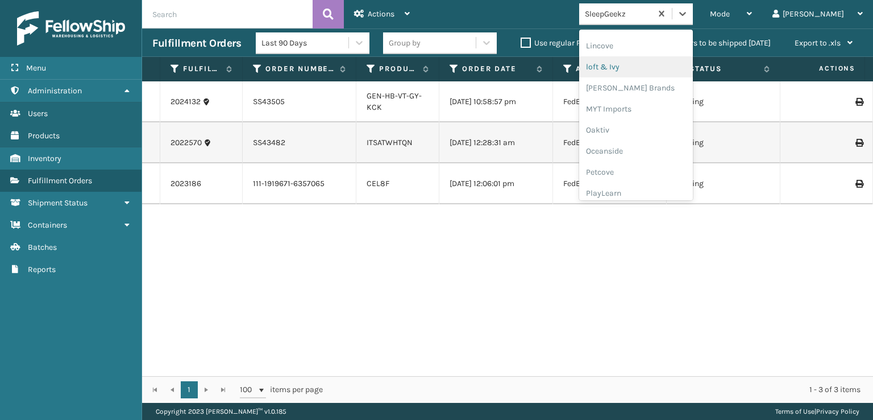
scroll to position [530, 0]
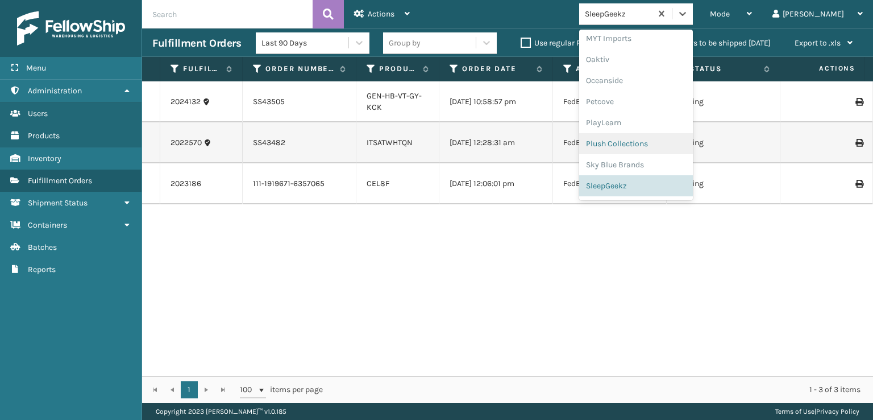
click at [639, 144] on div "Plush Collections" at bounding box center [636, 143] width 114 height 21
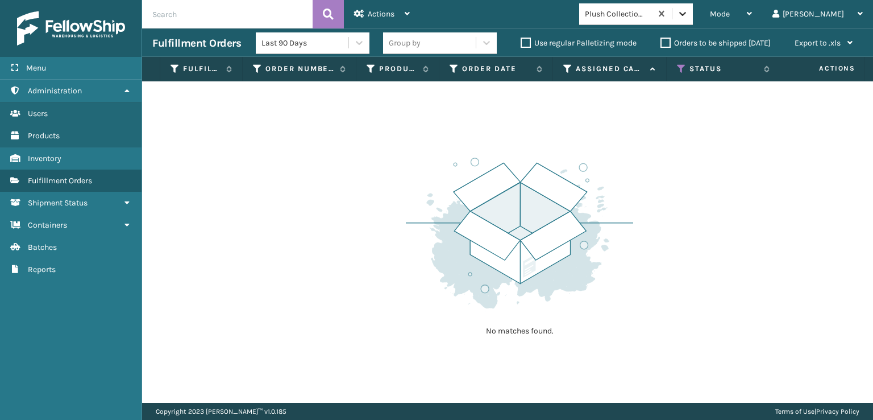
click at [686, 14] on icon at bounding box center [683, 14] width 7 height 4
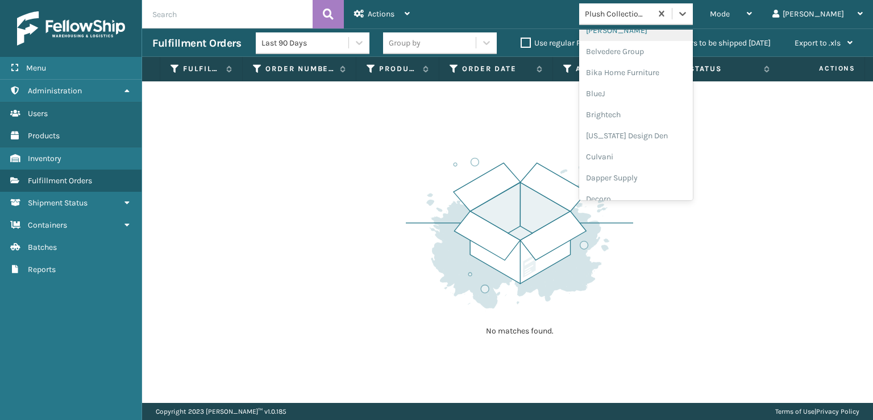
scroll to position [359, 0]
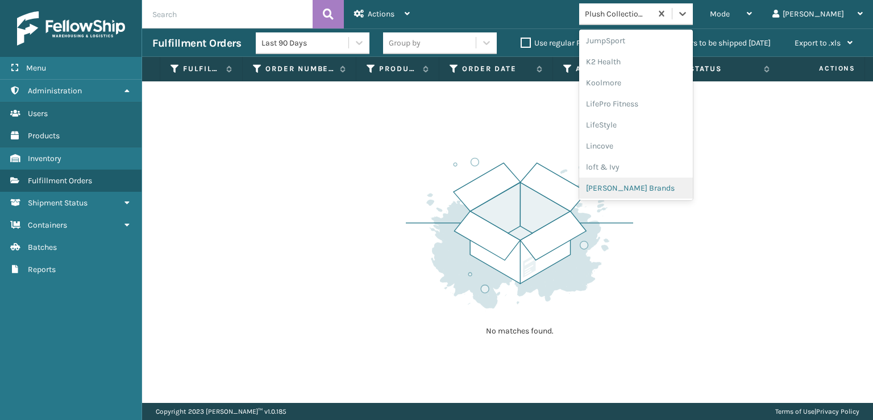
click at [649, 185] on div "[PERSON_NAME] Brands" at bounding box center [636, 187] width 114 height 21
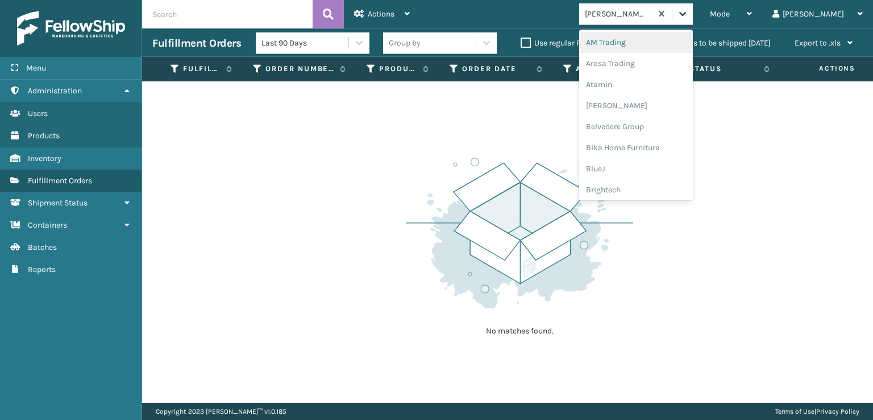
click at [693, 15] on div at bounding box center [683, 13] width 20 height 20
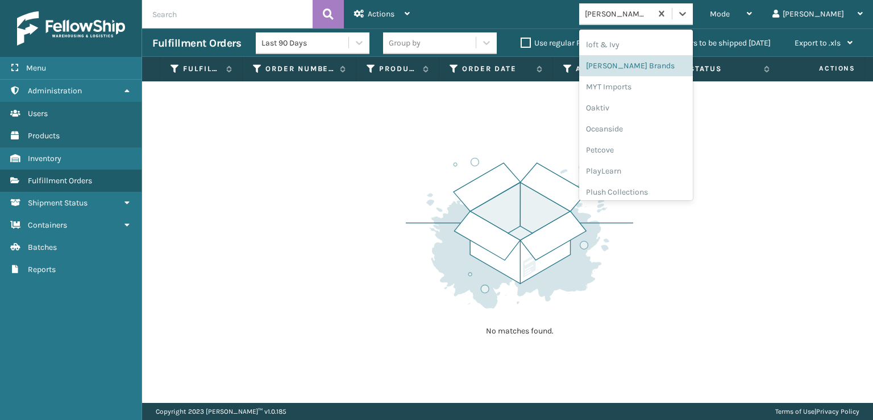
scroll to position [549, 0]
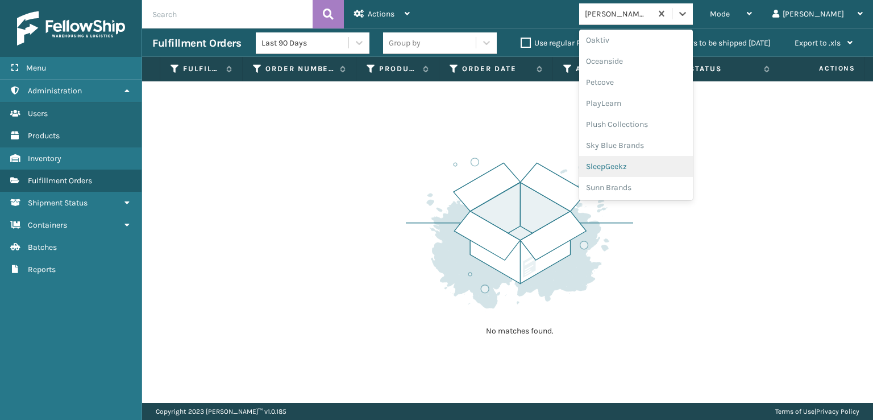
click at [645, 160] on div "SleepGeekz" at bounding box center [636, 166] width 114 height 21
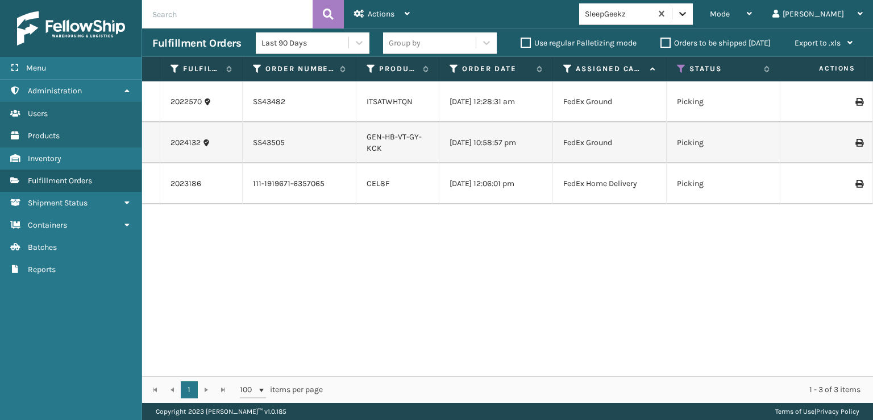
click at [689, 14] on icon at bounding box center [682, 13] width 11 height 11
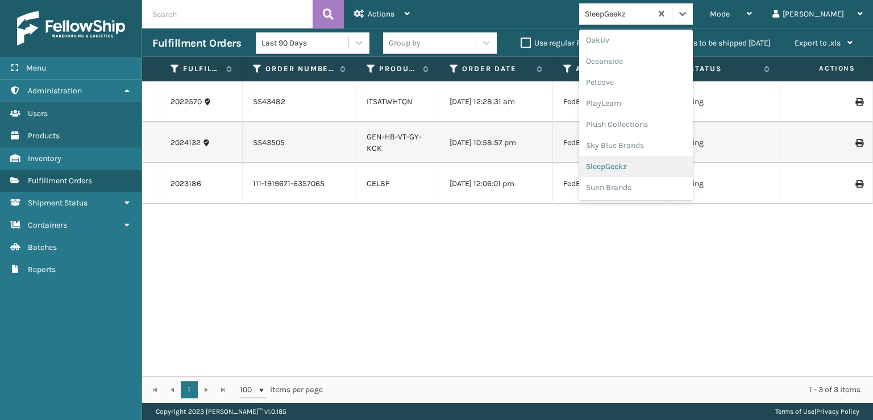
click at [657, 168] on div "SleepGeekz" at bounding box center [636, 166] width 114 height 21
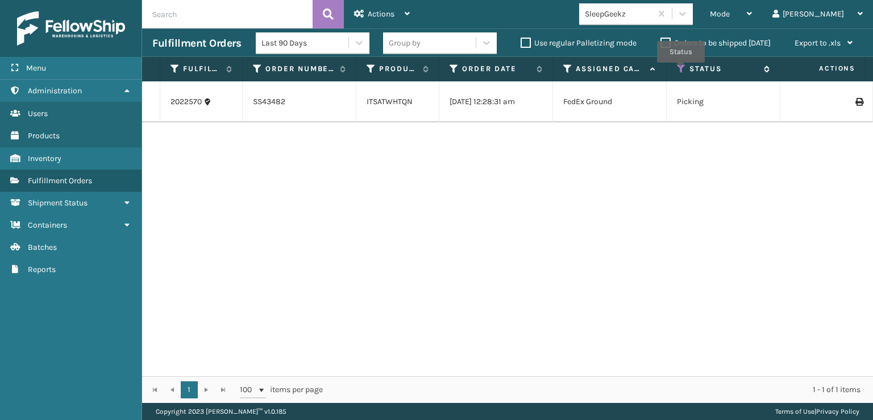
click at [681, 71] on icon at bounding box center [681, 69] width 9 height 10
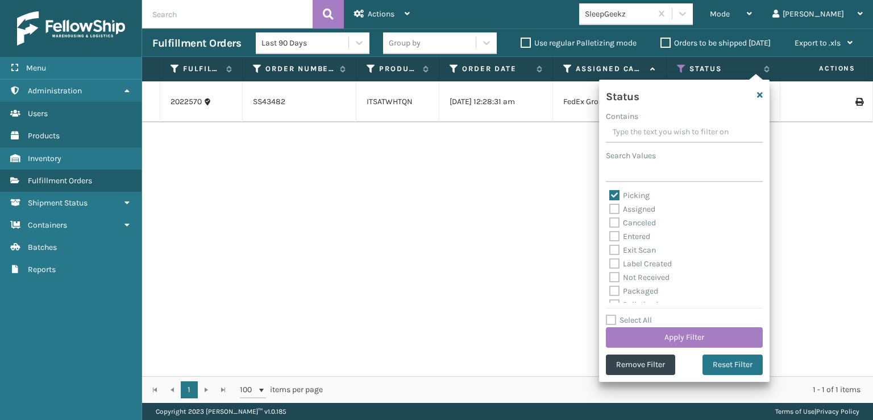
click at [611, 193] on label "Picking" at bounding box center [630, 195] width 40 height 10
click at [610, 193] on input "Picking" at bounding box center [610, 192] width 1 height 7
checkbox input "false"
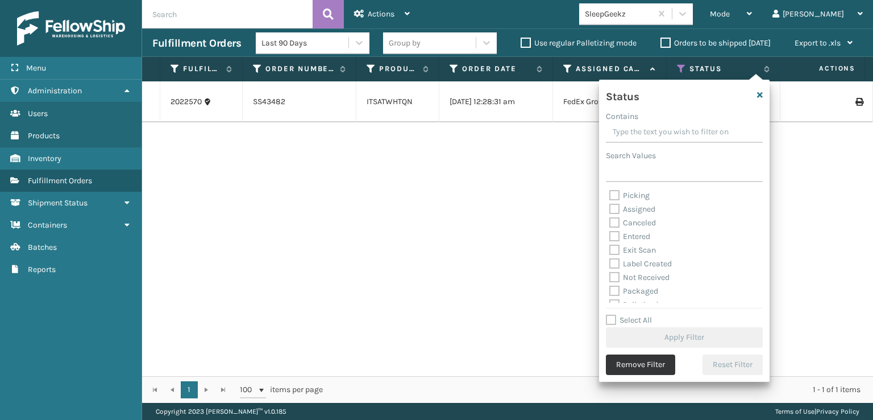
click at [622, 366] on button "Remove Filter" at bounding box center [640, 364] width 69 height 20
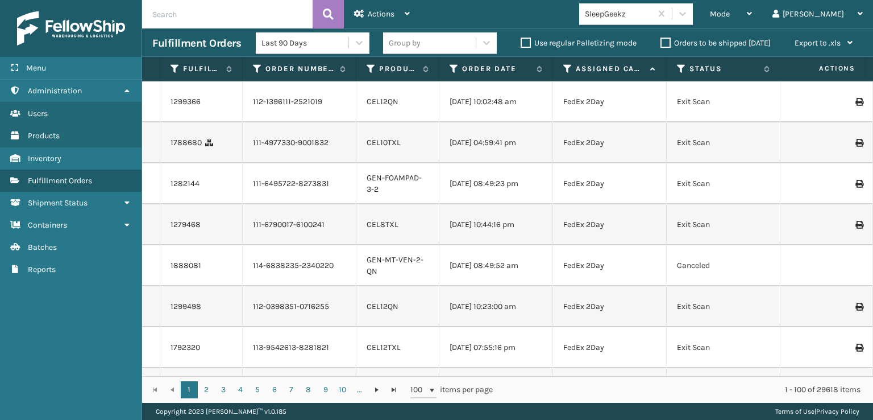
click at [730, 12] on span "Mode" at bounding box center [720, 14] width 20 height 10
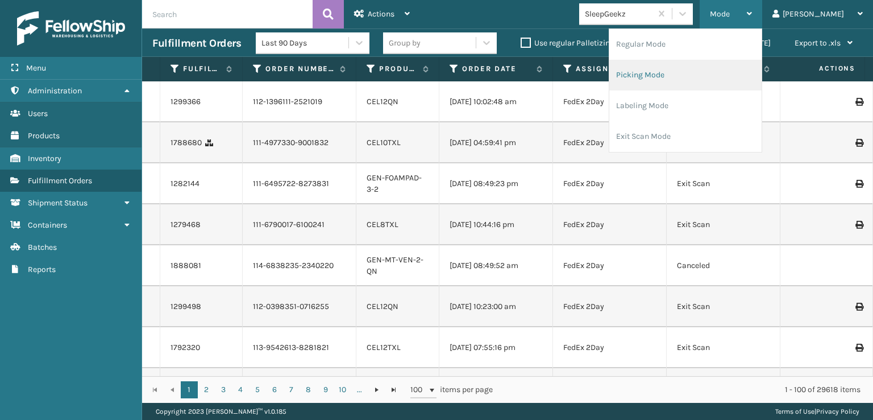
click at [688, 71] on li "Picking Mode" at bounding box center [686, 75] width 152 height 31
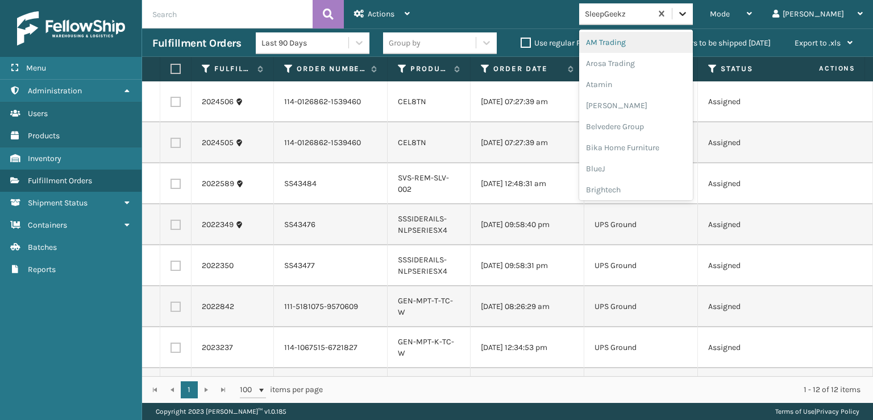
click at [689, 16] on icon at bounding box center [682, 13] width 11 height 11
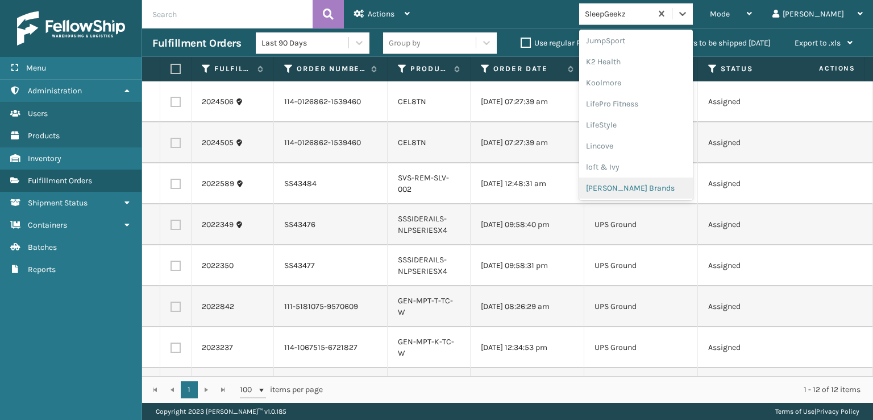
click at [658, 185] on div "[PERSON_NAME] Brands" at bounding box center [636, 187] width 114 height 21
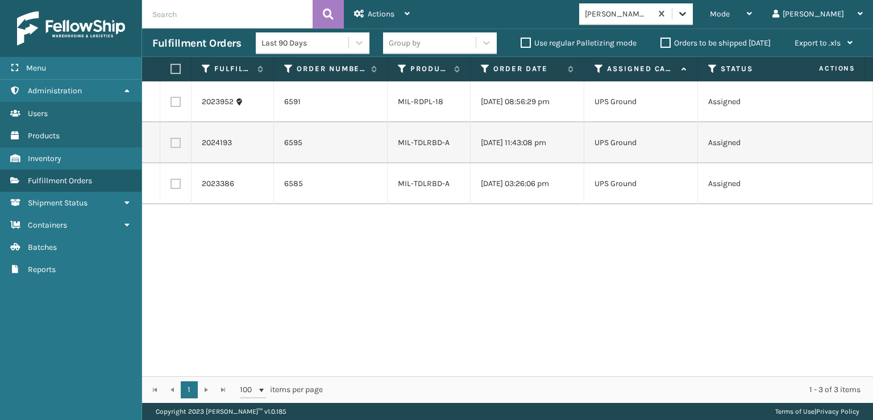
click at [689, 11] on icon at bounding box center [682, 13] width 11 height 11
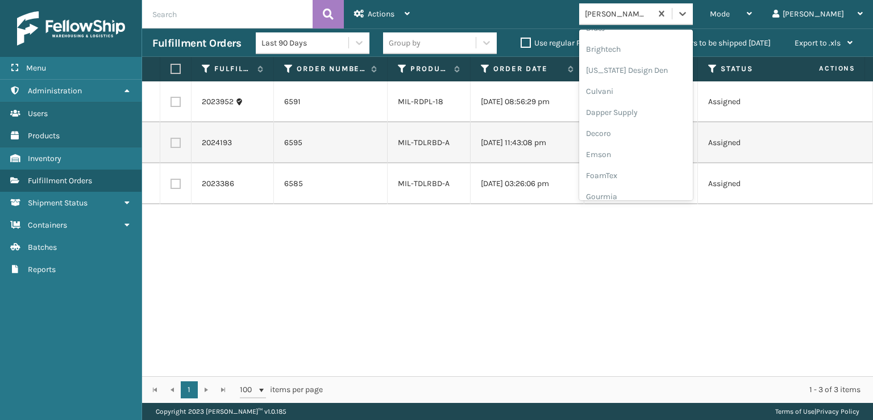
scroll to position [227, 0]
click at [649, 86] on div "FoamTex" at bounding box center [636, 88] width 114 height 21
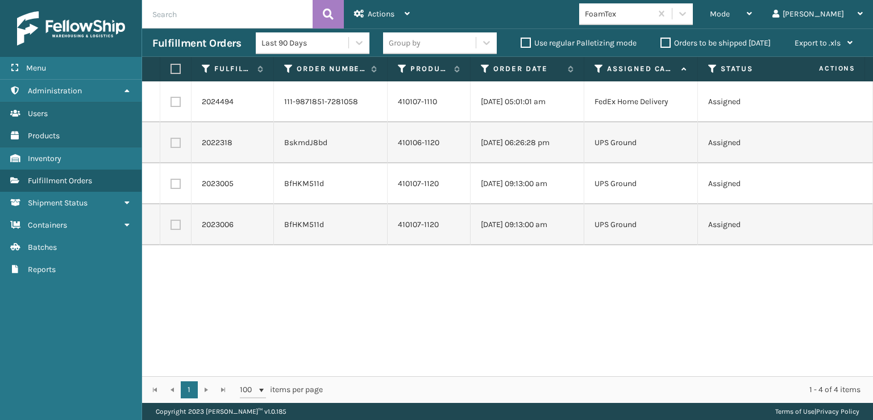
click at [178, 101] on label at bounding box center [176, 102] width 10 height 10
click at [171, 101] on input "checkbox" at bounding box center [171, 100] width 1 height 7
checkbox input "true"
click at [380, 14] on span "Actions" at bounding box center [381, 14] width 27 height 10
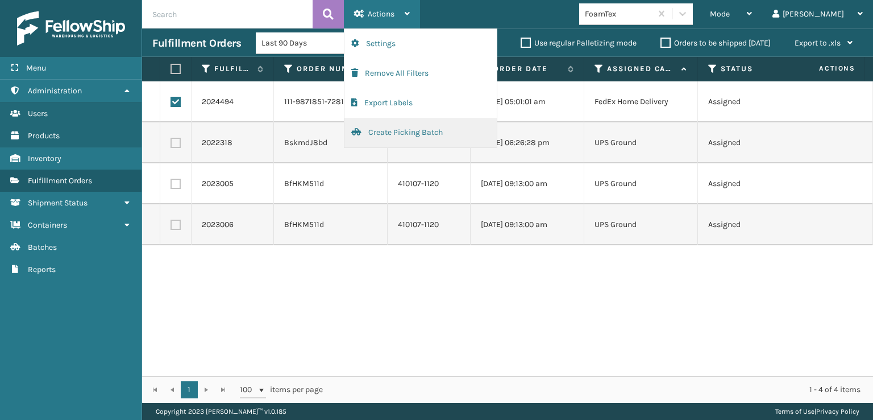
click at [401, 130] on button "Create Picking Batch" at bounding box center [421, 133] width 152 height 30
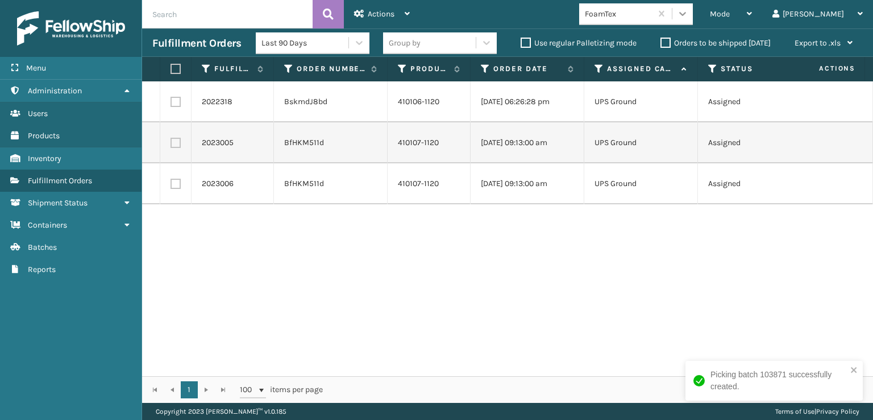
click at [686, 14] on icon at bounding box center [683, 14] width 7 height 4
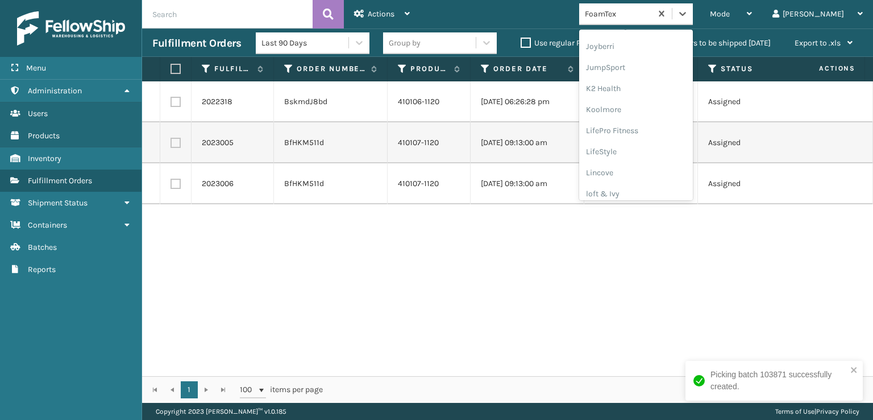
scroll to position [359, 0]
click at [673, 188] on div "[PERSON_NAME] Brands" at bounding box center [636, 187] width 114 height 21
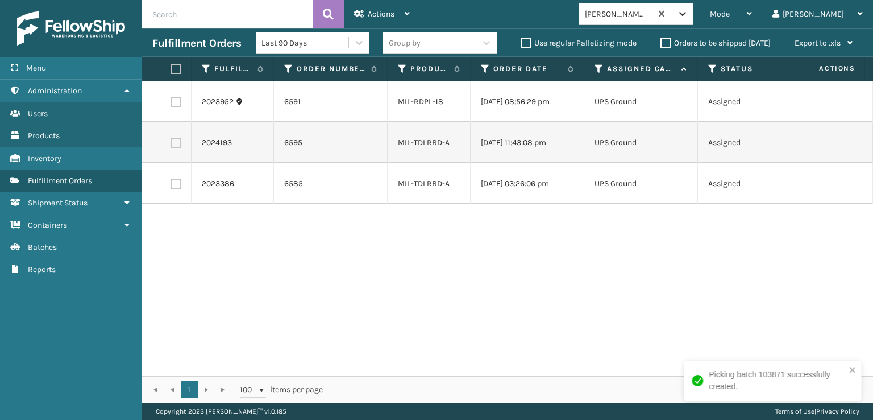
click at [689, 8] on icon at bounding box center [682, 13] width 11 height 11
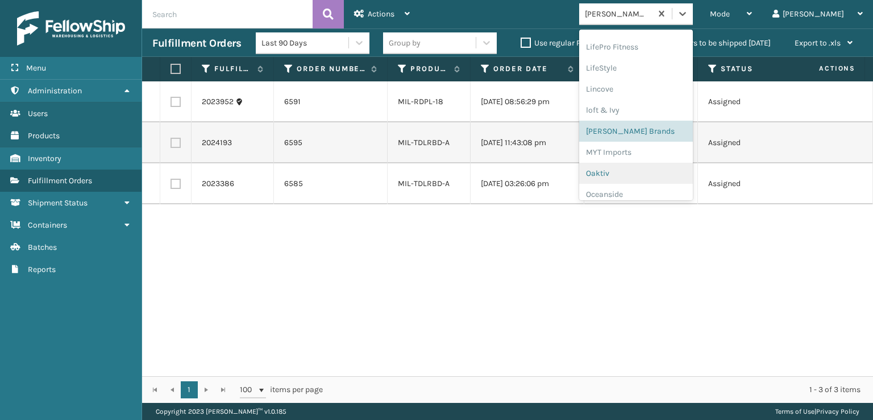
scroll to position [549, 0]
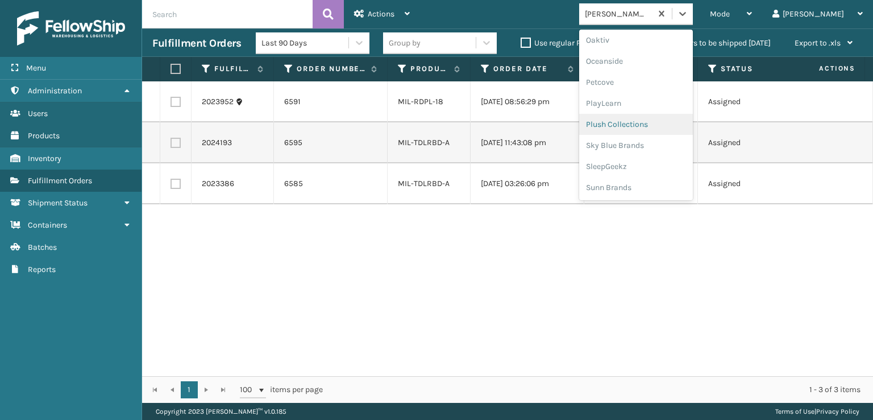
click at [644, 120] on div "Plush Collections" at bounding box center [636, 124] width 114 height 21
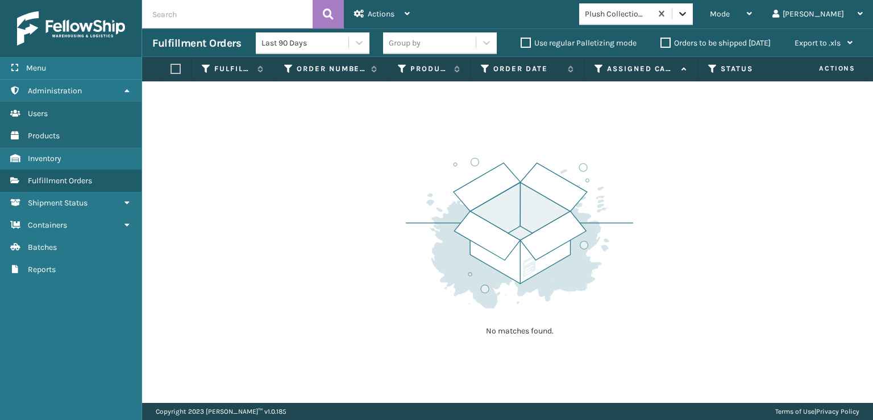
click at [689, 17] on icon at bounding box center [682, 13] width 11 height 11
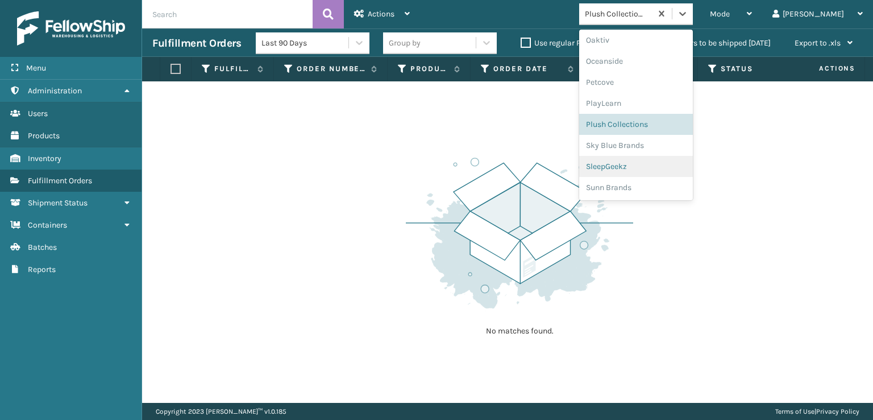
click at [639, 160] on div "SleepGeekz" at bounding box center [636, 166] width 114 height 21
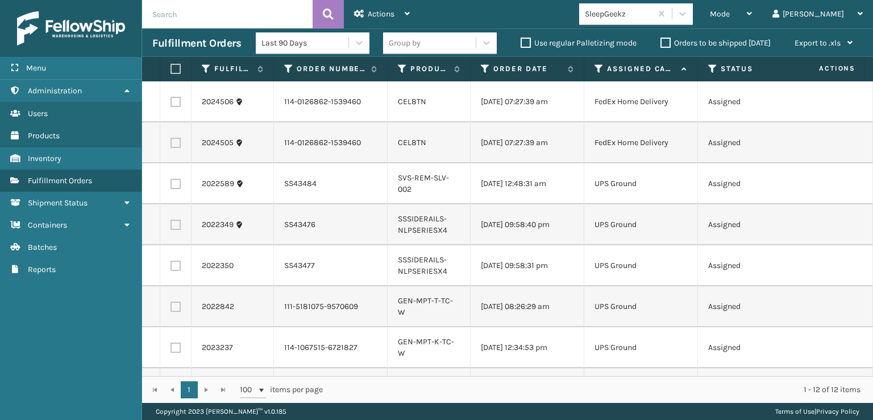
click at [177, 106] on label at bounding box center [176, 102] width 10 height 10
click at [171, 104] on input "checkbox" at bounding box center [171, 100] width 1 height 7
checkbox input "true"
click at [178, 148] on label at bounding box center [176, 143] width 10 height 10
click at [171, 145] on input "checkbox" at bounding box center [171, 141] width 1 height 7
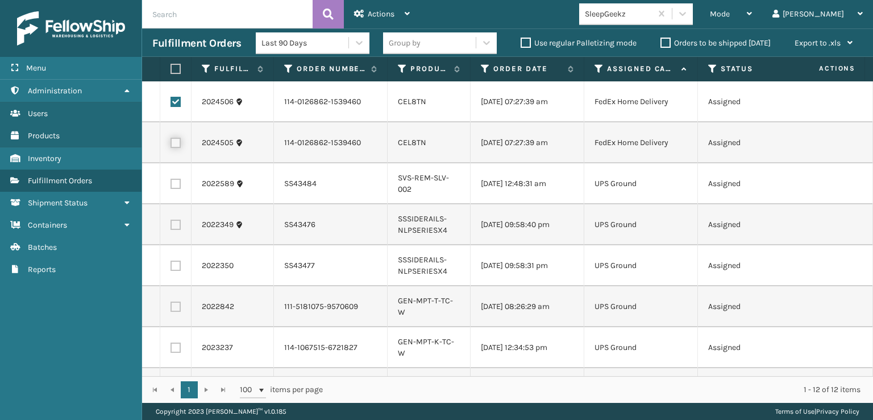
checkbox input "true"
click at [380, 9] on div "Actions" at bounding box center [382, 14] width 56 height 28
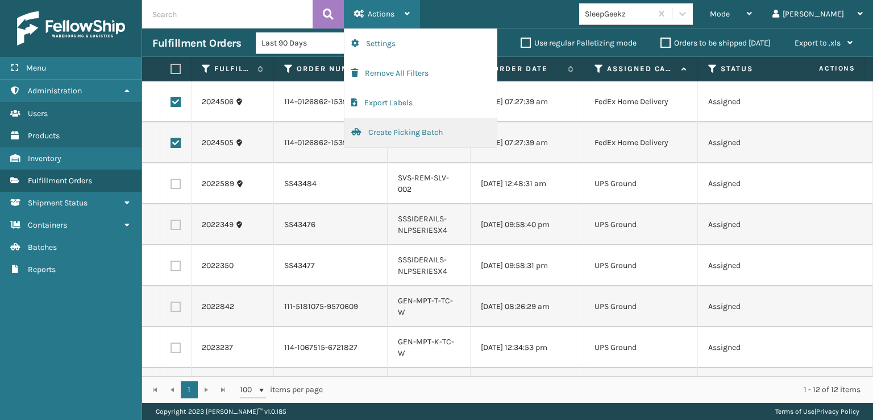
click at [381, 129] on button "Create Picking Batch" at bounding box center [421, 133] width 152 height 30
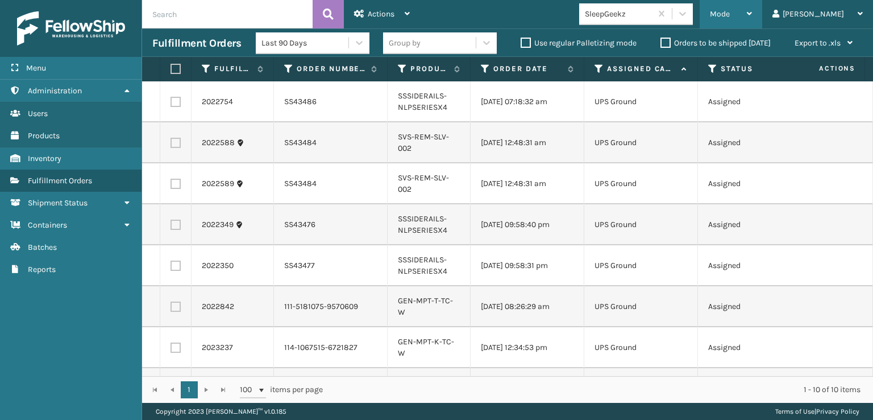
click at [752, 19] on div "Mode" at bounding box center [731, 14] width 42 height 28
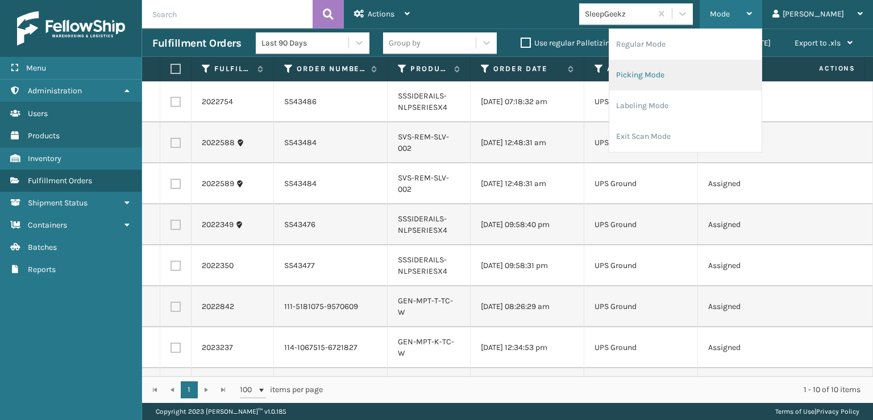
click at [682, 71] on li "Picking Mode" at bounding box center [686, 75] width 152 height 31
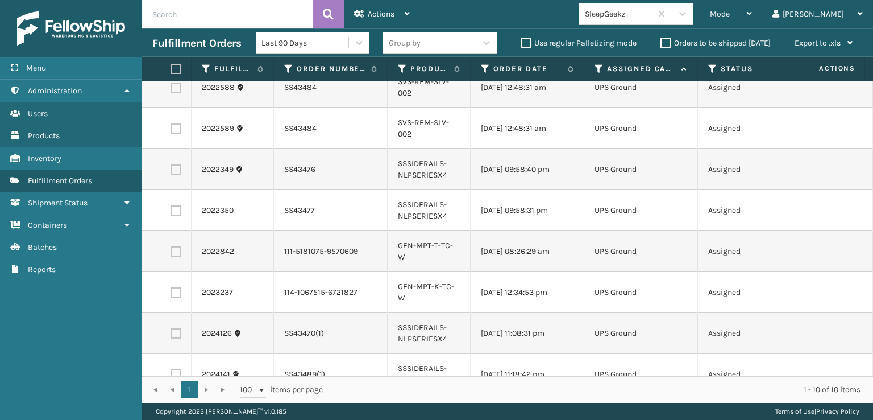
scroll to position [0, 0]
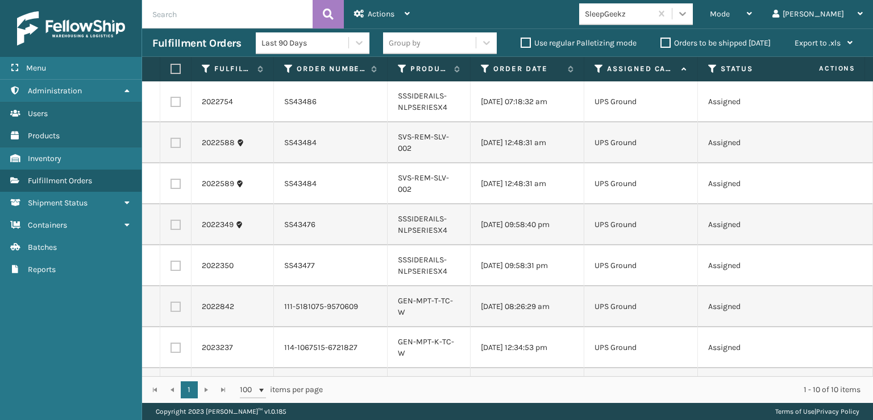
click at [689, 19] on icon at bounding box center [682, 13] width 11 height 11
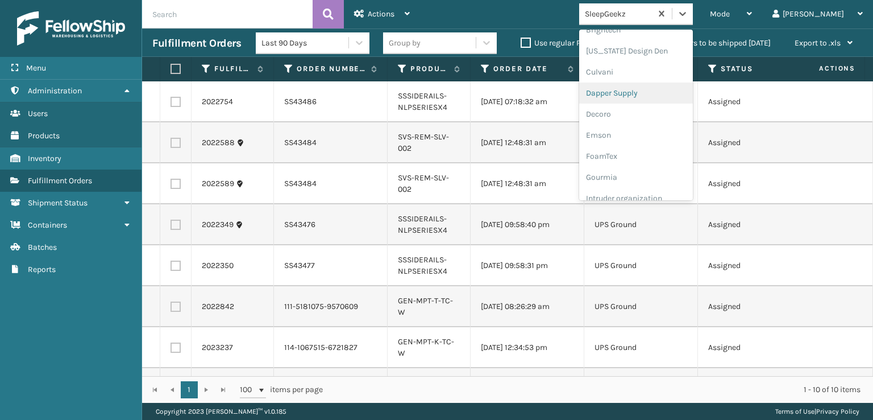
scroll to position [171, 0]
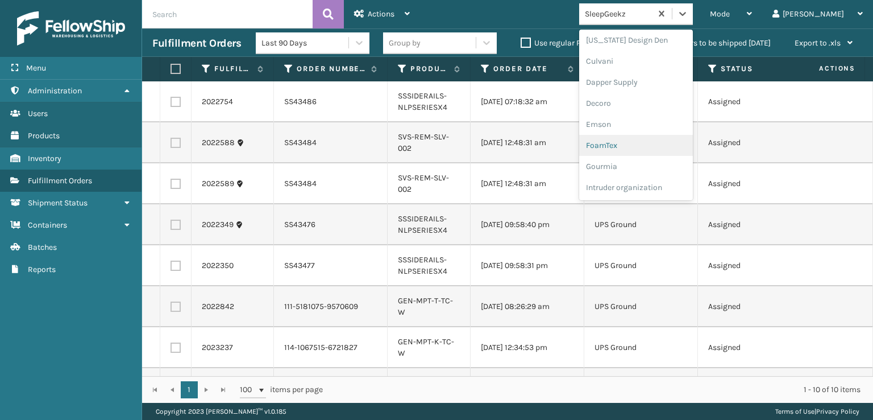
click at [649, 144] on div "FoamTex" at bounding box center [636, 145] width 114 height 21
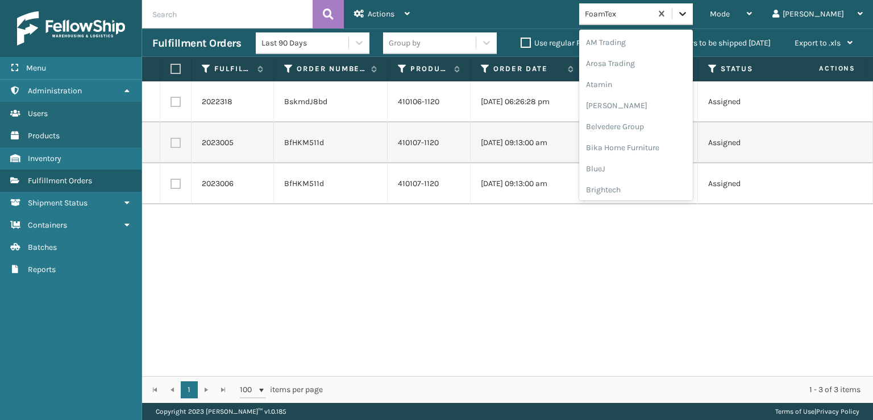
click at [689, 11] on icon at bounding box center [682, 13] width 11 height 11
click at [661, 188] on div "[PERSON_NAME] Brands" at bounding box center [636, 187] width 114 height 21
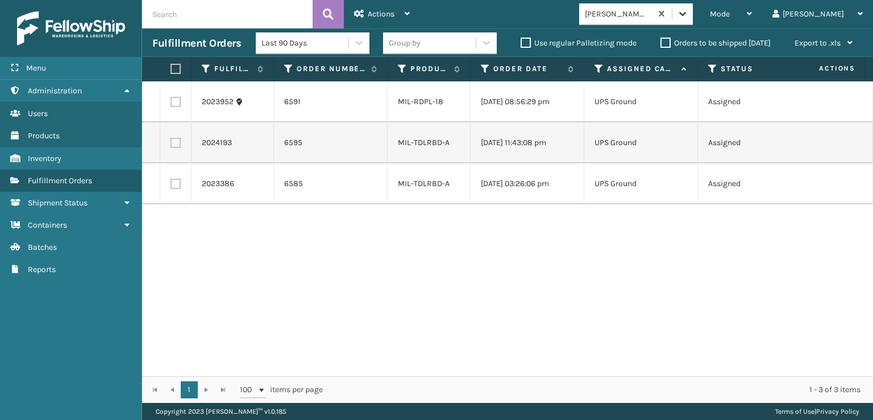
click at [693, 21] on div at bounding box center [683, 13] width 20 height 20
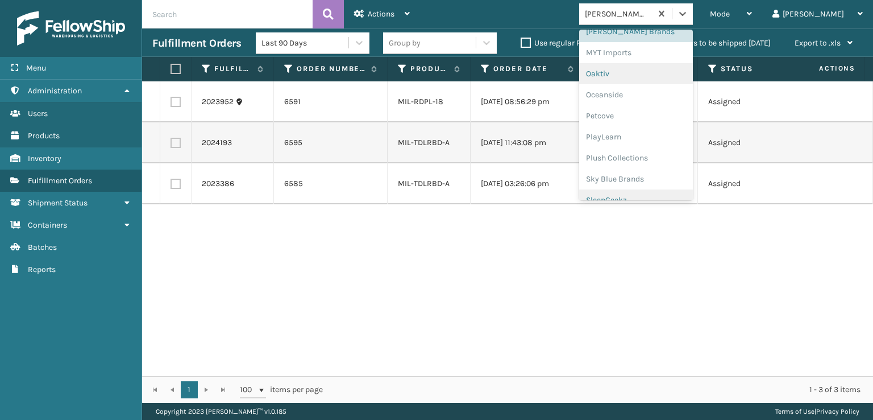
scroll to position [530, 0]
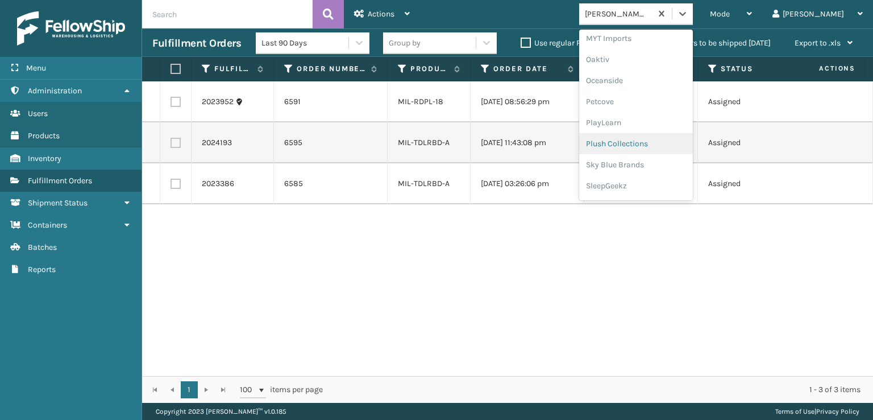
click at [650, 146] on div "Plush Collections" at bounding box center [636, 143] width 114 height 21
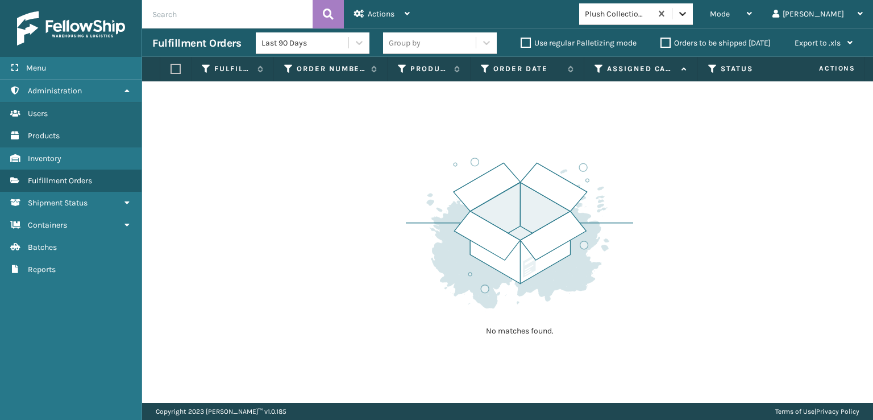
click at [689, 15] on icon at bounding box center [682, 13] width 11 height 11
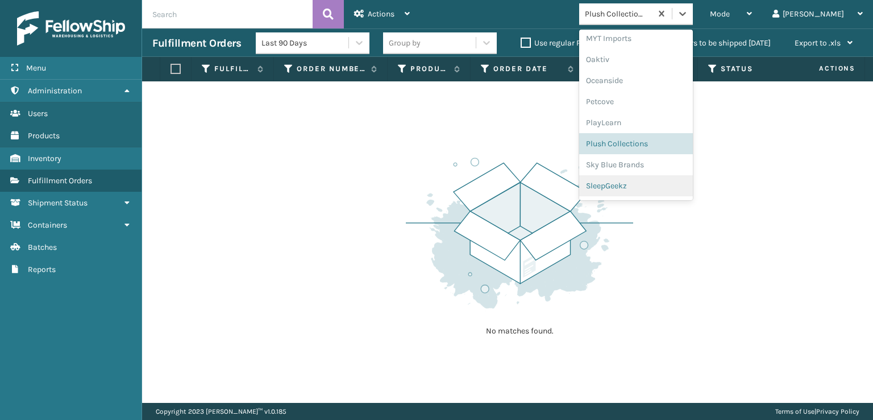
click at [653, 183] on div "SleepGeekz" at bounding box center [636, 185] width 114 height 21
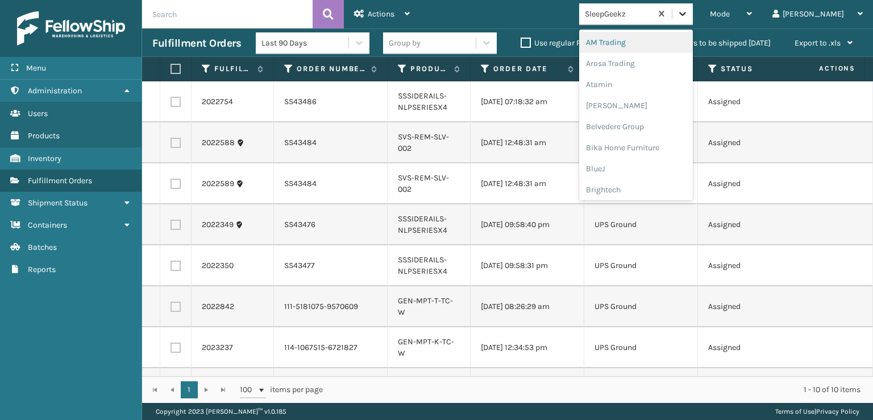
click at [689, 9] on icon at bounding box center [682, 13] width 11 height 11
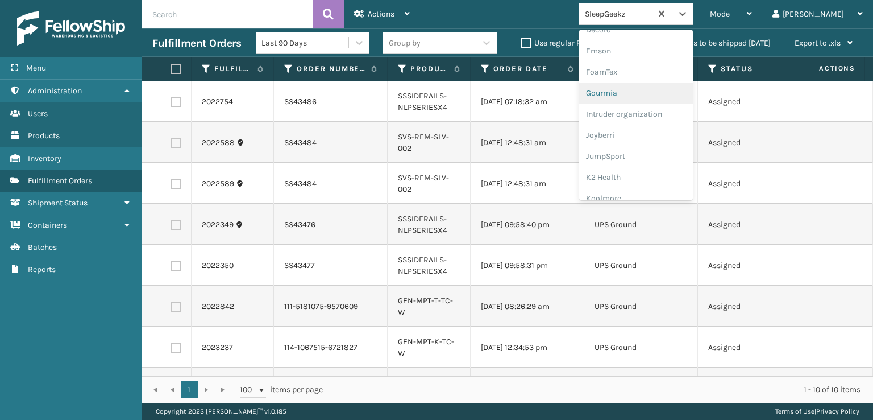
scroll to position [227, 0]
click at [652, 85] on div "FoamTex" at bounding box center [636, 88] width 114 height 21
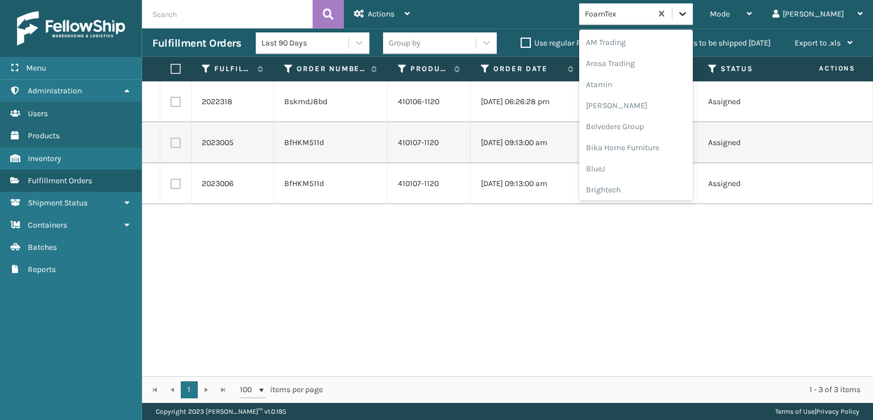
click at [693, 20] on div at bounding box center [683, 13] width 20 height 20
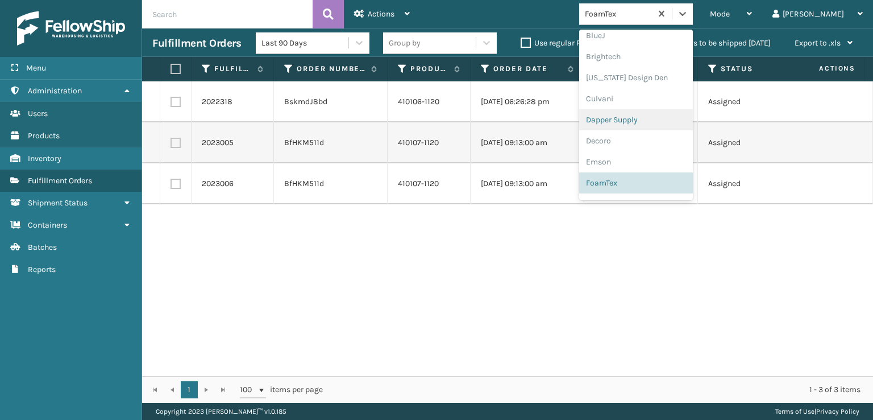
scroll to position [359, 0]
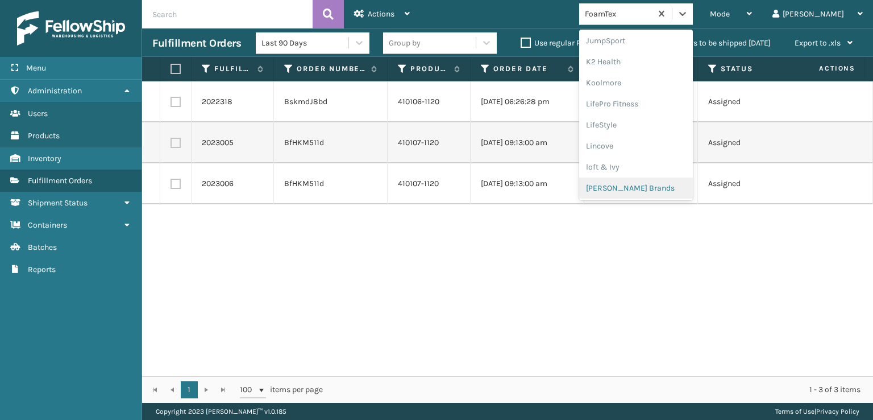
click at [652, 187] on div "[PERSON_NAME] Brands" at bounding box center [636, 187] width 114 height 21
click at [693, 19] on div at bounding box center [683, 13] width 20 height 20
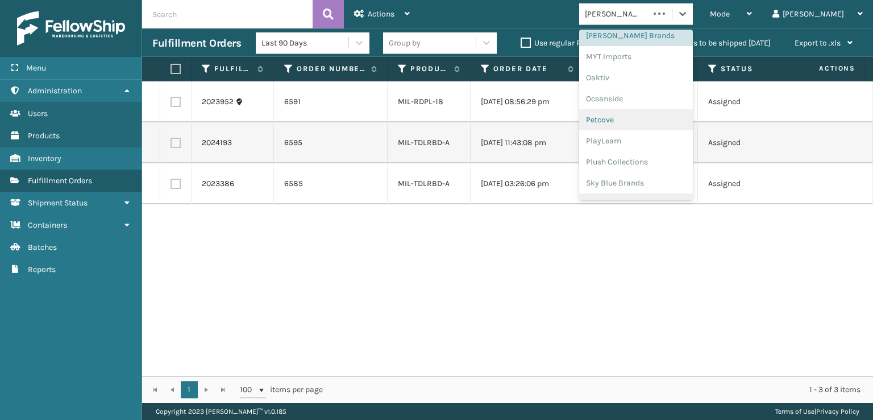
scroll to position [549, 0]
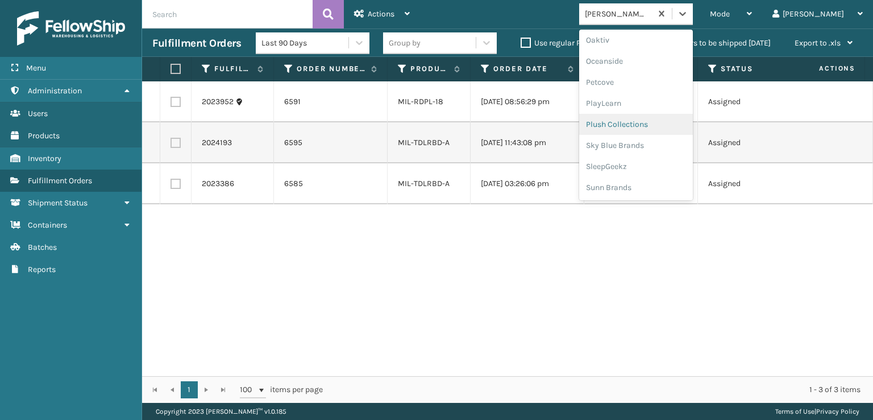
click at [654, 123] on div "Plush Collections" at bounding box center [636, 124] width 114 height 21
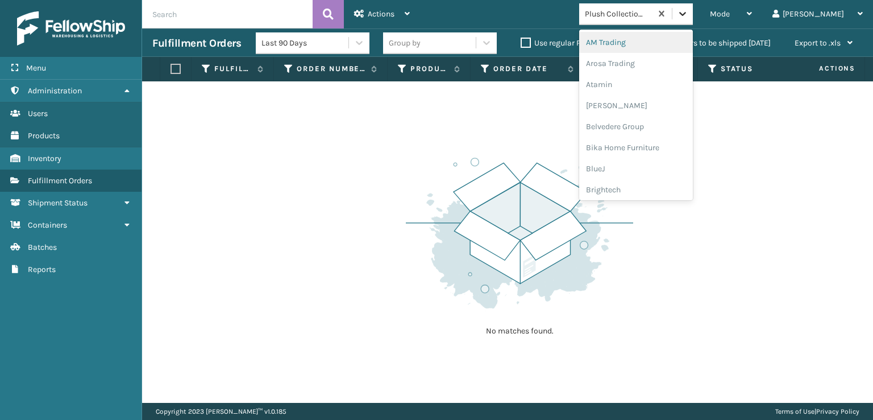
click at [689, 19] on icon at bounding box center [682, 13] width 11 height 11
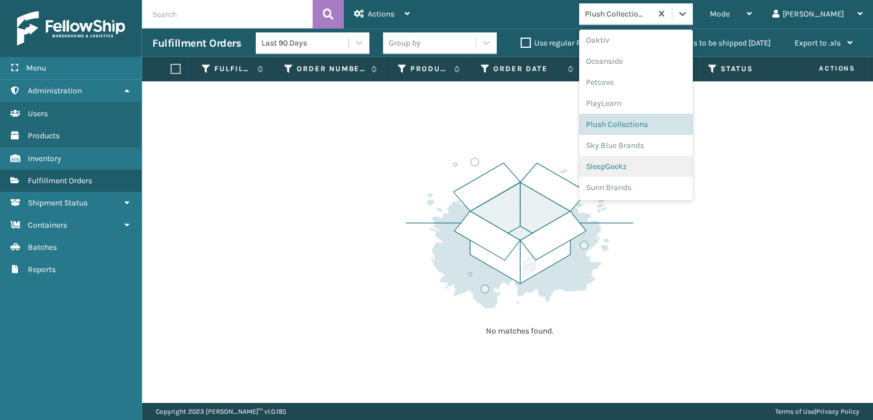
click at [659, 165] on div "SleepGeekz" at bounding box center [636, 166] width 114 height 21
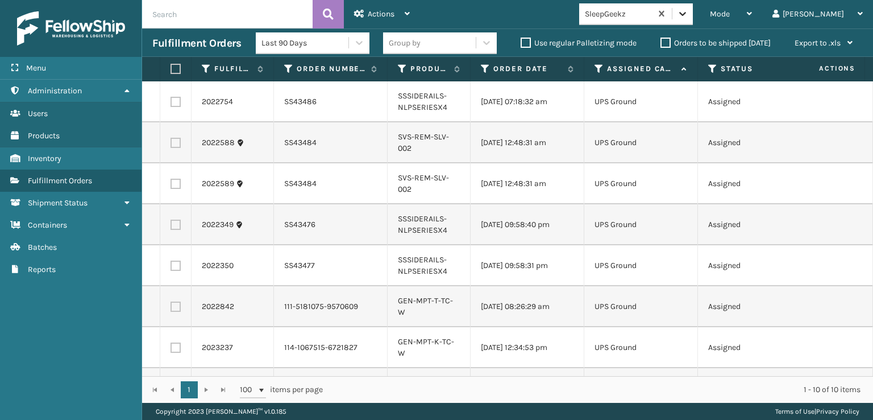
click at [689, 14] on icon at bounding box center [682, 13] width 11 height 11
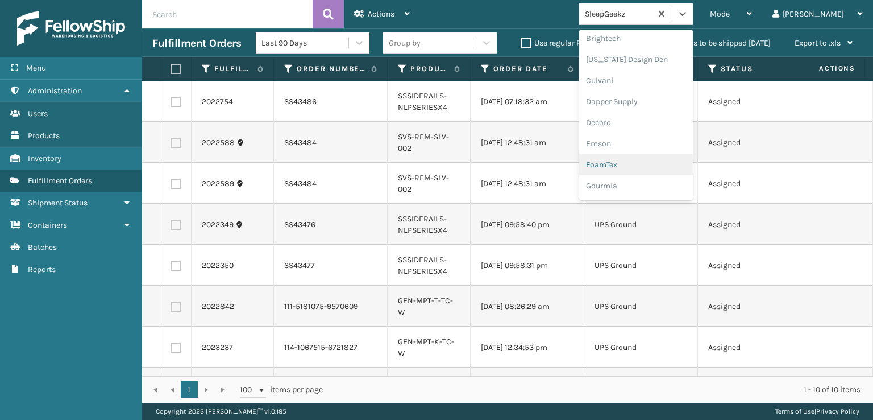
scroll to position [171, 0]
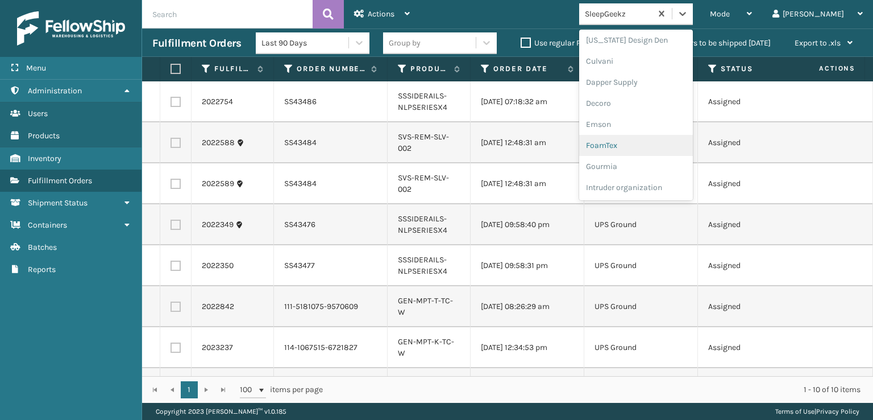
click at [649, 140] on div "FoamTex" at bounding box center [636, 145] width 114 height 21
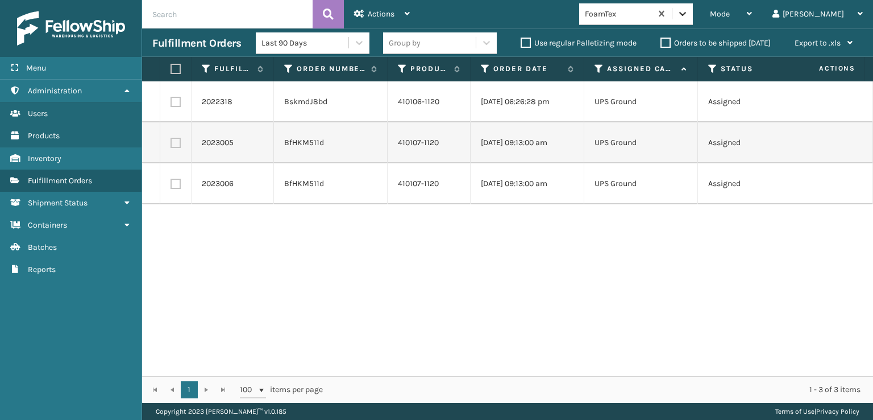
click at [689, 19] on icon at bounding box center [682, 13] width 11 height 11
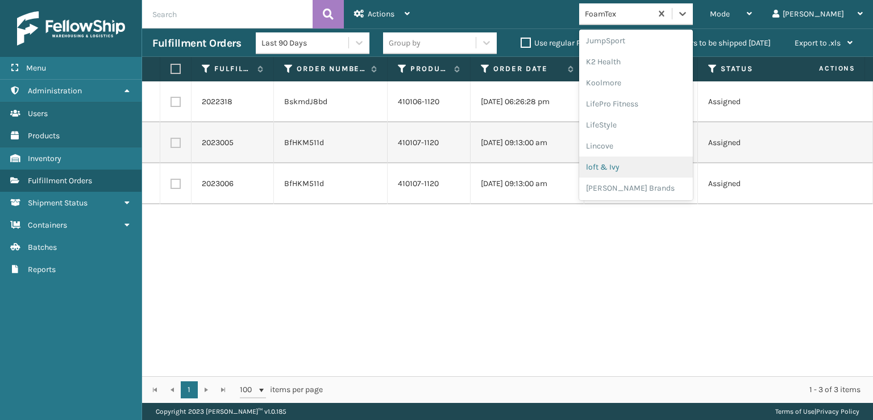
scroll to position [473, 0]
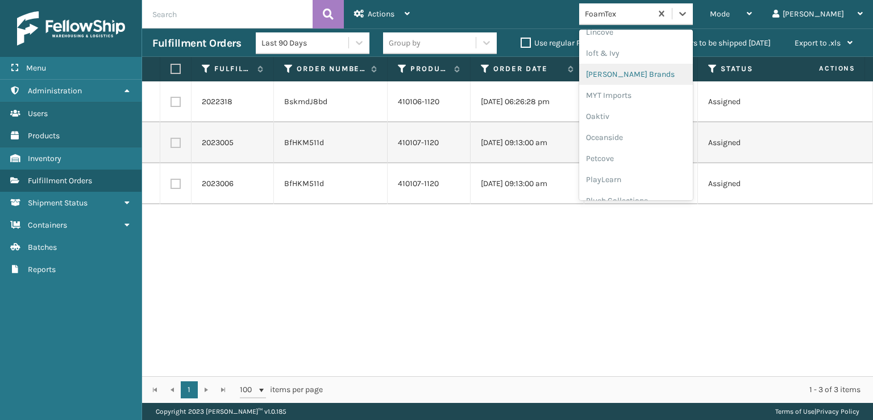
click at [664, 72] on div "[PERSON_NAME] Brands" at bounding box center [636, 74] width 114 height 21
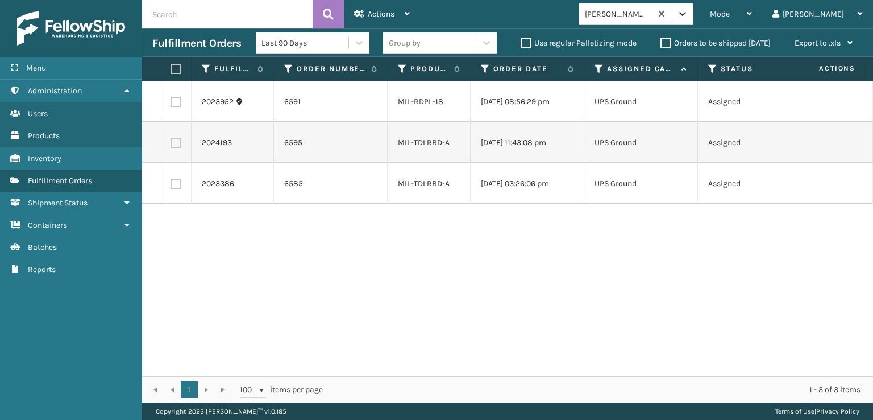
click at [693, 20] on div at bounding box center [683, 13] width 20 height 20
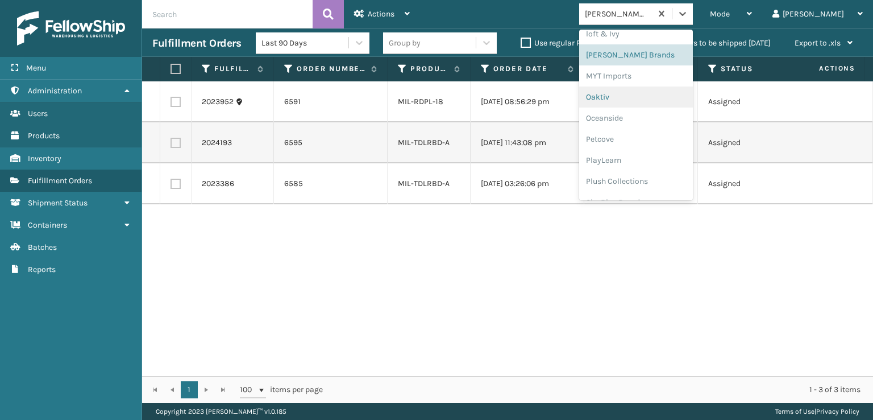
scroll to position [549, 0]
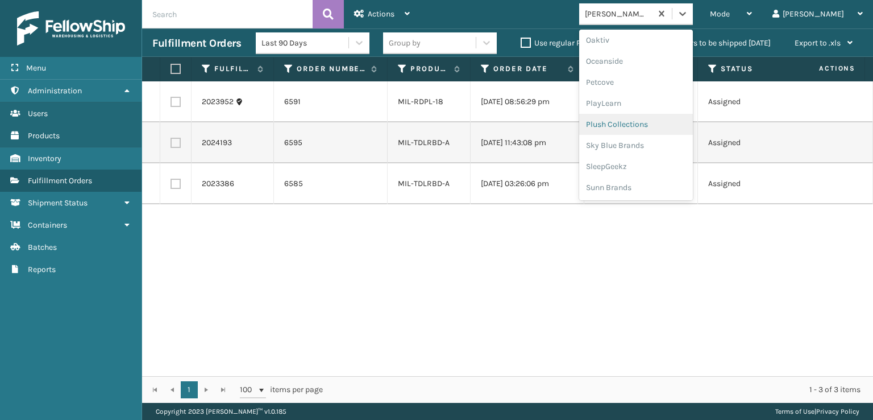
click at [645, 119] on div "Plush Collections" at bounding box center [636, 124] width 114 height 21
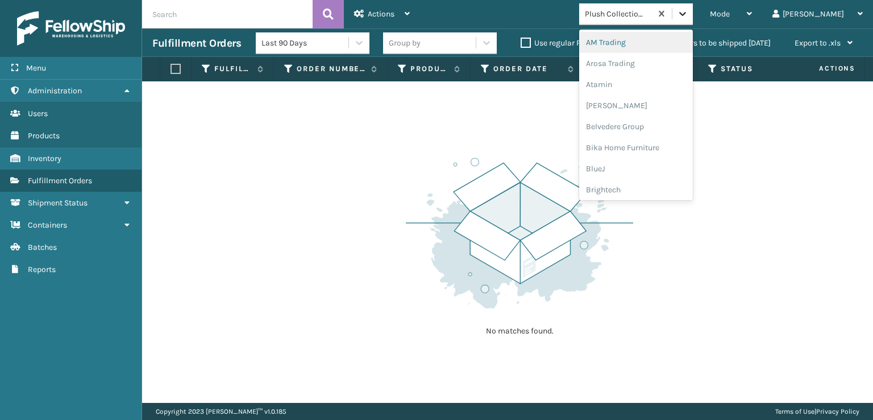
click at [689, 14] on icon at bounding box center [682, 13] width 11 height 11
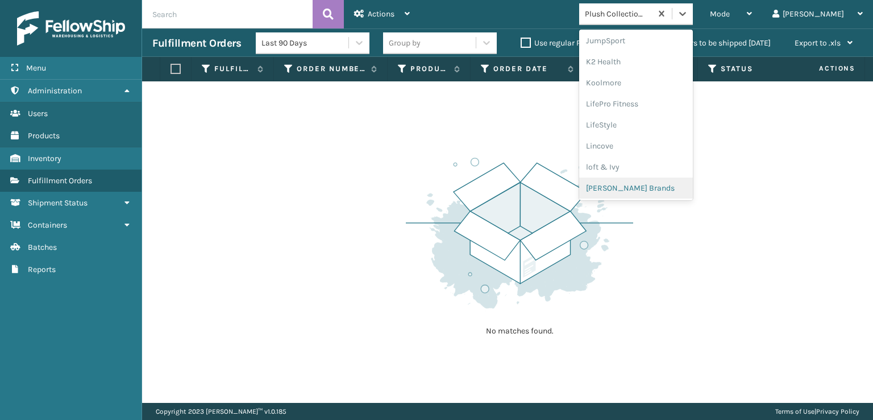
click at [651, 184] on div "[PERSON_NAME] Brands" at bounding box center [636, 187] width 114 height 21
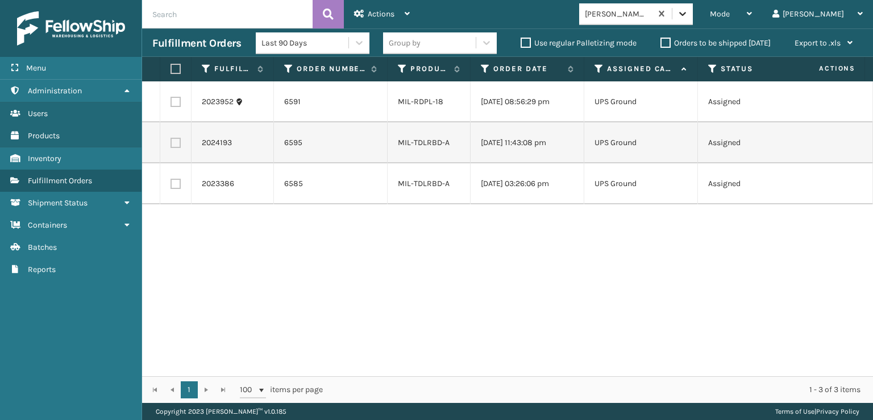
click at [693, 23] on div at bounding box center [683, 13] width 20 height 20
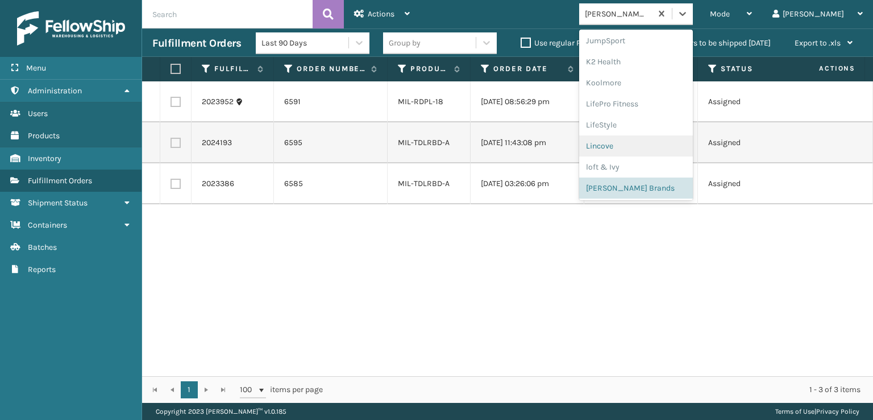
scroll to position [549, 0]
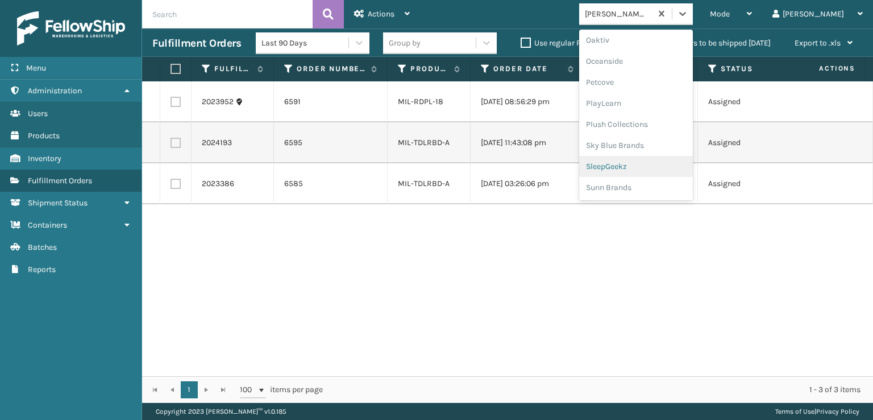
click at [653, 162] on div "SleepGeekz" at bounding box center [636, 166] width 114 height 21
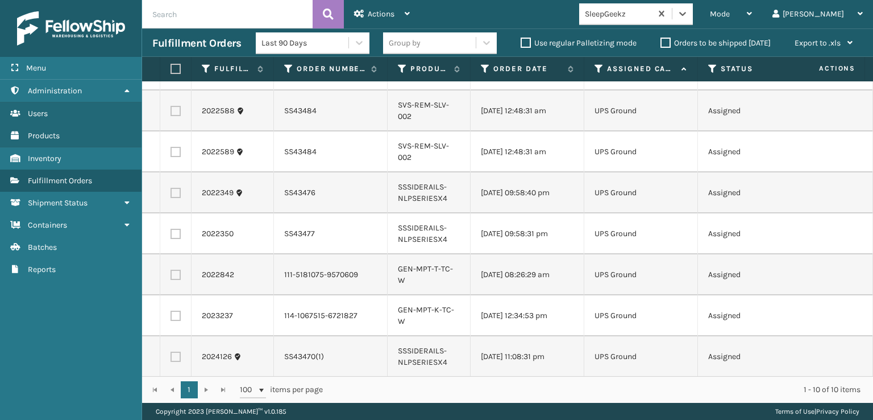
scroll to position [0, 0]
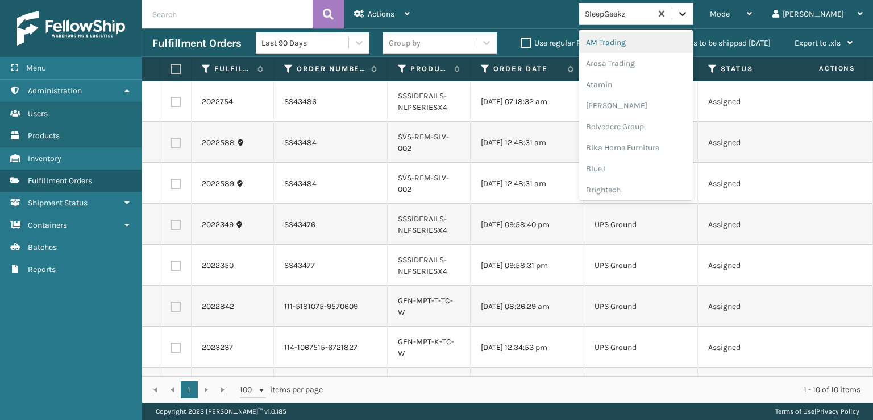
click at [689, 13] on icon at bounding box center [682, 13] width 11 height 11
click at [647, 142] on div "FoamTex" at bounding box center [636, 145] width 114 height 21
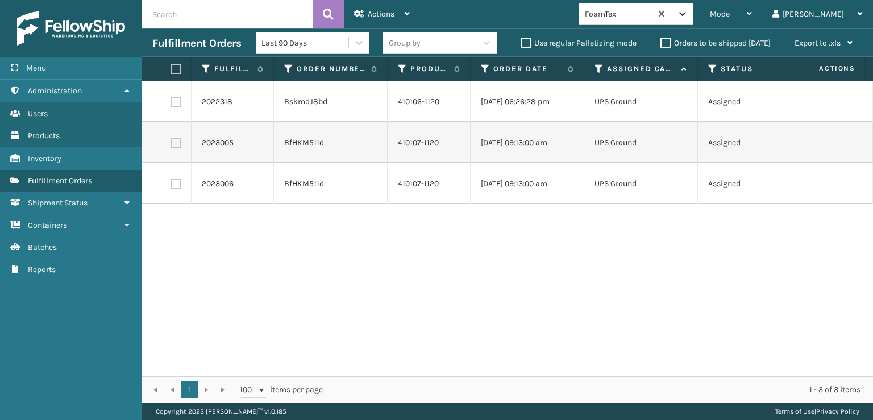
click at [689, 16] on icon at bounding box center [682, 13] width 11 height 11
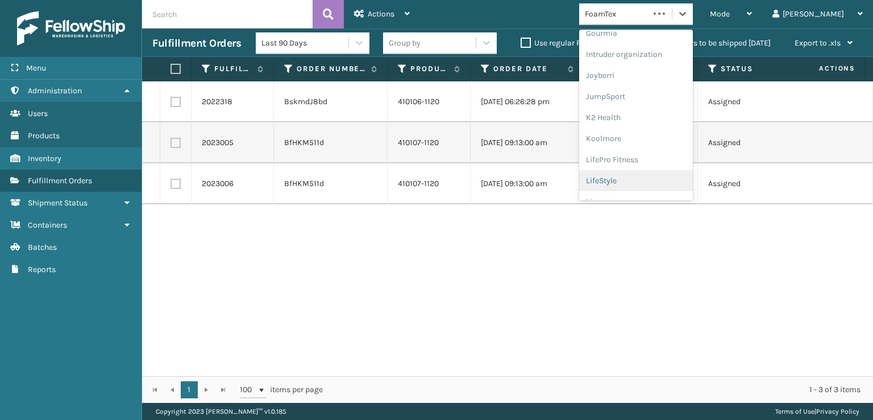
scroll to position [359, 0]
click at [654, 184] on div "[PERSON_NAME] Brands" at bounding box center [636, 187] width 114 height 21
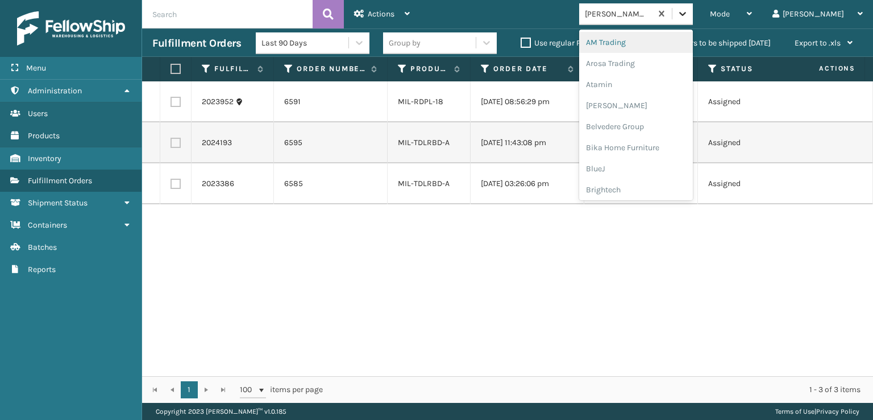
click at [686, 14] on icon at bounding box center [683, 14] width 7 height 4
click at [642, 142] on div "FoamTex" at bounding box center [636, 145] width 114 height 21
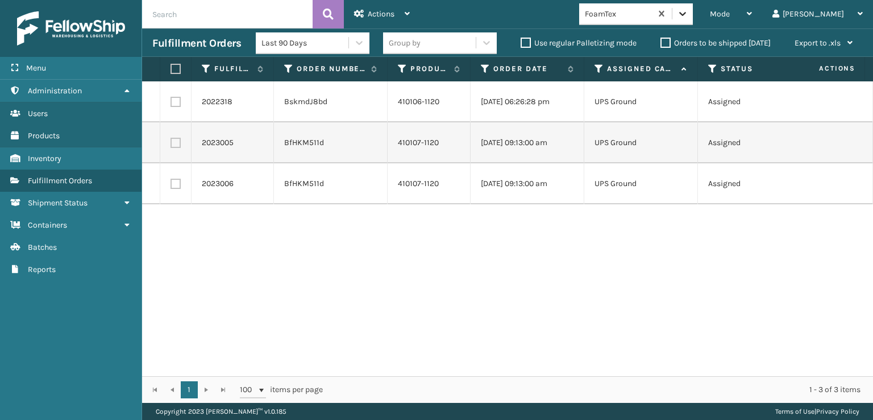
click at [693, 5] on div at bounding box center [683, 13] width 20 height 20
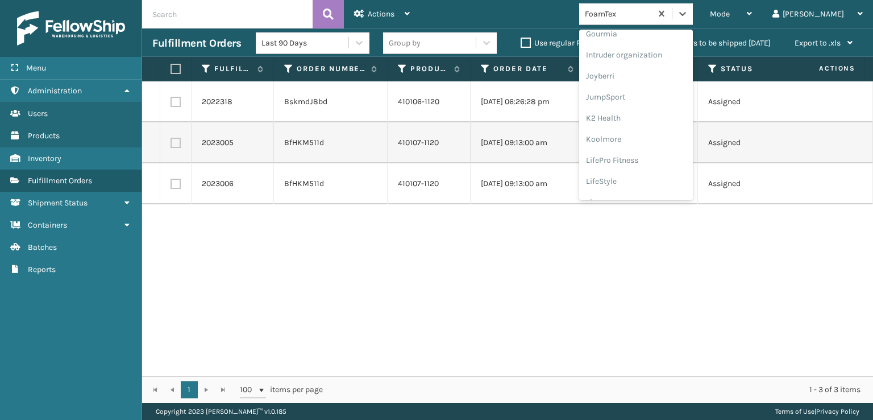
scroll to position [359, 0]
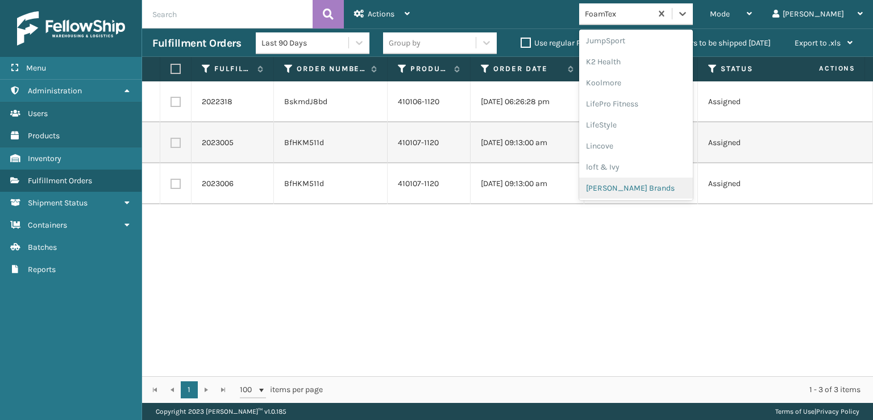
click at [668, 189] on div "[PERSON_NAME] Brands" at bounding box center [636, 187] width 114 height 21
click at [689, 16] on icon at bounding box center [682, 13] width 11 height 11
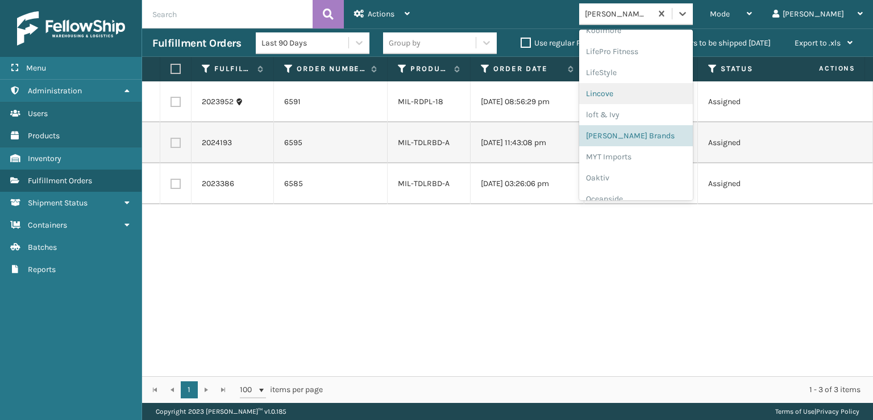
scroll to position [549, 0]
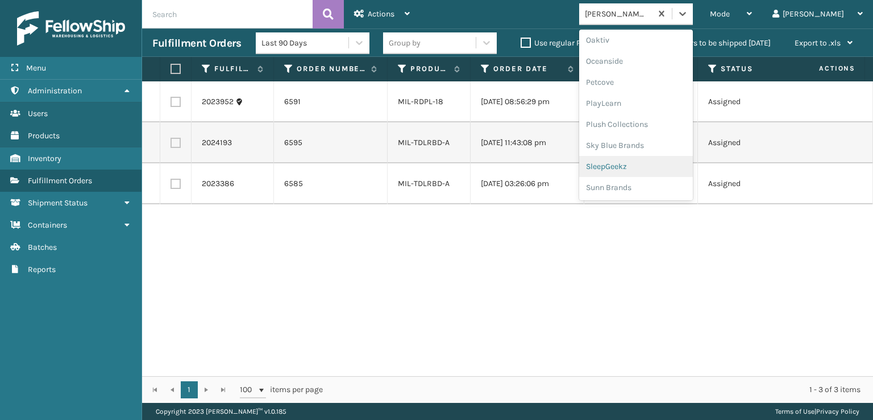
click at [653, 167] on div "SleepGeekz" at bounding box center [636, 166] width 114 height 21
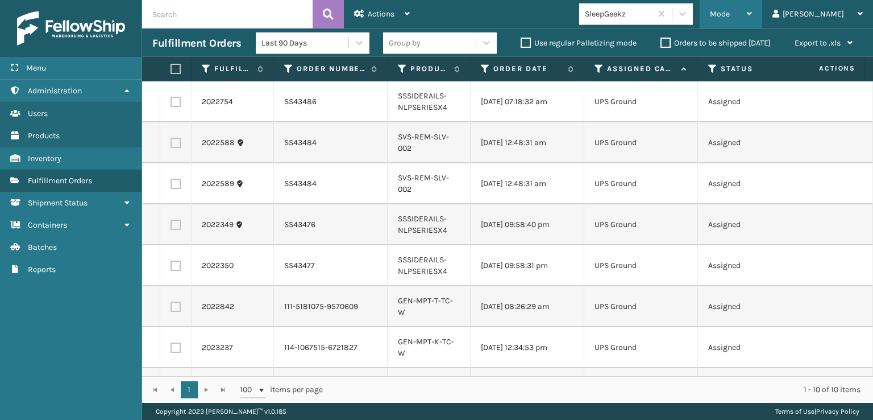
click at [730, 14] on span "Mode" at bounding box center [720, 14] width 20 height 10
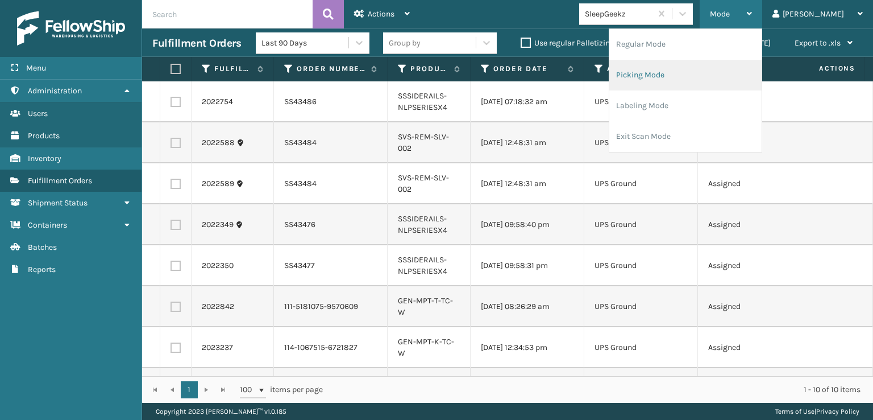
click at [699, 77] on li "Picking Mode" at bounding box center [686, 75] width 152 height 31
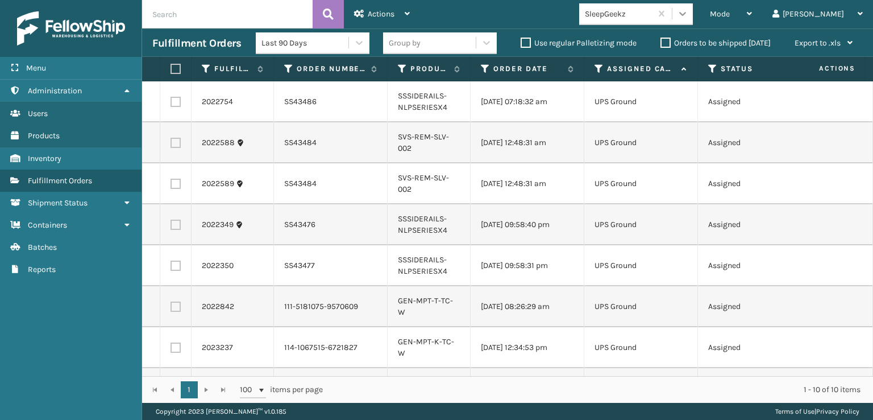
click at [686, 14] on icon at bounding box center [683, 14] width 7 height 4
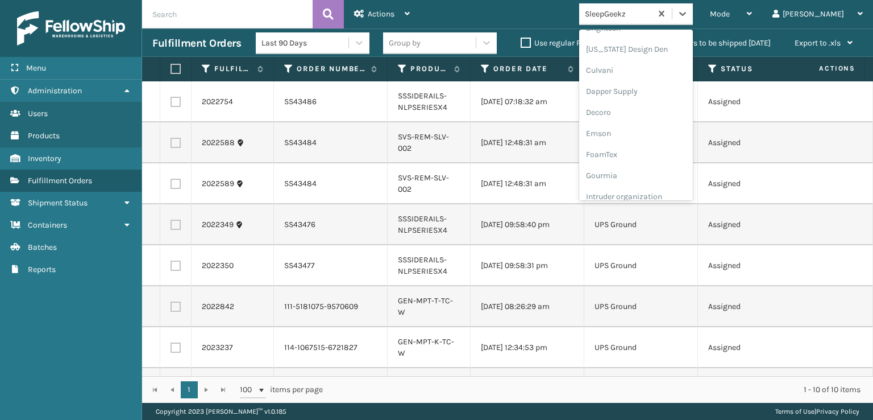
scroll to position [171, 0]
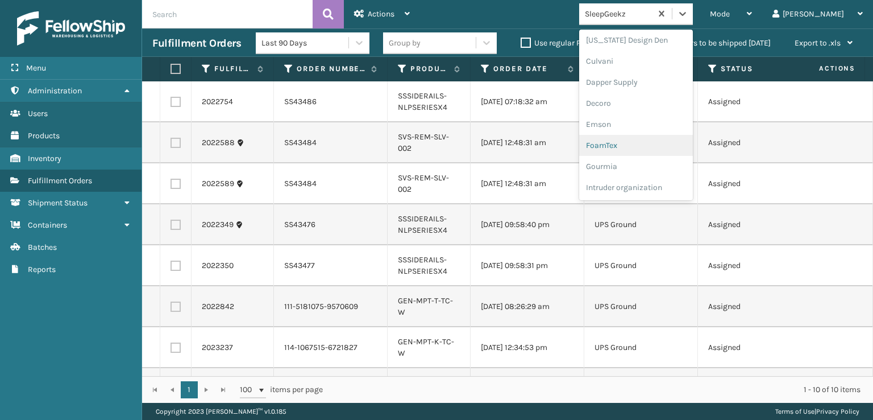
click at [655, 147] on div "FoamTex" at bounding box center [636, 145] width 114 height 21
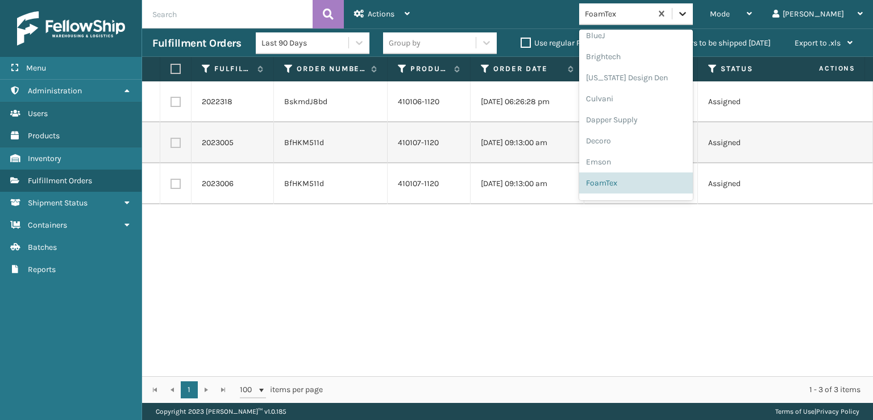
click at [693, 13] on div at bounding box center [683, 13] width 20 height 20
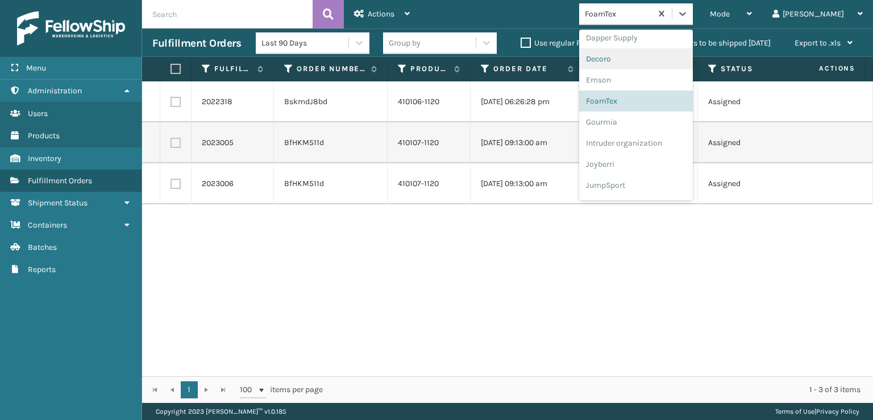
scroll to position [359, 0]
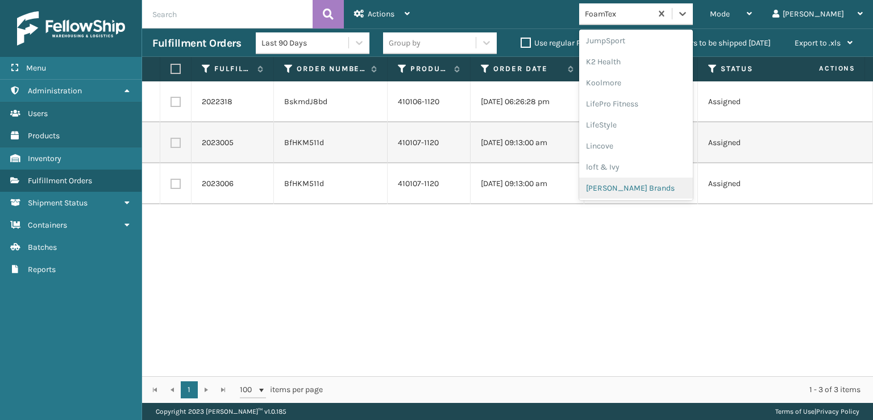
click at [653, 188] on div "[PERSON_NAME] Brands" at bounding box center [636, 187] width 114 height 21
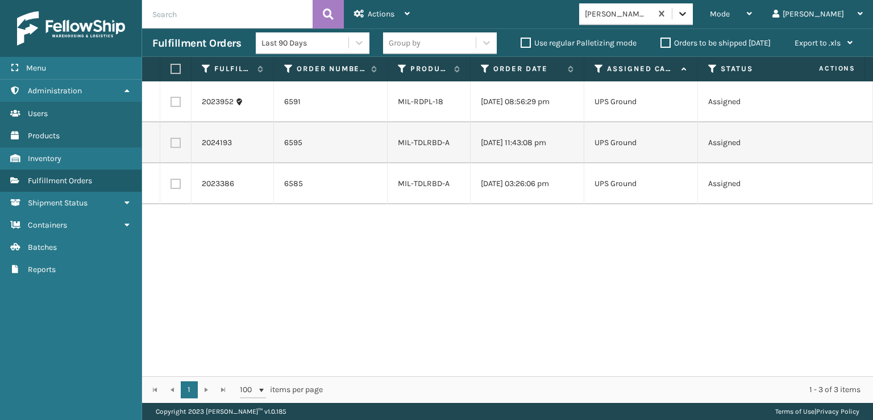
click at [686, 14] on icon at bounding box center [683, 14] width 7 height 4
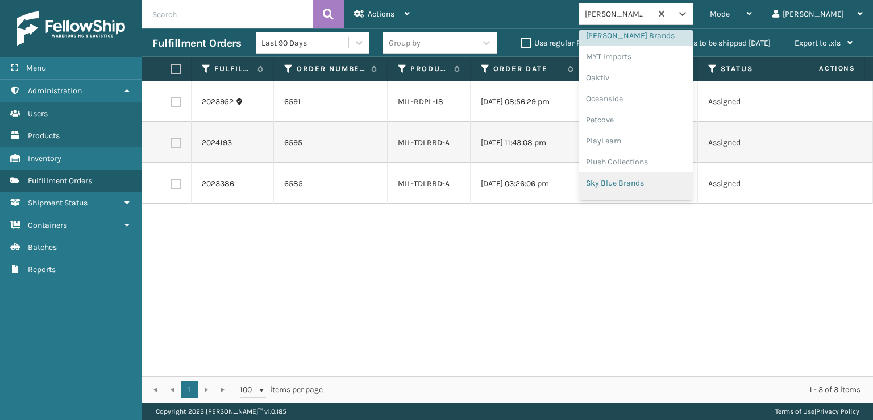
scroll to position [549, 0]
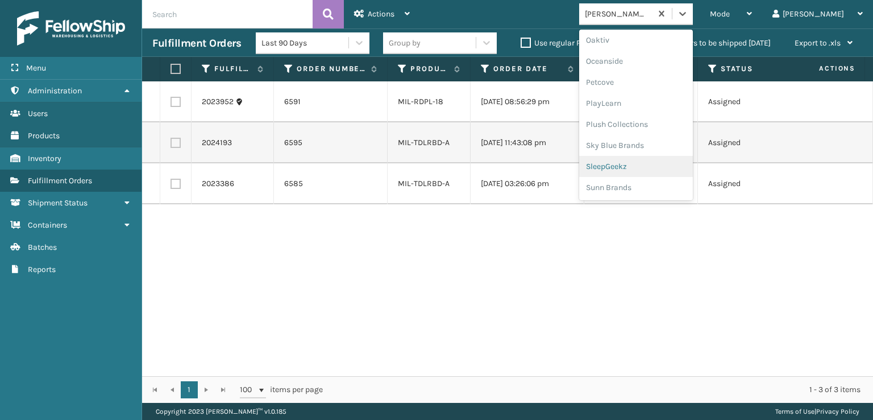
click at [649, 164] on div "SleepGeekz" at bounding box center [636, 166] width 114 height 21
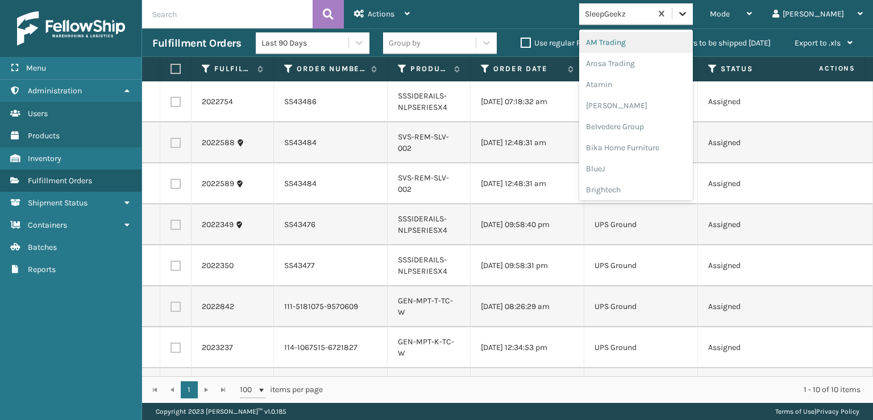
click at [689, 15] on icon at bounding box center [682, 13] width 11 height 11
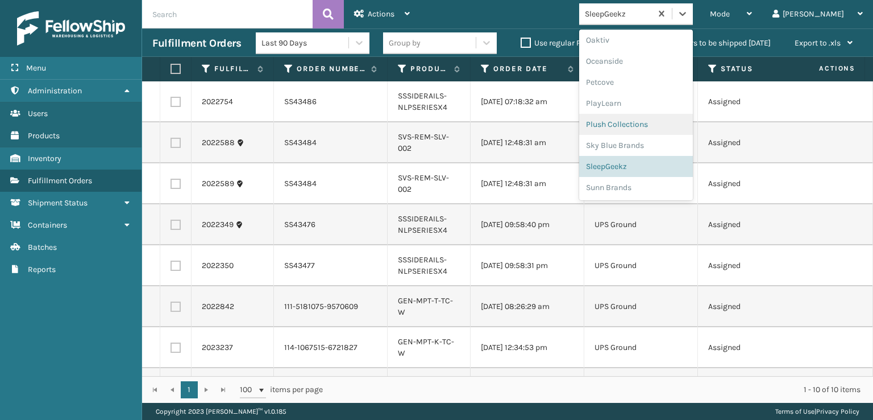
click at [648, 126] on div "Plush Collections" at bounding box center [636, 124] width 114 height 21
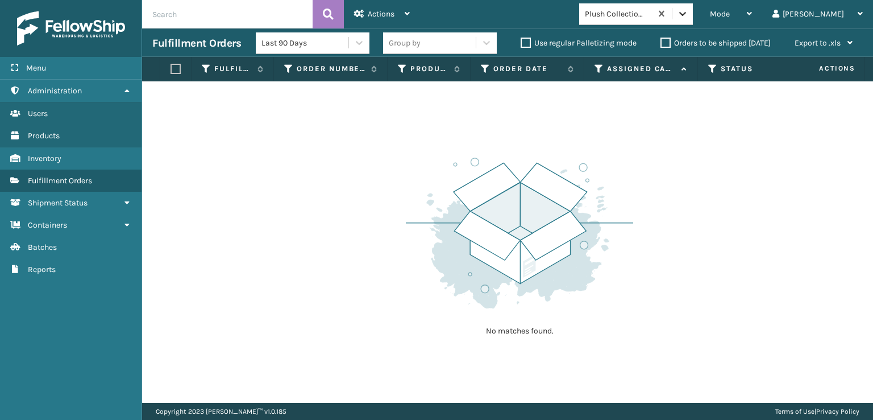
click at [689, 13] on icon at bounding box center [682, 13] width 11 height 11
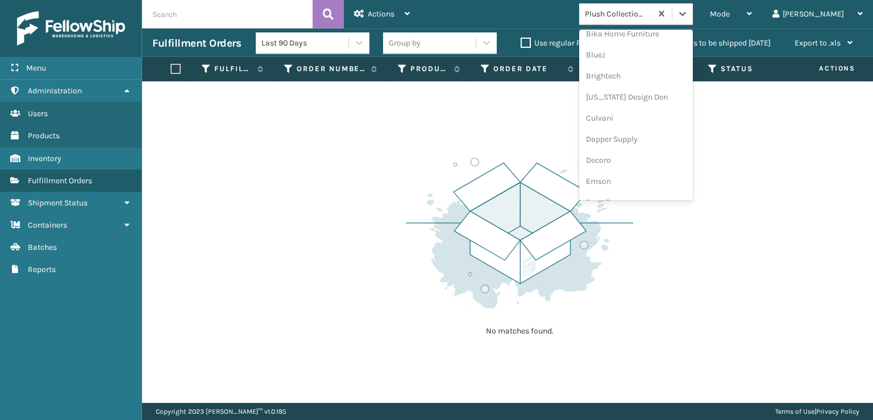
scroll to position [171, 0]
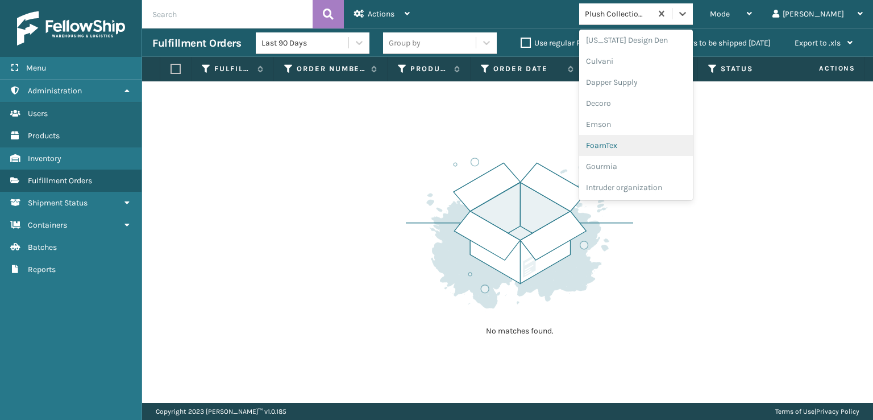
click at [658, 139] on div "FoamTex" at bounding box center [636, 145] width 114 height 21
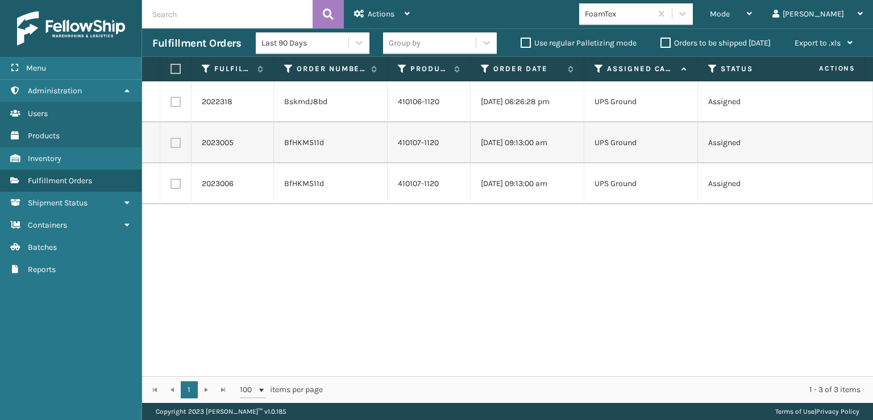
click at [716, 27] on div "Mode Regular Mode Picking Mode Labeling Mode Exit Scan Mode FoamTex [PERSON_NAM…" at bounding box center [646, 14] width 453 height 28
click at [689, 12] on icon at bounding box center [682, 13] width 11 height 11
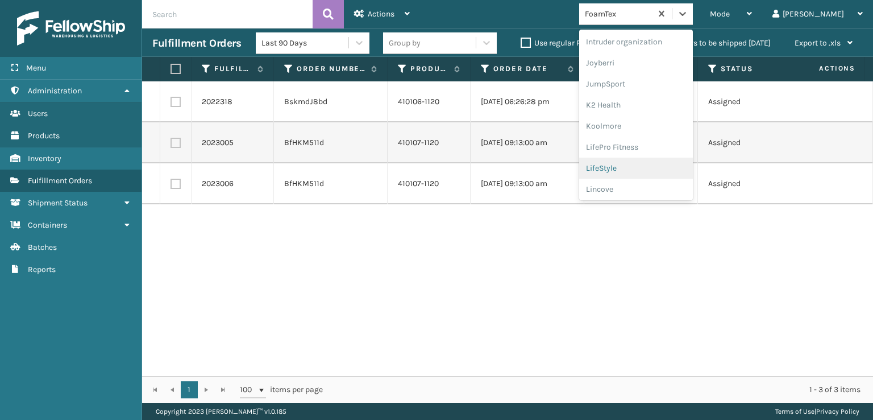
scroll to position [359, 0]
click at [648, 179] on div "[PERSON_NAME] Brands" at bounding box center [636, 187] width 114 height 21
click at [689, 12] on icon at bounding box center [682, 13] width 11 height 11
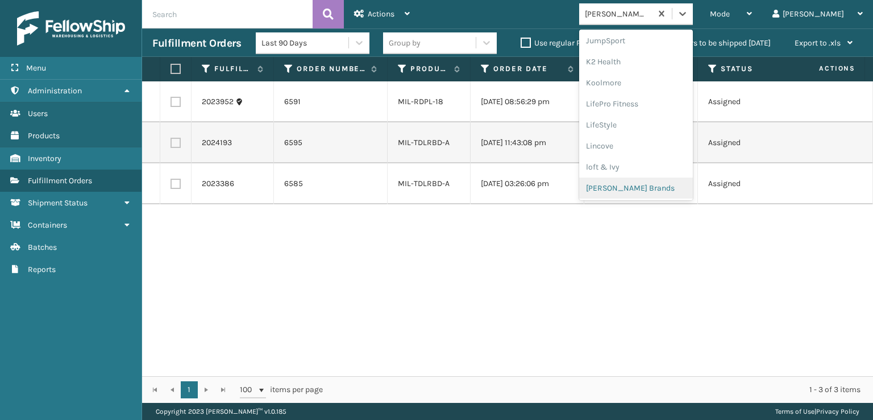
click at [651, 188] on div "[PERSON_NAME] Brands" at bounding box center [636, 187] width 114 height 21
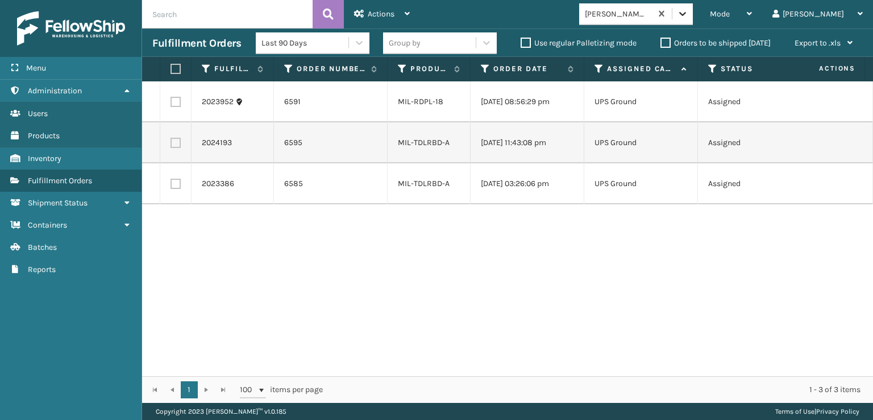
click at [689, 14] on icon at bounding box center [682, 13] width 11 height 11
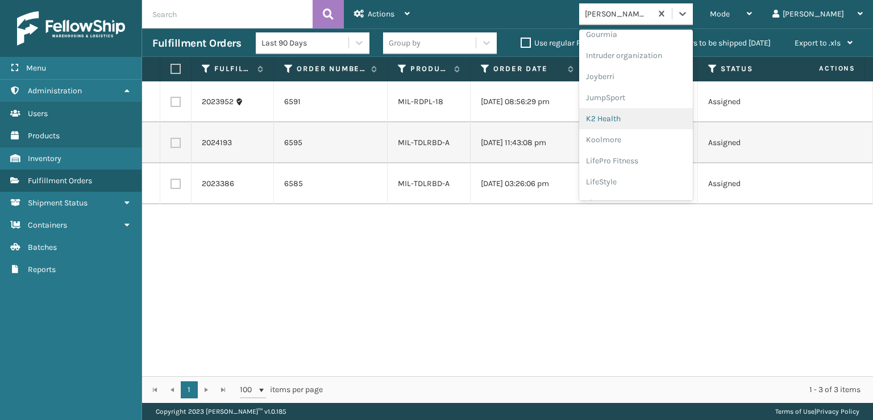
scroll to position [246, 0]
click at [653, 71] on div "FoamTex" at bounding box center [636, 70] width 114 height 21
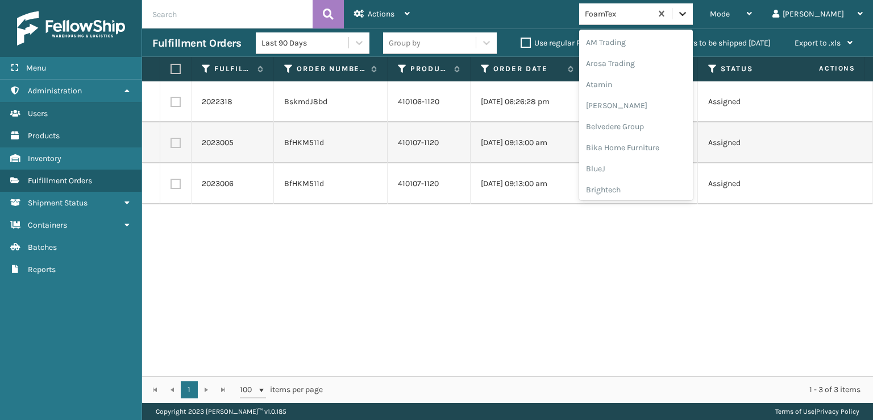
drag, startPoint x: 732, startPoint y: 13, endPoint x: 732, endPoint y: 23, distance: 10.3
click at [689, 16] on icon at bounding box center [682, 13] width 11 height 11
click at [654, 166] on div "SleepGeekz" at bounding box center [636, 166] width 114 height 21
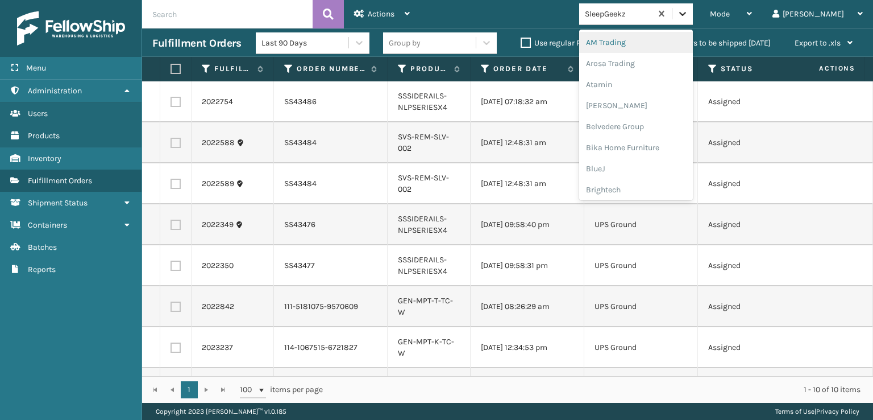
click at [686, 13] on icon at bounding box center [683, 14] width 7 height 4
click at [648, 146] on div "FoamTex" at bounding box center [636, 145] width 114 height 21
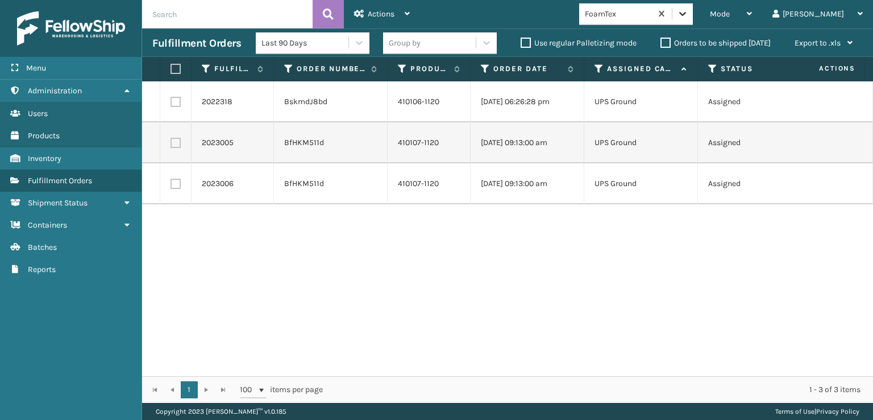
click at [689, 11] on icon at bounding box center [682, 13] width 11 height 11
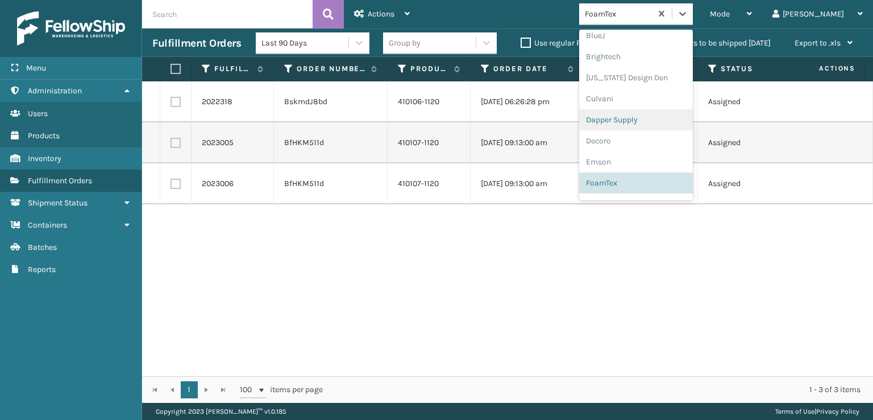
scroll to position [359, 0]
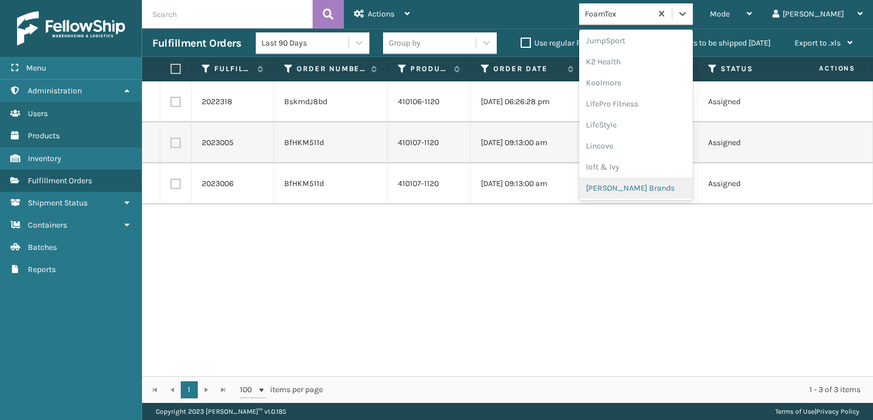
click at [660, 184] on div "[PERSON_NAME] Brands" at bounding box center [636, 187] width 114 height 21
click at [689, 16] on icon at bounding box center [682, 13] width 11 height 11
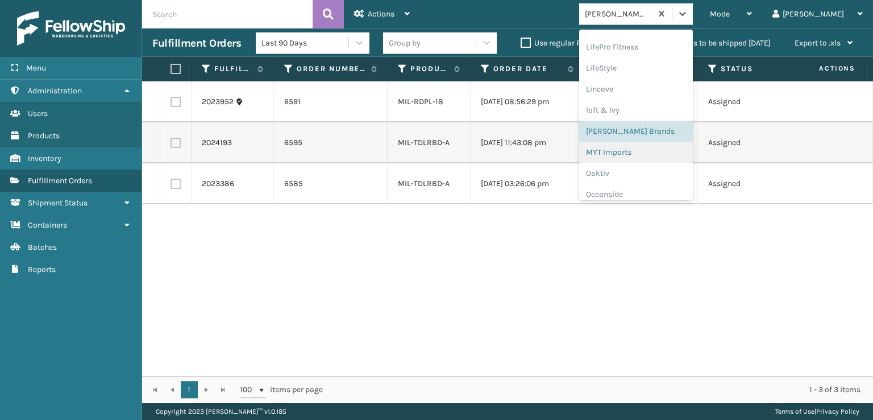
scroll to position [549, 0]
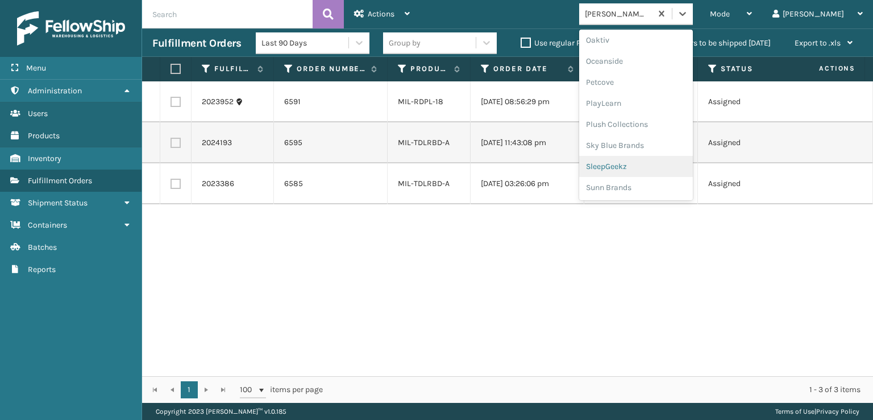
click at [662, 165] on div "SleepGeekz" at bounding box center [636, 166] width 114 height 21
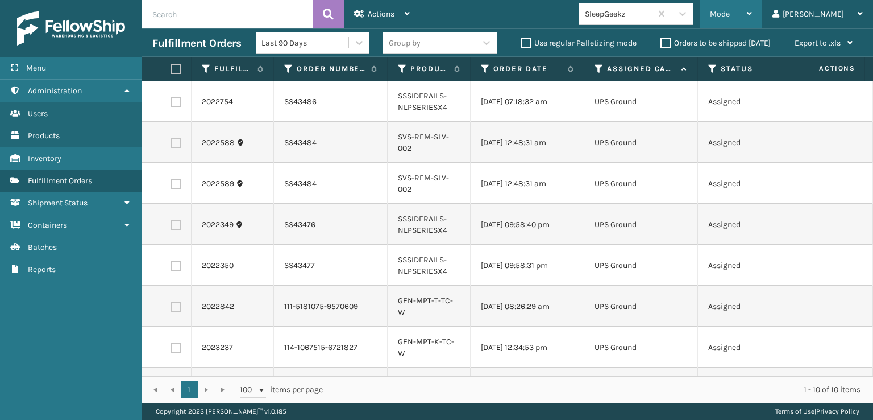
click at [730, 14] on span "Mode" at bounding box center [720, 14] width 20 height 10
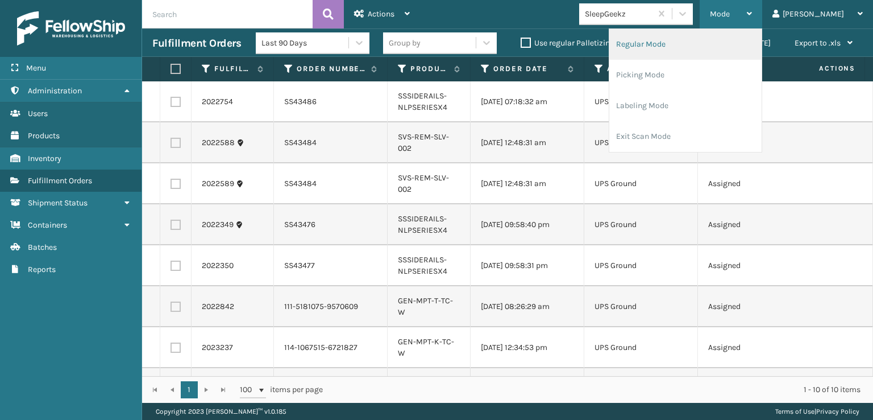
click at [694, 40] on li "Regular Mode" at bounding box center [686, 44] width 152 height 31
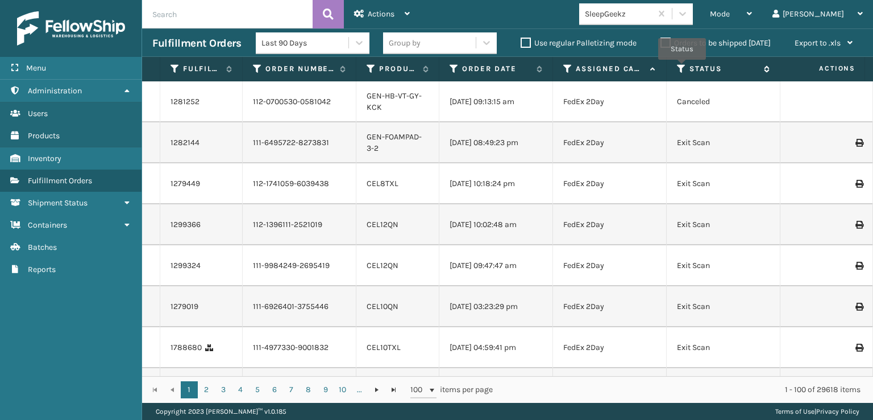
click at [682, 68] on icon at bounding box center [681, 69] width 9 height 10
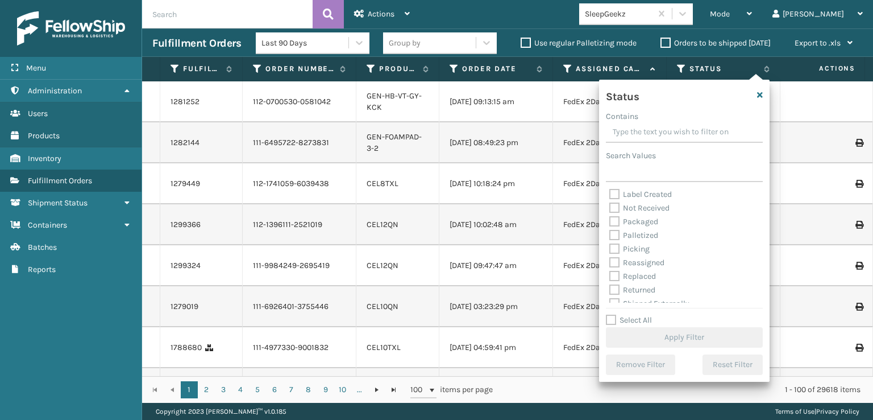
scroll to position [64, 0]
click at [613, 241] on label "Picking" at bounding box center [630, 241] width 40 height 10
click at [610, 241] on input "Picking" at bounding box center [610, 237] width 1 height 7
checkbox input "true"
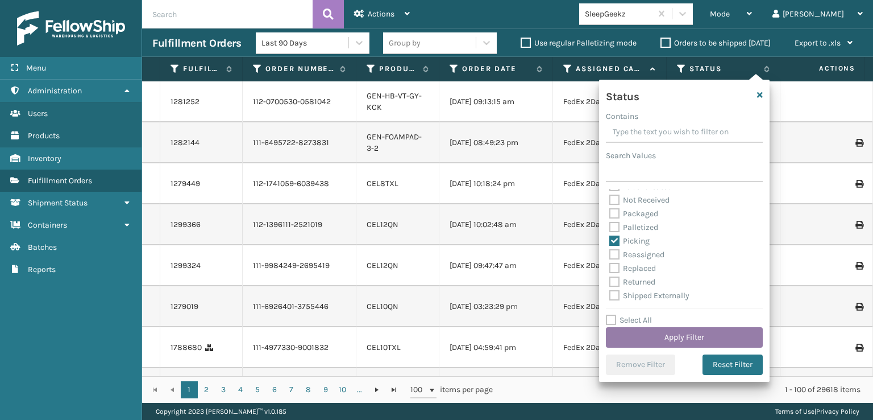
click at [637, 339] on button "Apply Filter" at bounding box center [684, 337] width 157 height 20
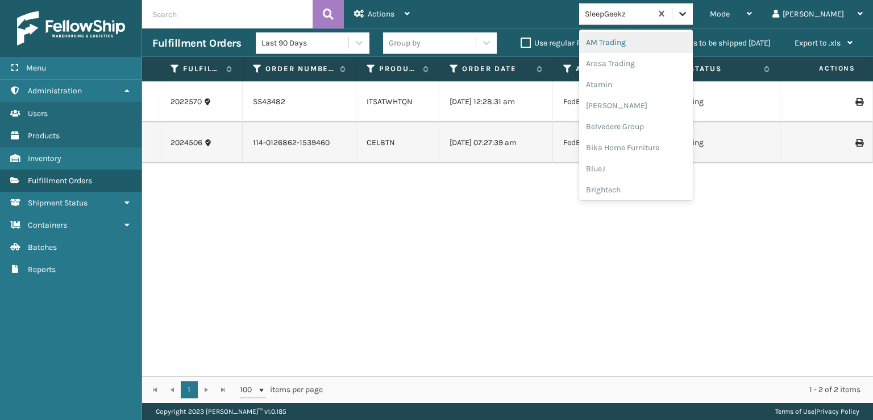
click at [689, 15] on icon at bounding box center [682, 13] width 11 height 11
click at [658, 162] on div "SleepGeekz" at bounding box center [636, 166] width 114 height 21
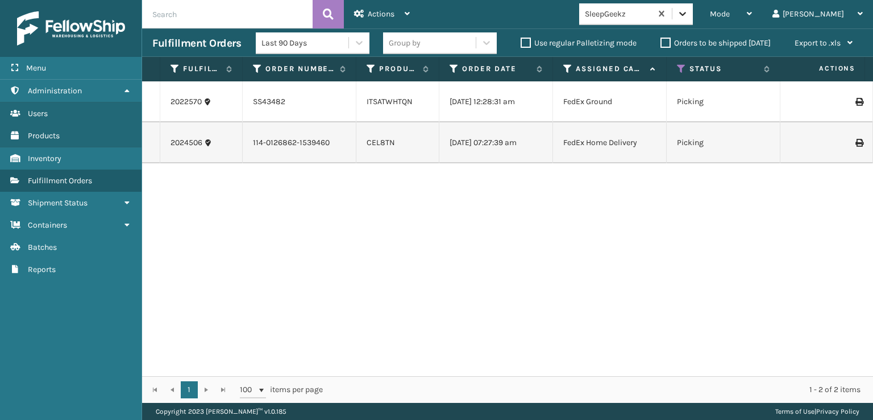
click at [693, 22] on div at bounding box center [683, 13] width 20 height 20
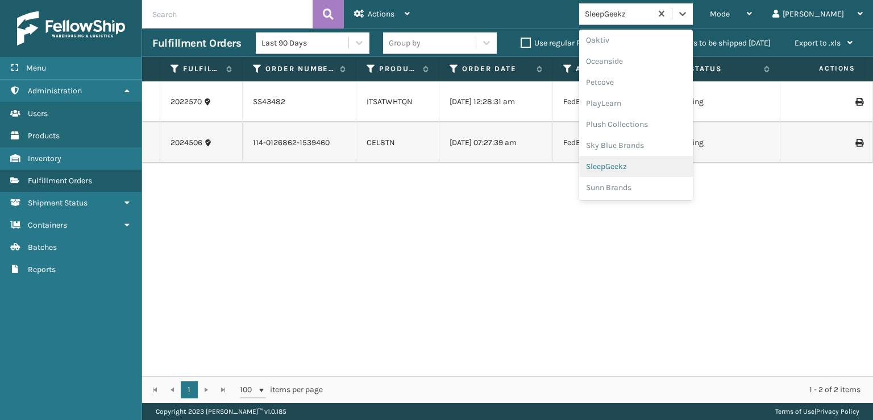
click at [648, 164] on div "SleepGeekz" at bounding box center [636, 166] width 114 height 21
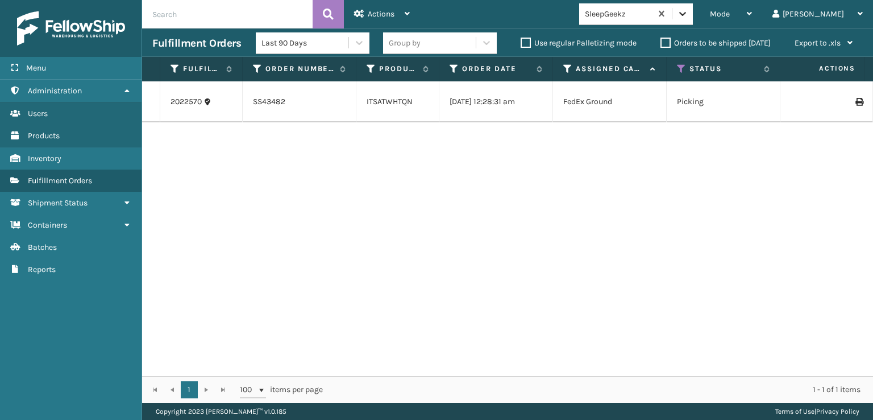
click at [689, 16] on icon at bounding box center [682, 13] width 11 height 11
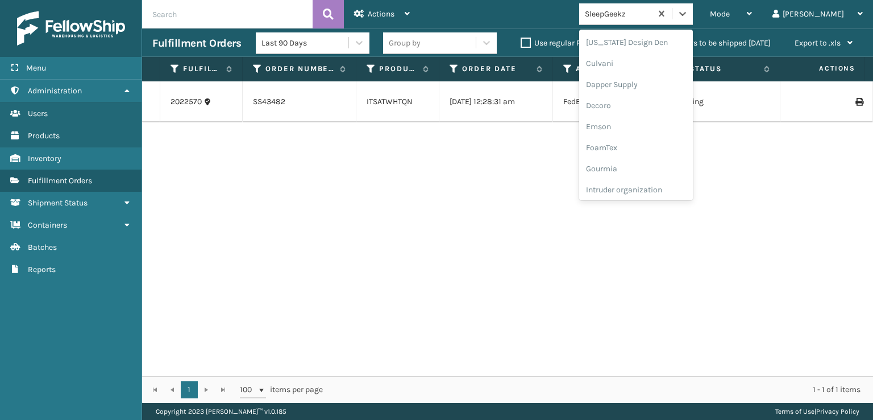
scroll to position [171, 0]
click at [646, 138] on div "FoamTex" at bounding box center [636, 145] width 114 height 21
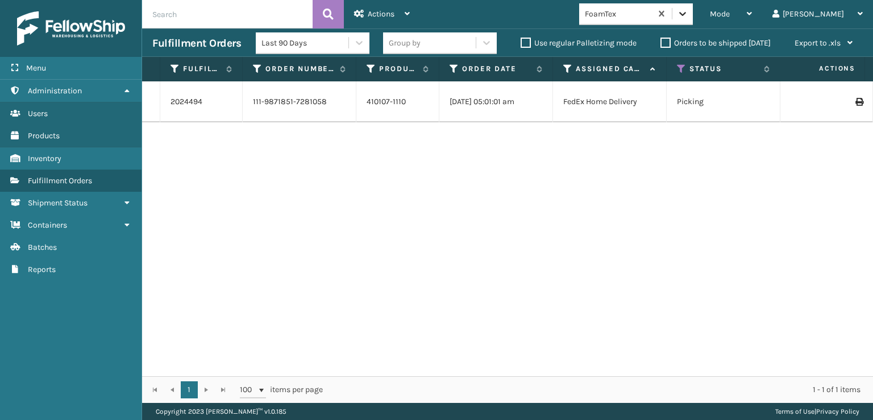
click at [689, 16] on icon at bounding box center [682, 13] width 11 height 11
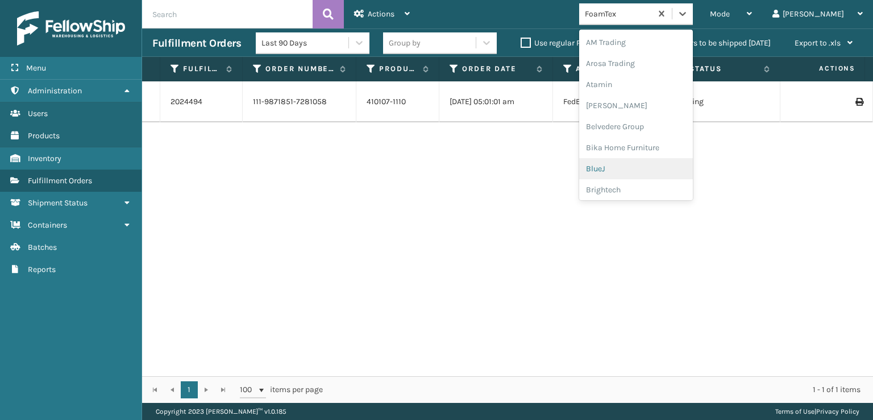
scroll to position [133, 0]
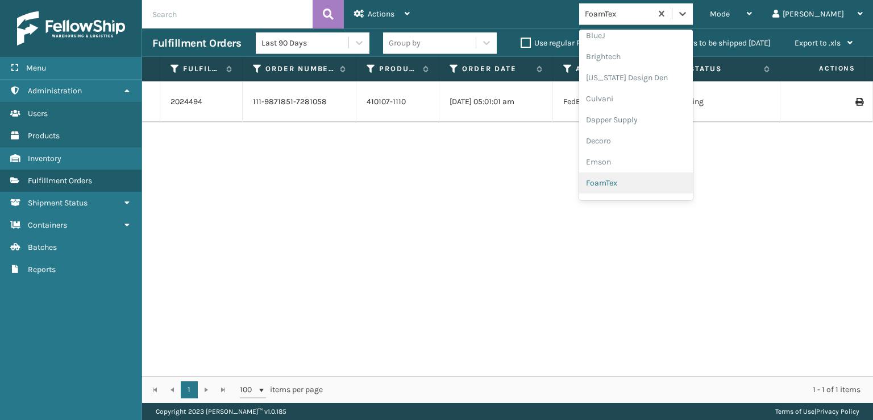
click at [650, 180] on div "FoamTex" at bounding box center [636, 182] width 114 height 21
click at [689, 16] on icon at bounding box center [682, 13] width 11 height 11
click at [646, 183] on div "FoamTex" at bounding box center [636, 182] width 114 height 21
click at [689, 10] on icon at bounding box center [682, 13] width 11 height 11
click at [656, 181] on div "FoamTex" at bounding box center [636, 182] width 114 height 21
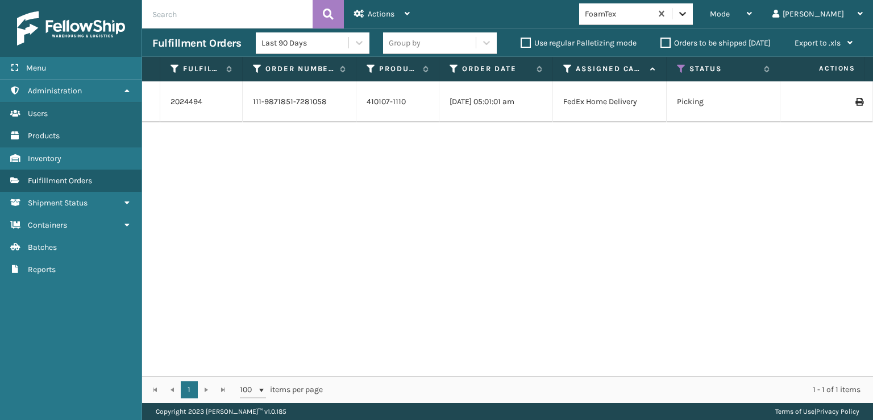
click at [689, 14] on icon at bounding box center [682, 13] width 11 height 11
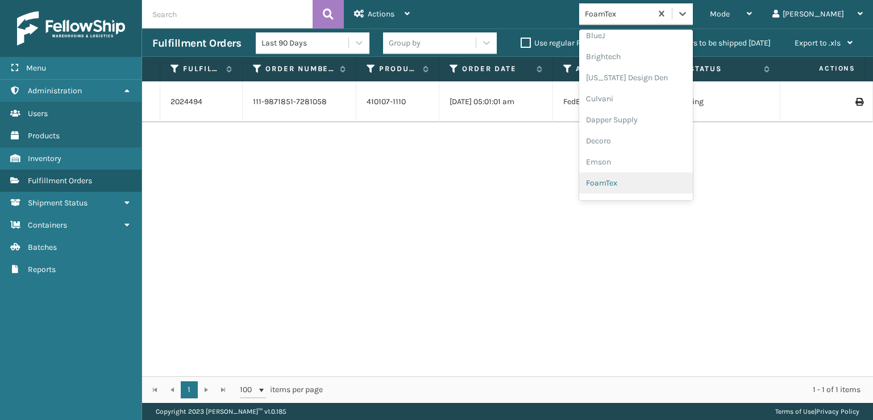
click at [652, 183] on div "FoamTex" at bounding box center [636, 182] width 114 height 21
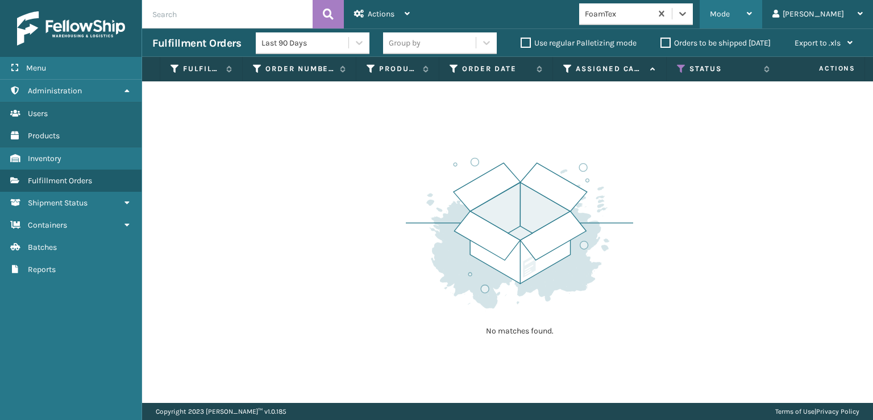
click at [752, 11] on div "Mode" at bounding box center [731, 14] width 42 height 28
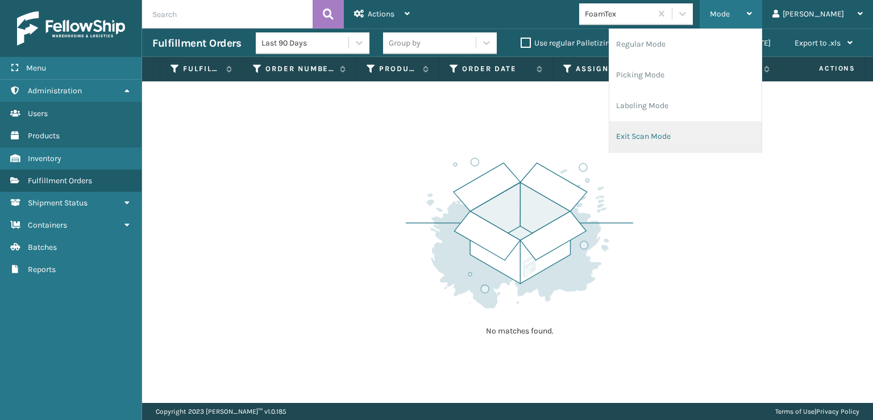
click at [690, 134] on li "Exit Scan Mode" at bounding box center [686, 136] width 152 height 31
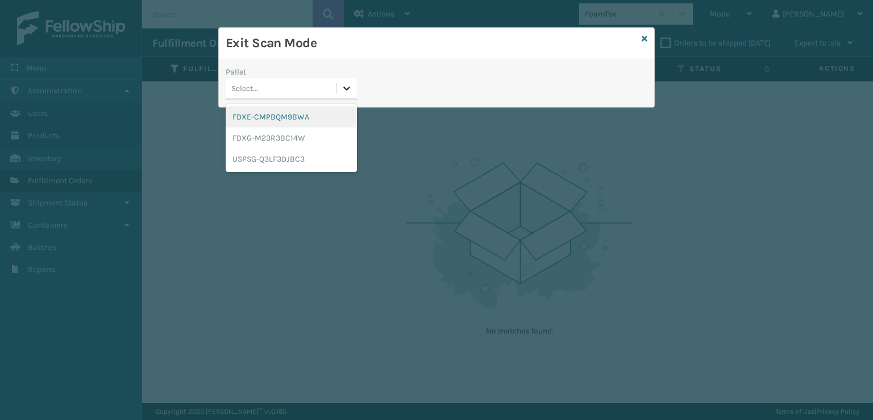
click at [346, 88] on icon at bounding box center [346, 87] width 11 height 11
click at [294, 119] on div "FDXE-CMPBQM9BWA" at bounding box center [291, 116] width 131 height 21
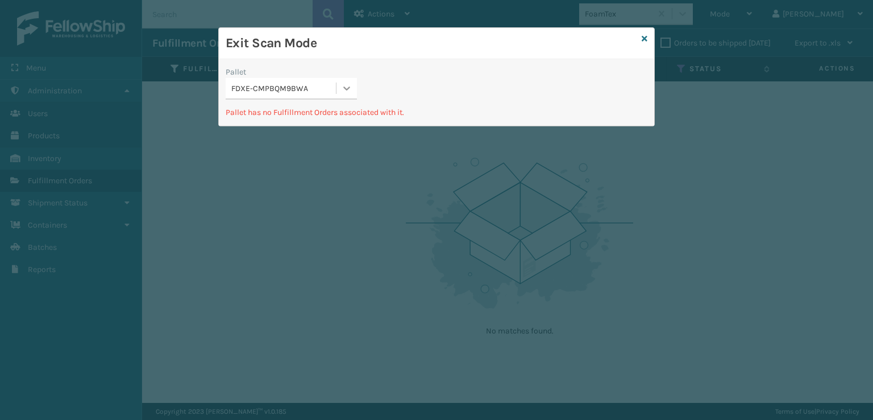
click at [345, 94] on div at bounding box center [347, 88] width 20 height 20
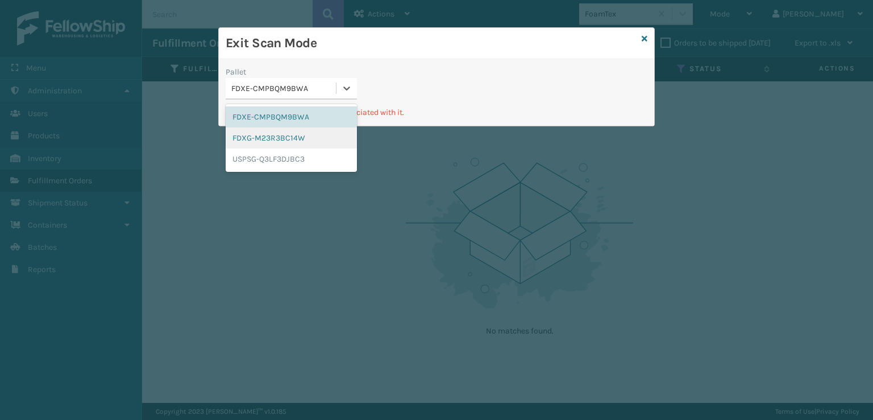
click at [289, 139] on div "FDXG-M23R3BC14W" at bounding box center [291, 137] width 131 height 21
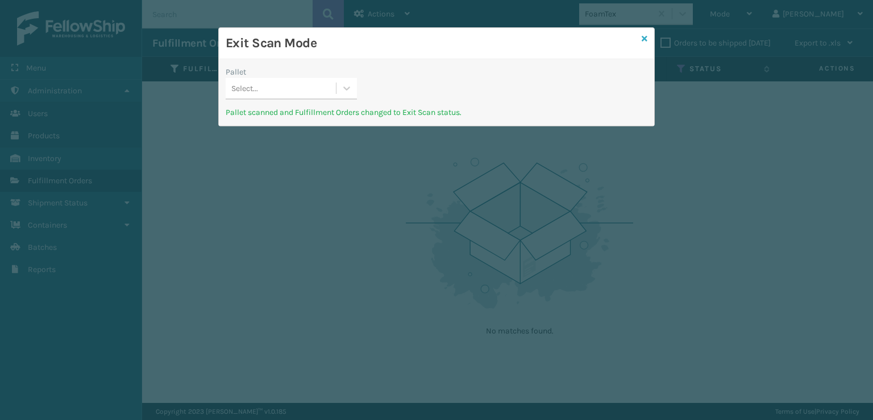
click at [644, 40] on icon at bounding box center [645, 39] width 6 height 8
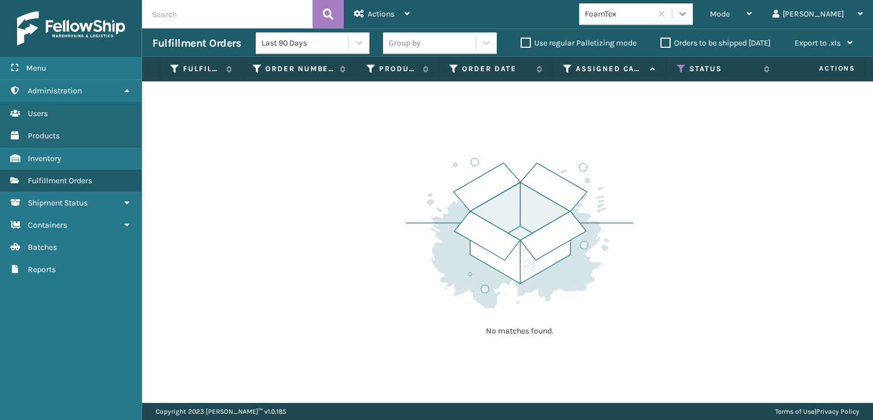
click at [689, 15] on icon at bounding box center [682, 13] width 11 height 11
click at [752, 11] on div "Mode" at bounding box center [731, 14] width 42 height 28
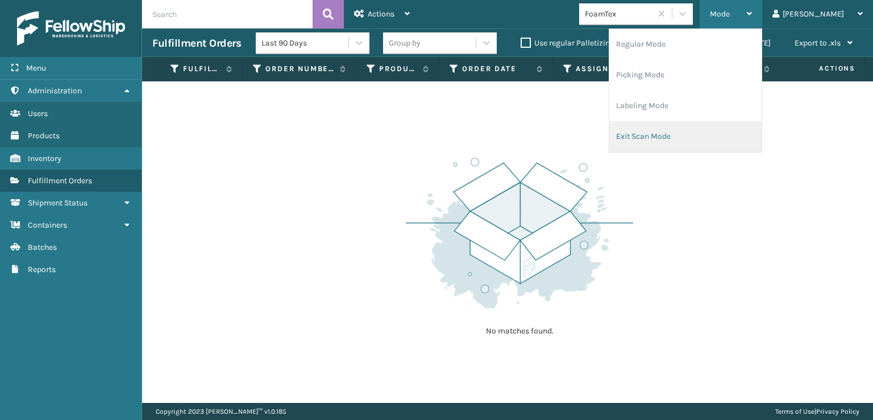
click at [694, 136] on li "Exit Scan Mode" at bounding box center [686, 136] width 152 height 31
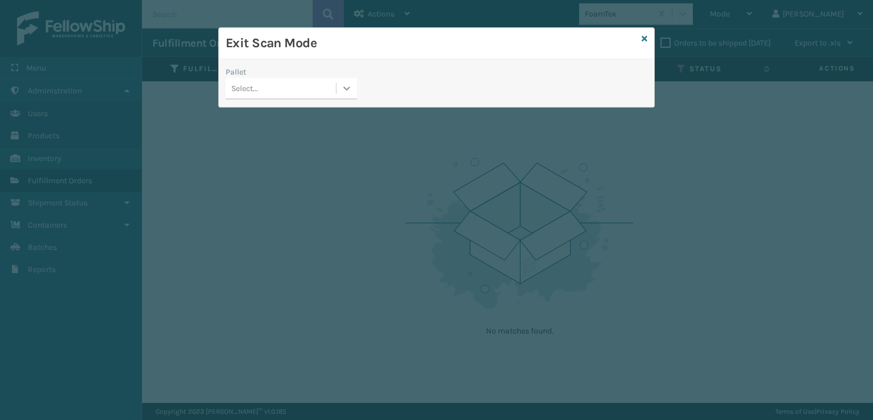
click at [344, 92] on icon at bounding box center [346, 87] width 11 height 11
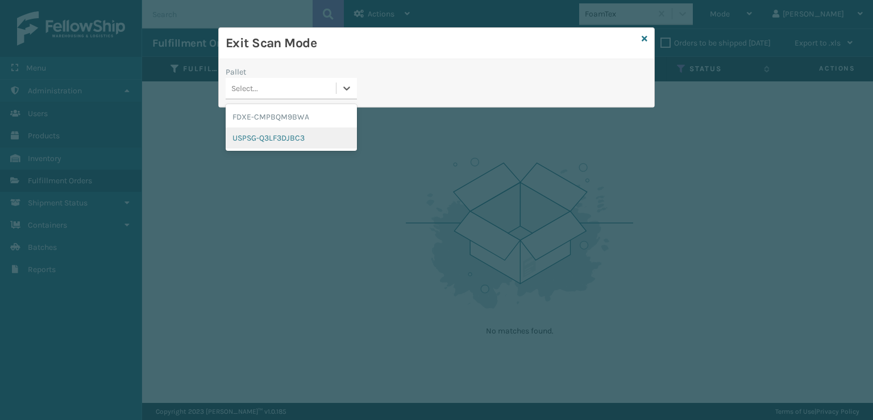
click at [300, 135] on div "USPSG-Q3LF3DJBC3" at bounding box center [291, 137] width 131 height 21
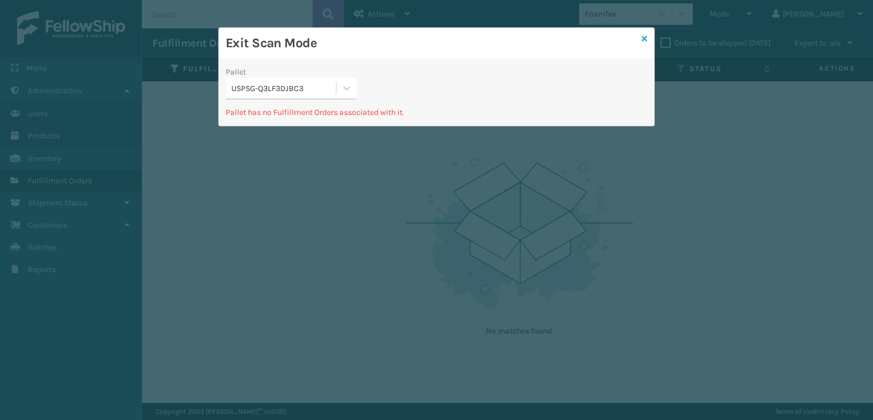
click at [644, 44] on link at bounding box center [645, 39] width 6 height 12
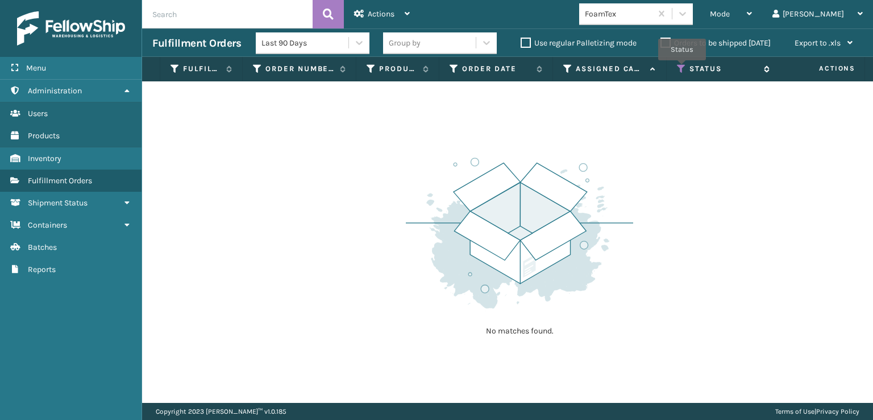
click at [682, 68] on icon at bounding box center [681, 69] width 9 height 10
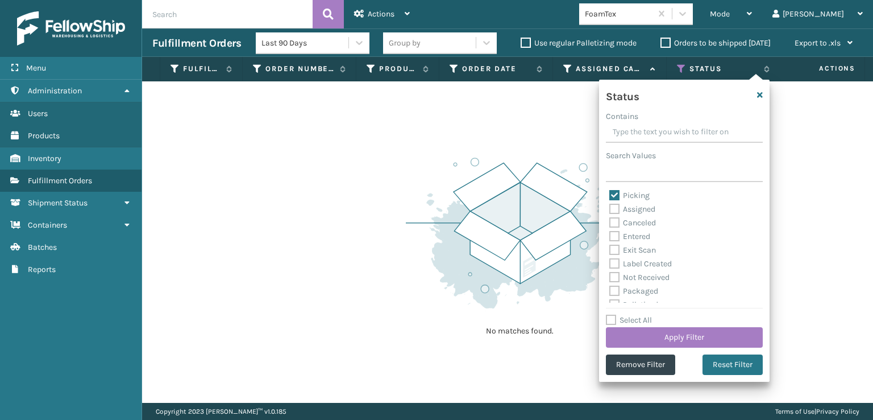
click at [615, 194] on label "Picking" at bounding box center [630, 195] width 40 height 10
click at [610, 194] on input "Picking" at bounding box center [610, 192] width 1 height 7
checkbox input "false"
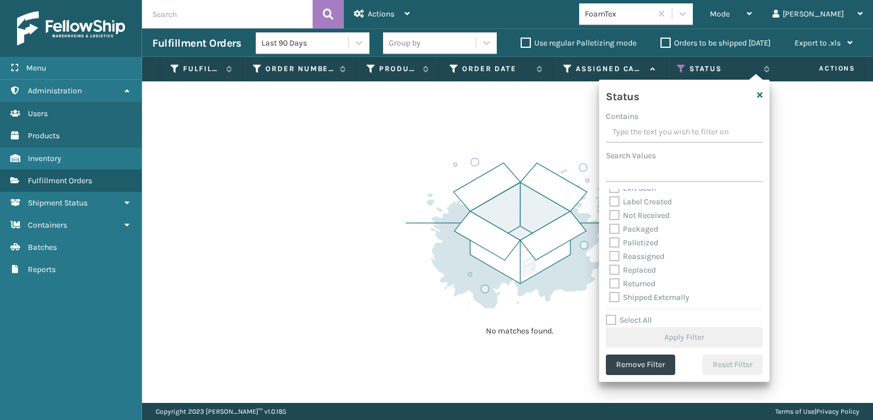
scroll to position [64, 0]
click at [616, 245] on label "Palletized" at bounding box center [634, 241] width 49 height 10
click at [610, 242] on input "Palletized" at bounding box center [610, 237] width 1 height 7
checkbox input "true"
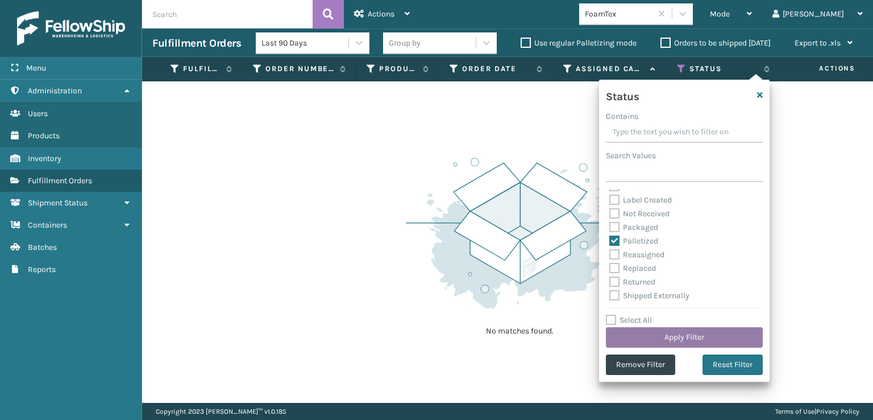
click at [659, 339] on button "Apply Filter" at bounding box center [684, 337] width 157 height 20
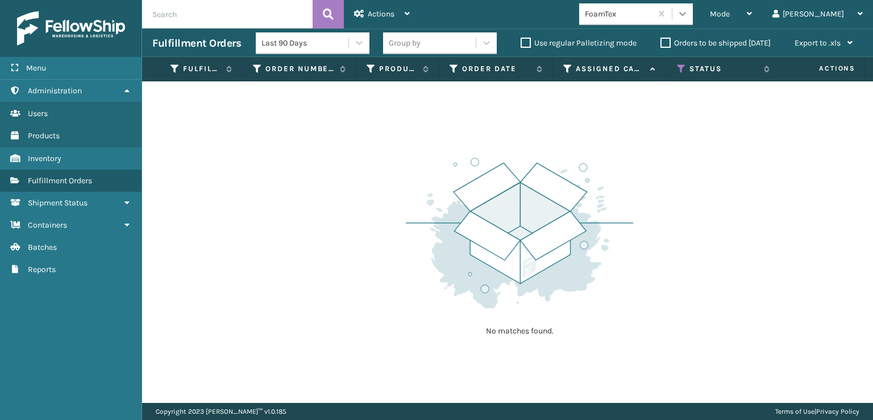
click at [689, 16] on icon at bounding box center [682, 13] width 11 height 11
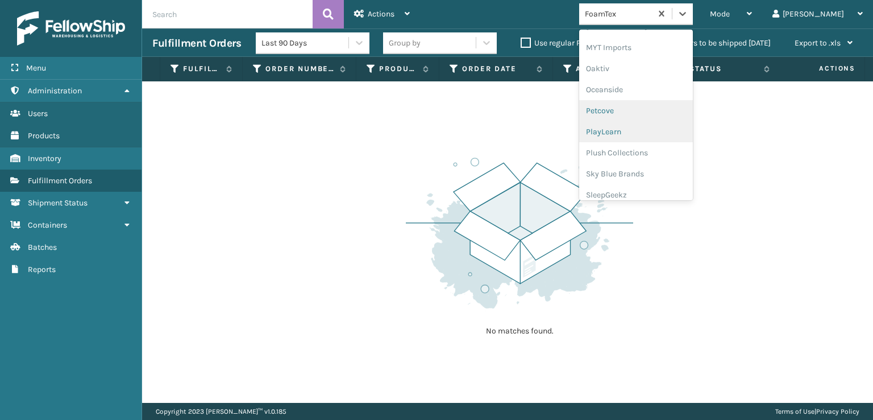
scroll to position [530, 0]
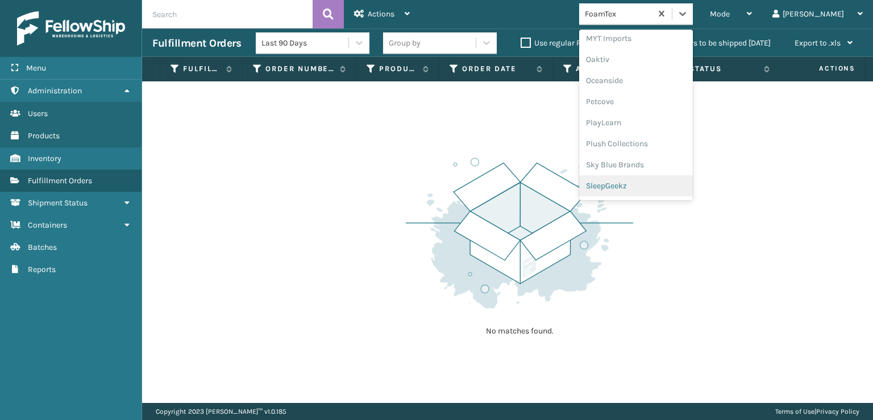
click at [664, 181] on div "SleepGeekz" at bounding box center [636, 185] width 114 height 21
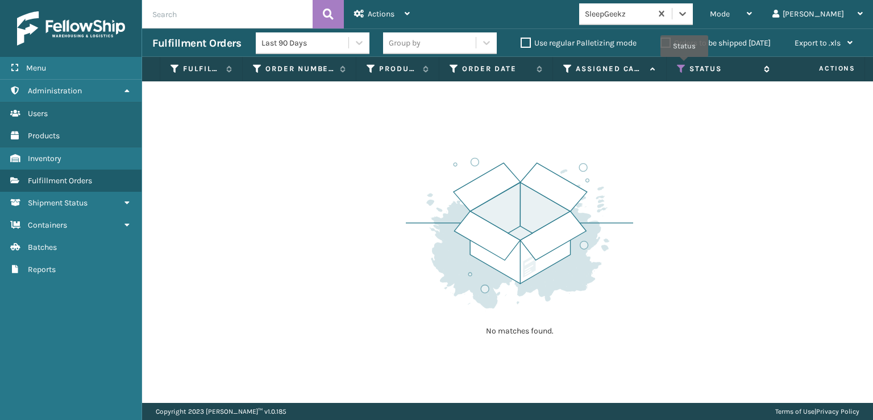
click at [685, 65] on icon at bounding box center [681, 69] width 9 height 10
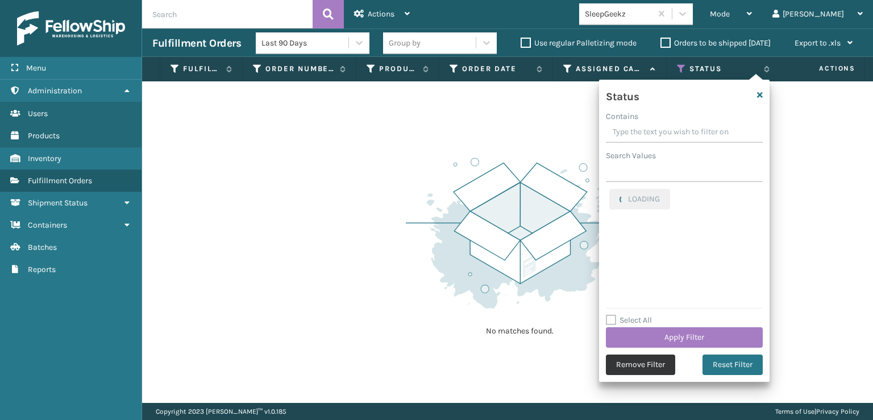
click at [624, 360] on button "Remove Filter" at bounding box center [640, 364] width 69 height 20
